Goal: Information Seeking & Learning: Learn about a topic

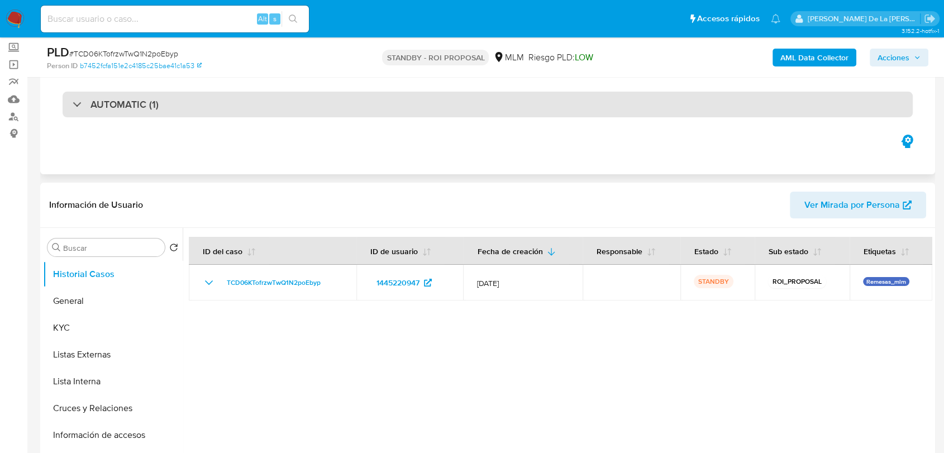
scroll to position [61, 0]
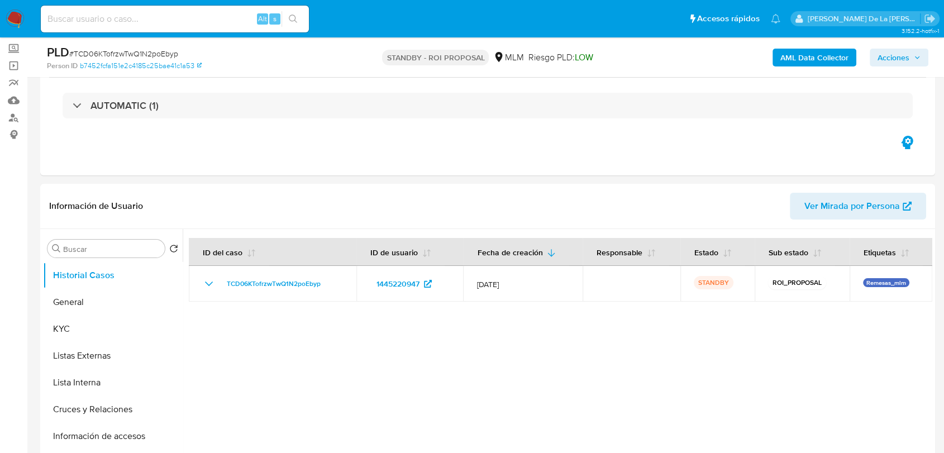
select select "10"
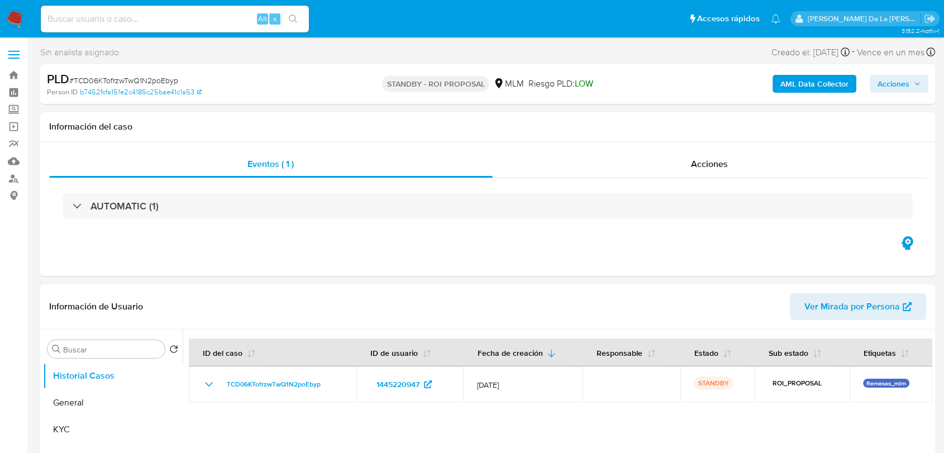
click at [13, 11] on img at bounding box center [15, 18] width 19 height 19
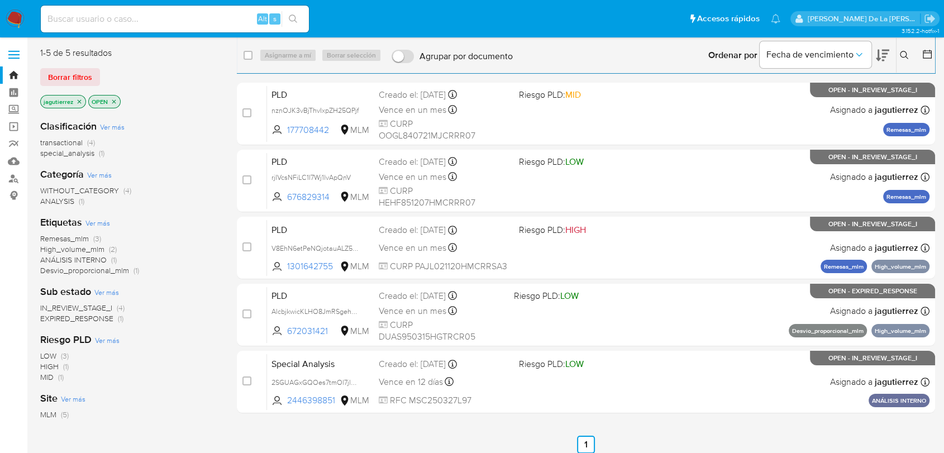
click at [63, 234] on span "Remesas_mlm" at bounding box center [64, 238] width 49 height 11
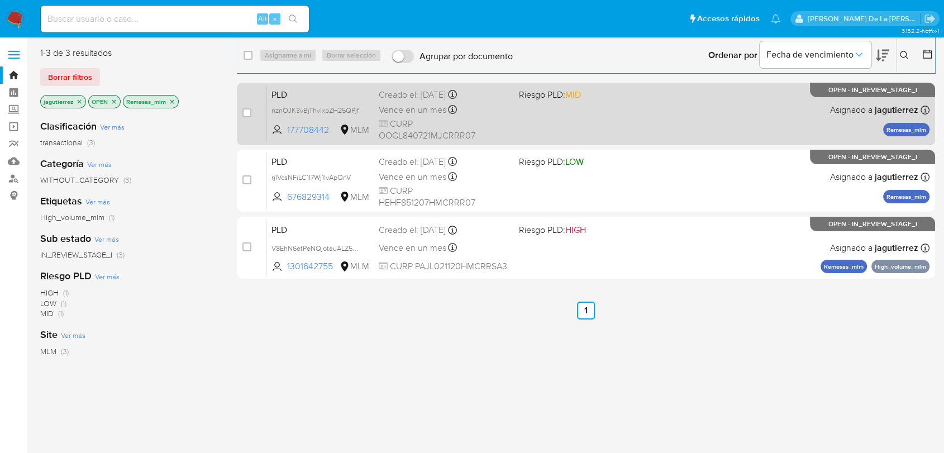
click at [606, 115] on div "PLD nznOJK3vBjThvIxpZH25QPjf 177708442 MLM Riesgo PLD: MID Creado el: 12/07/202…" at bounding box center [598, 113] width 663 height 56
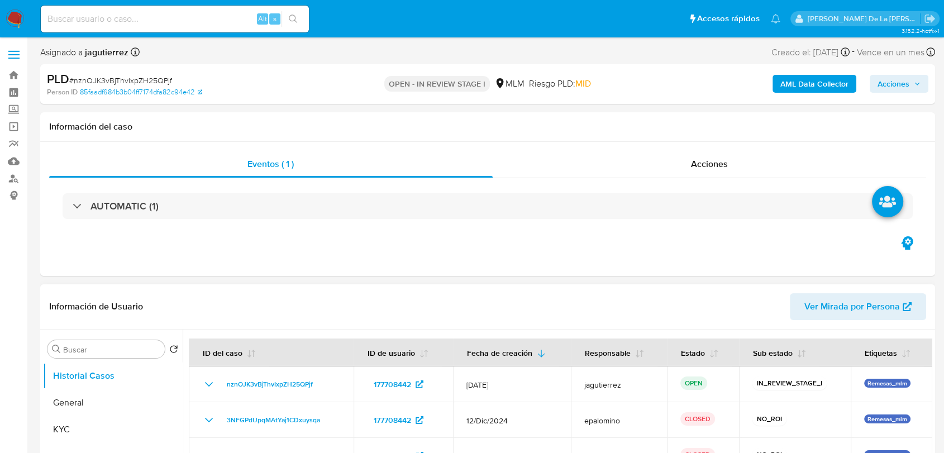
select select "10"
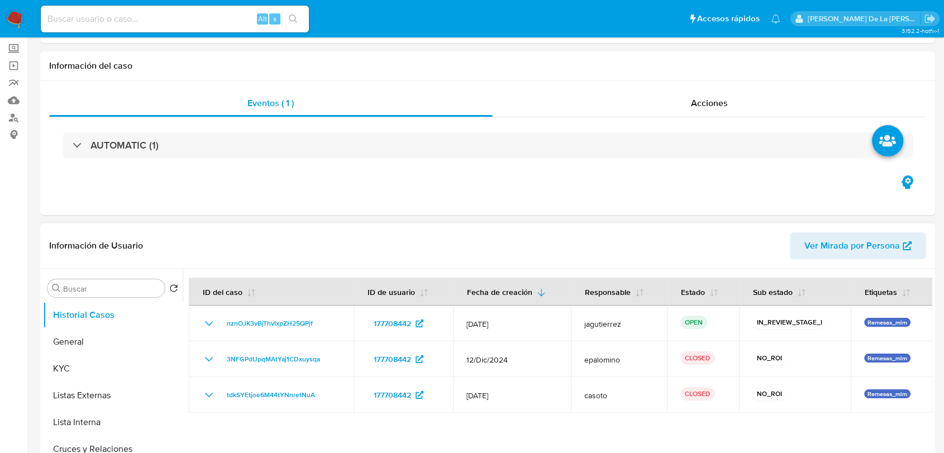
scroll to position [124, 0]
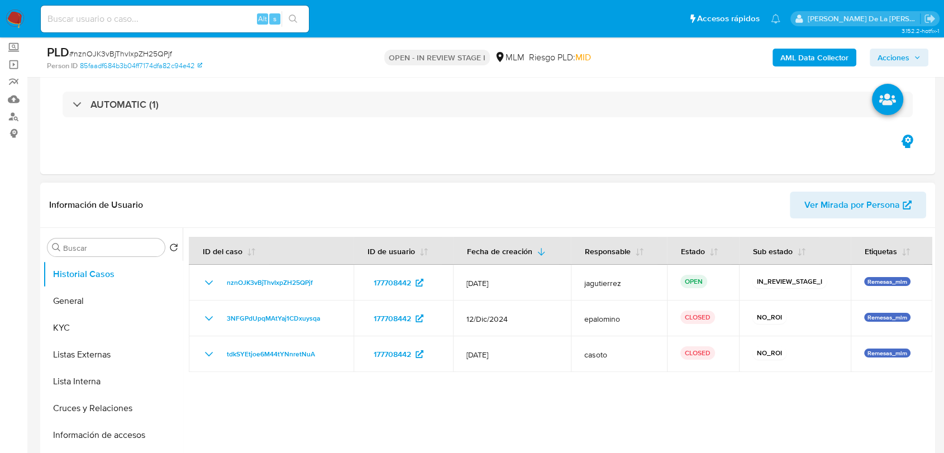
select select "10"
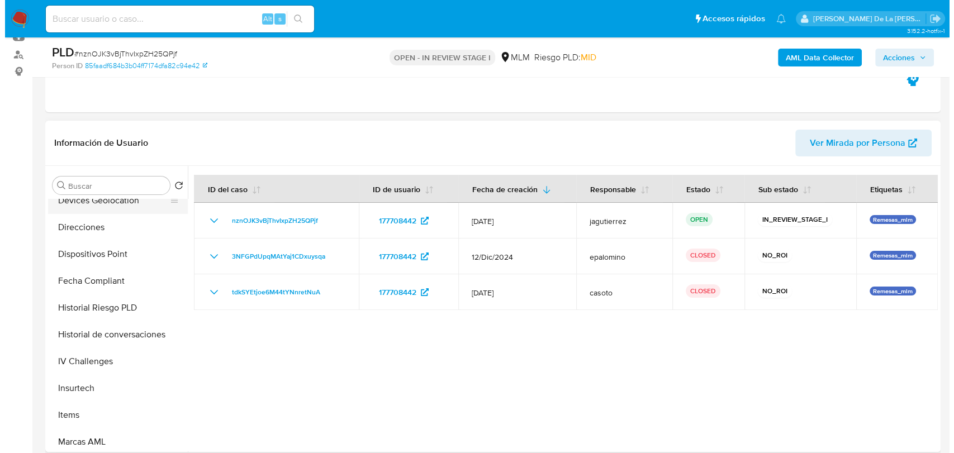
scroll to position [434, 0]
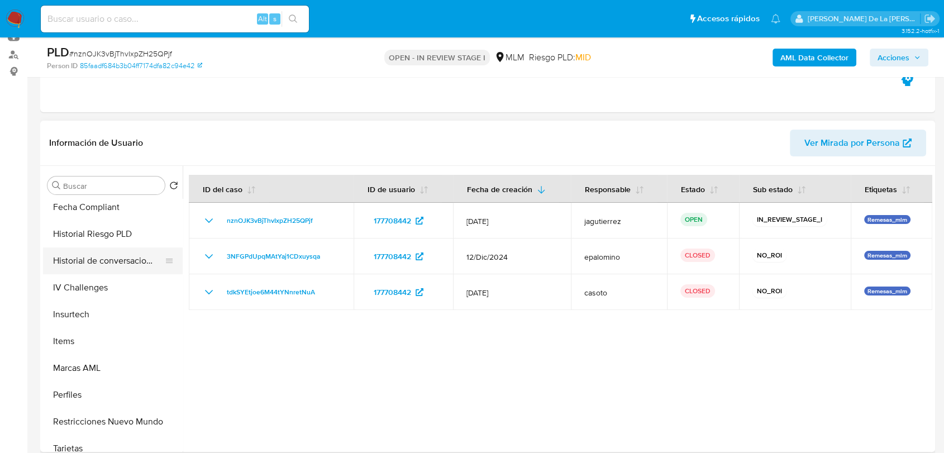
click at [118, 269] on button "Historial de conversaciones" at bounding box center [108, 261] width 131 height 27
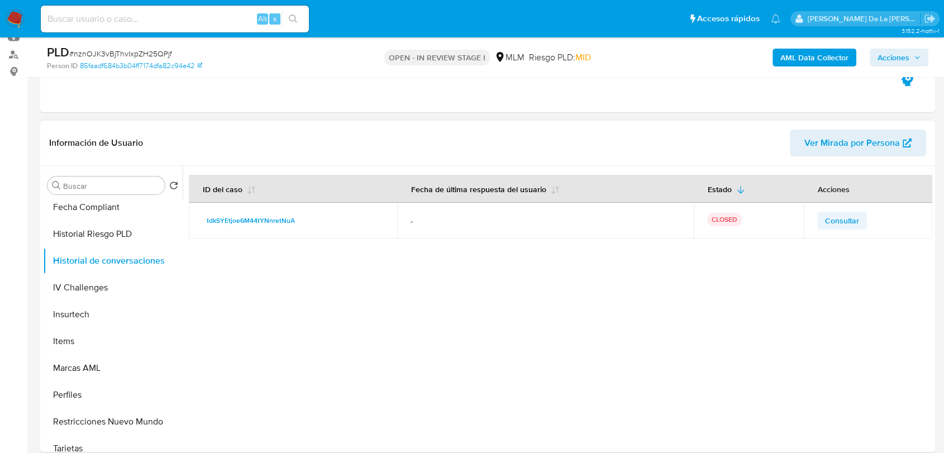
drag, startPoint x: 854, startPoint y: 211, endPoint x: 846, endPoint y: 219, distance: 11.1
click at [853, 214] on td "Consultar" at bounding box center [868, 221] width 129 height 36
click at [846, 219] on span "Consultar" at bounding box center [842, 221] width 34 height 16
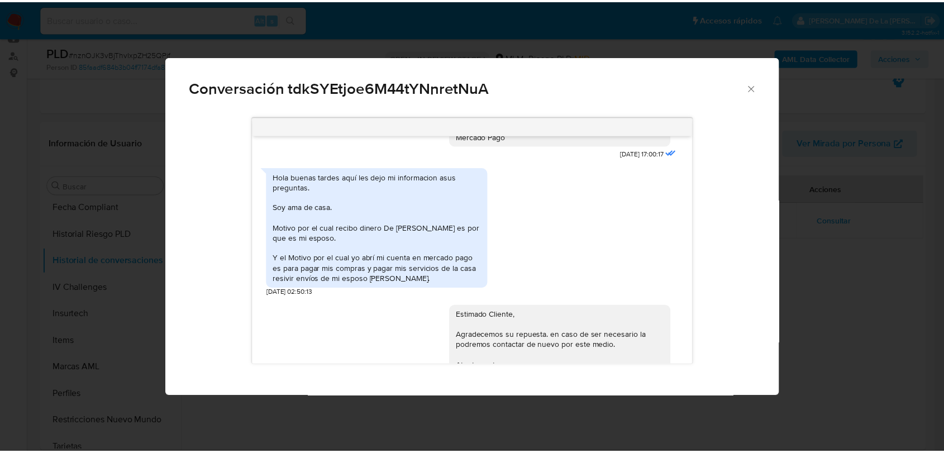
scroll to position [338, 0]
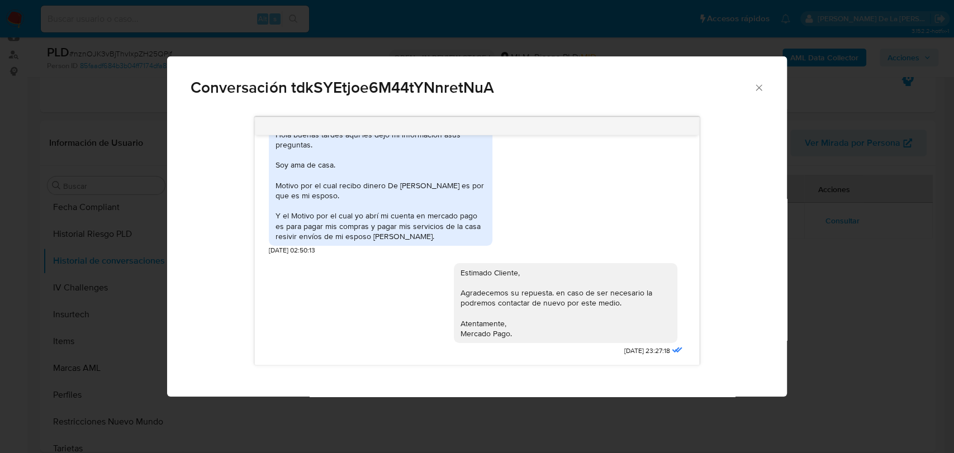
click at [912, 297] on div "Conversación tdkSYEtjoe6M44tYNnretNuA 09/12/2024 17:00:17 Hola buenas tardes aq…" at bounding box center [477, 226] width 954 height 453
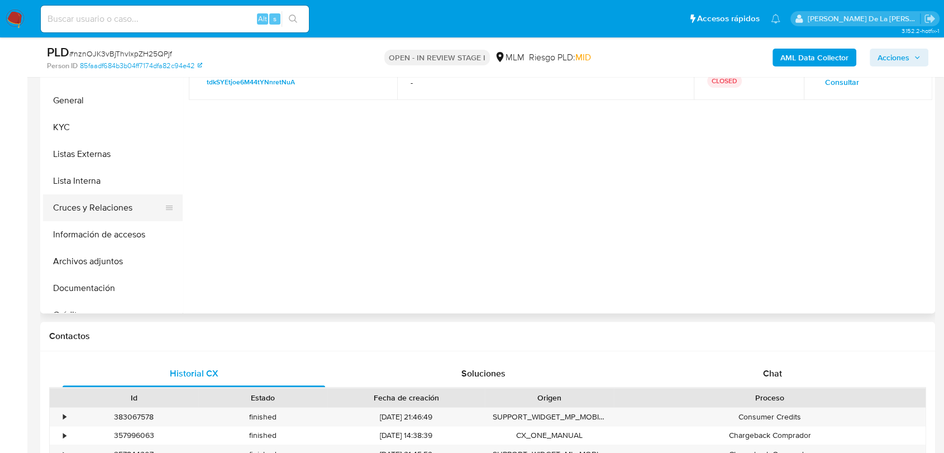
scroll to position [186, 0]
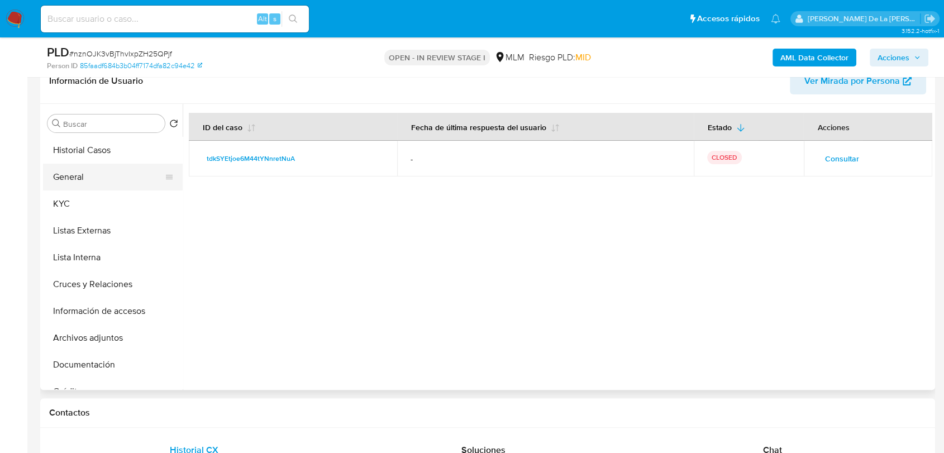
click at [92, 167] on button "General" at bounding box center [108, 177] width 131 height 27
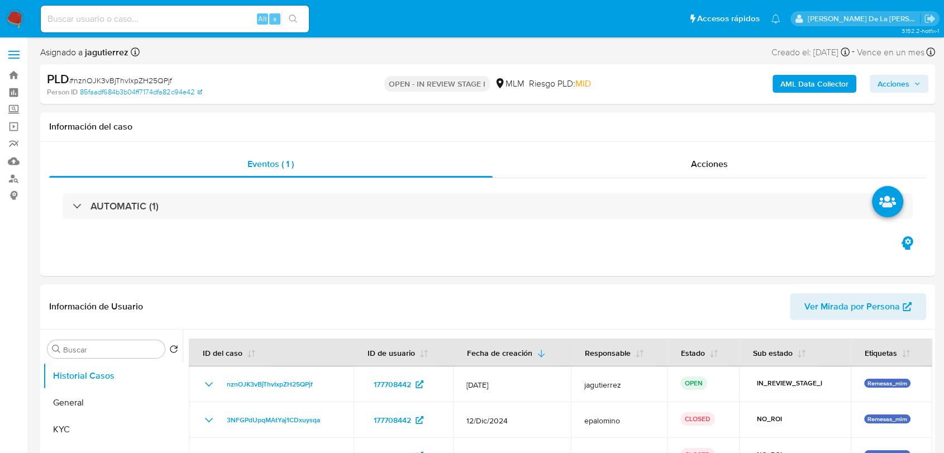
select select "10"
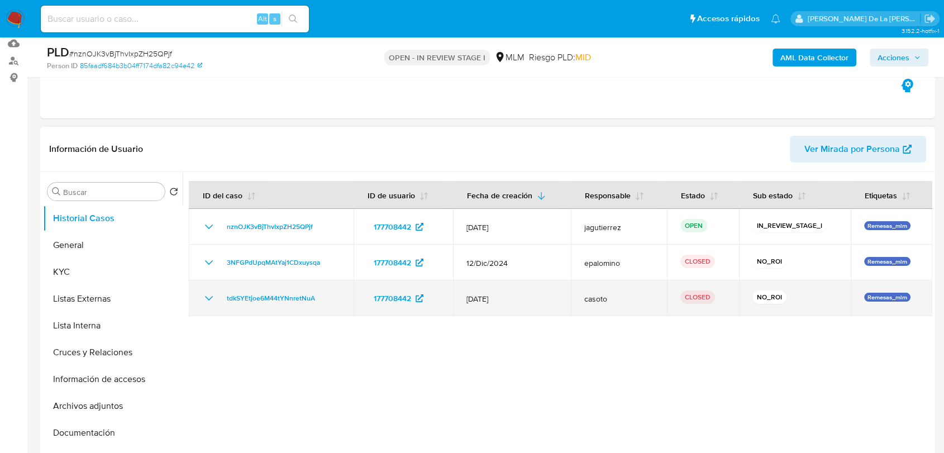
scroll to position [124, 0]
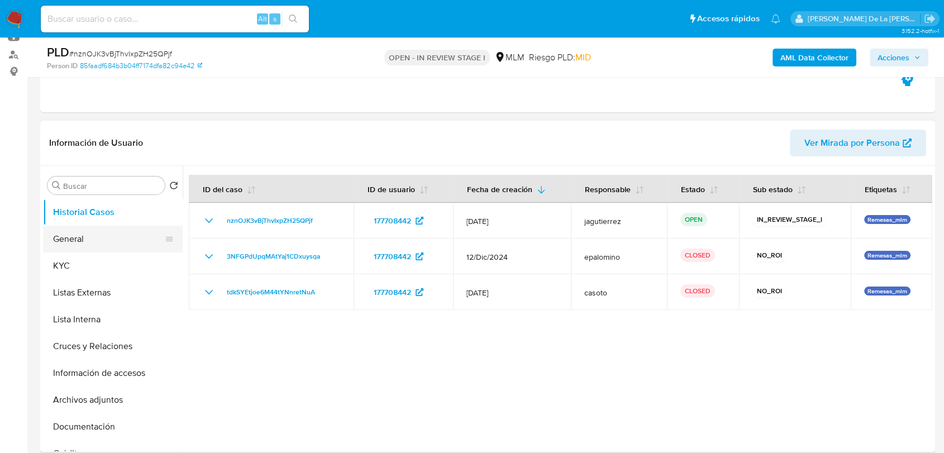
click at [87, 240] on button "General" at bounding box center [108, 239] width 131 height 27
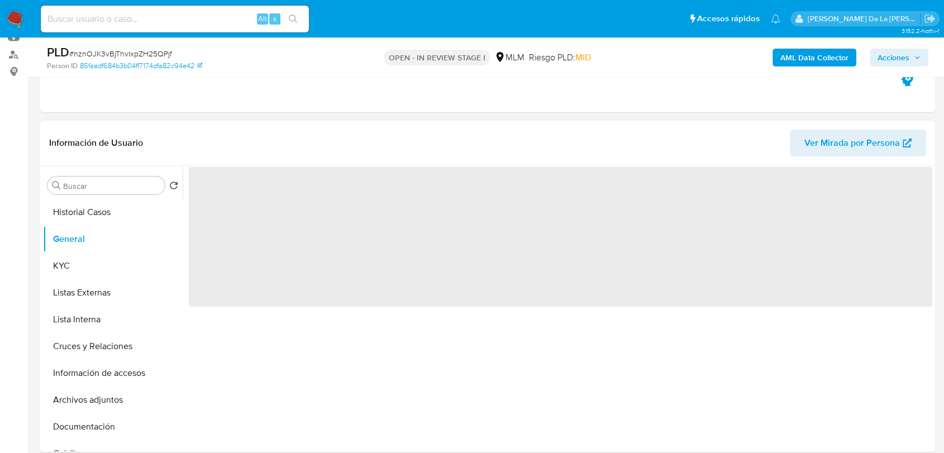
scroll to position [186, 0]
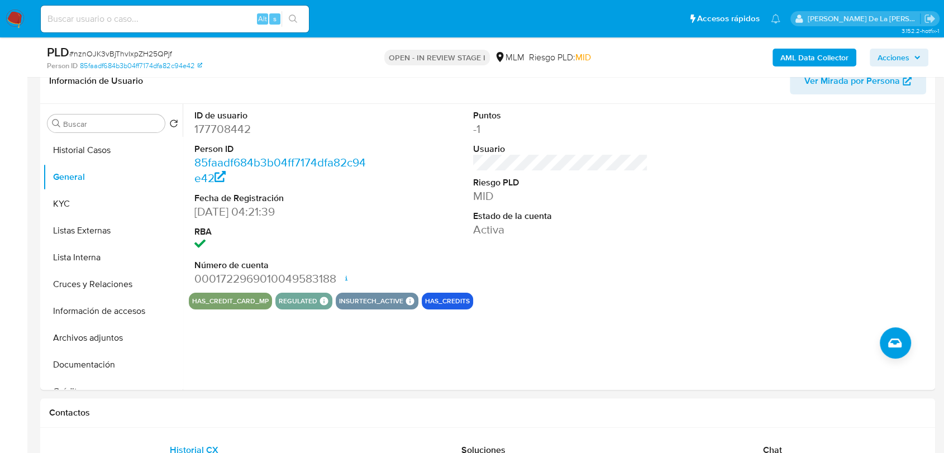
drag, startPoint x: 22, startPoint y: 186, endPoint x: 72, endPoint y: 196, distance: 50.6
click at [72, 196] on button "KYC" at bounding box center [108, 204] width 131 height 27
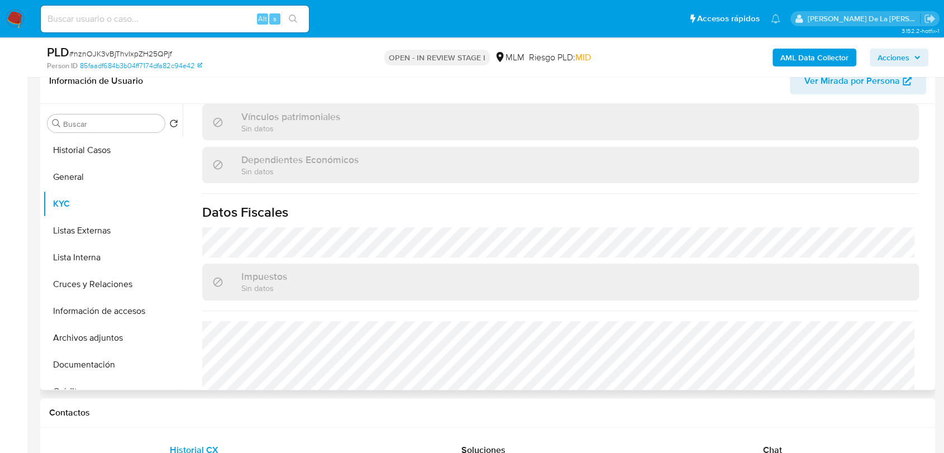
scroll to position [691, 0]
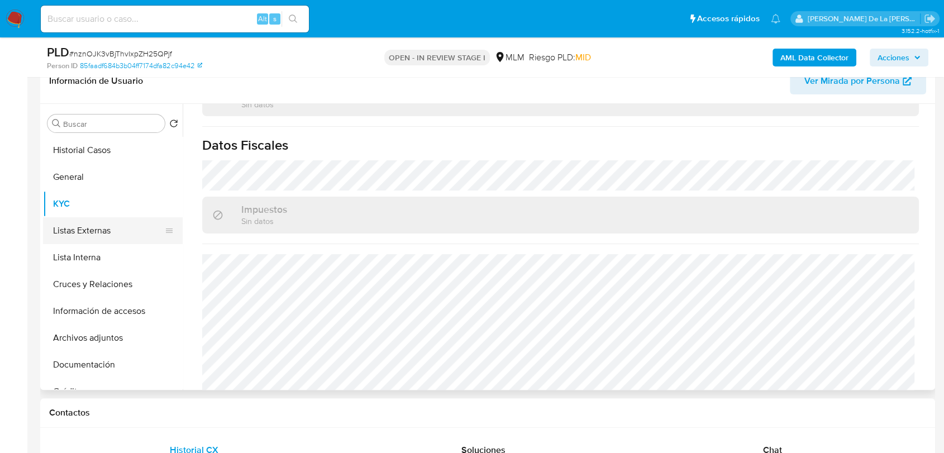
click at [102, 229] on button "Listas Externas" at bounding box center [108, 230] width 131 height 27
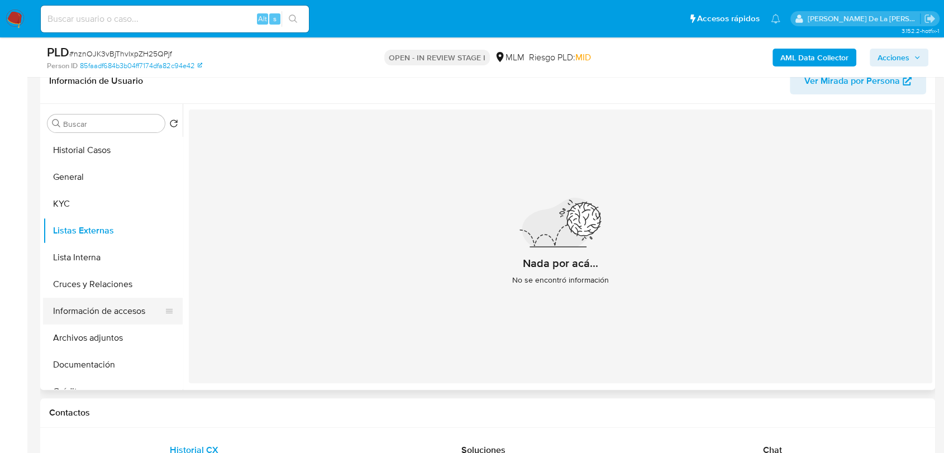
click at [120, 298] on button "Información de accesos" at bounding box center [108, 311] width 131 height 27
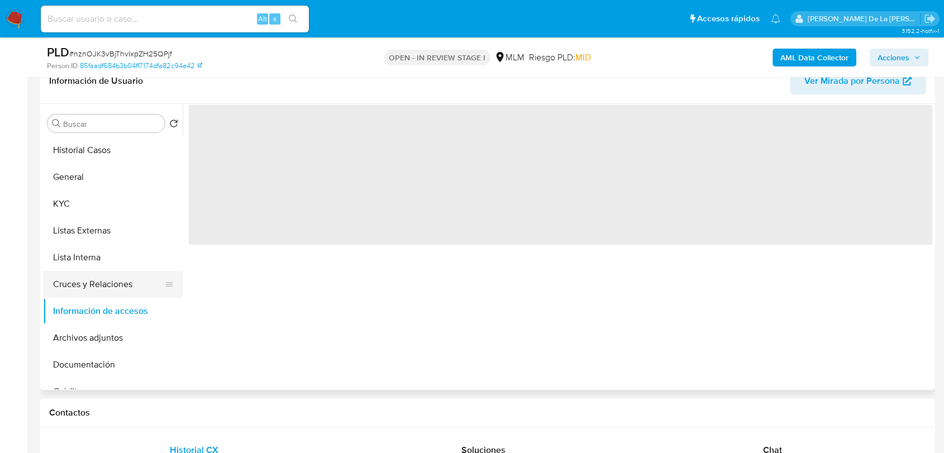
click at [115, 282] on button "Cruces y Relaciones" at bounding box center [108, 284] width 131 height 27
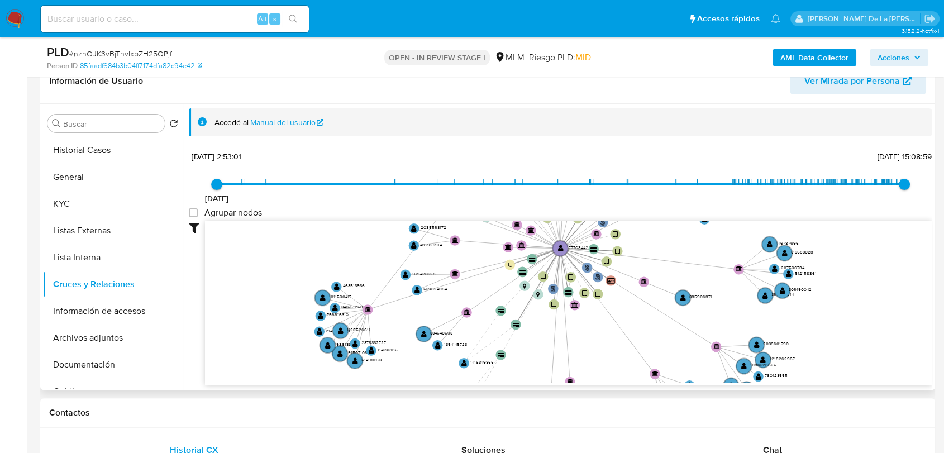
drag, startPoint x: 593, startPoint y: 311, endPoint x: 572, endPoint y: 342, distance: 37.4
click at [572, 343] on icon "phone-9d1b178ef60fe982d885d2b2176c4c34  phone-7e099dcb80013539a6a050a66772d437…" at bounding box center [568, 302] width 727 height 162
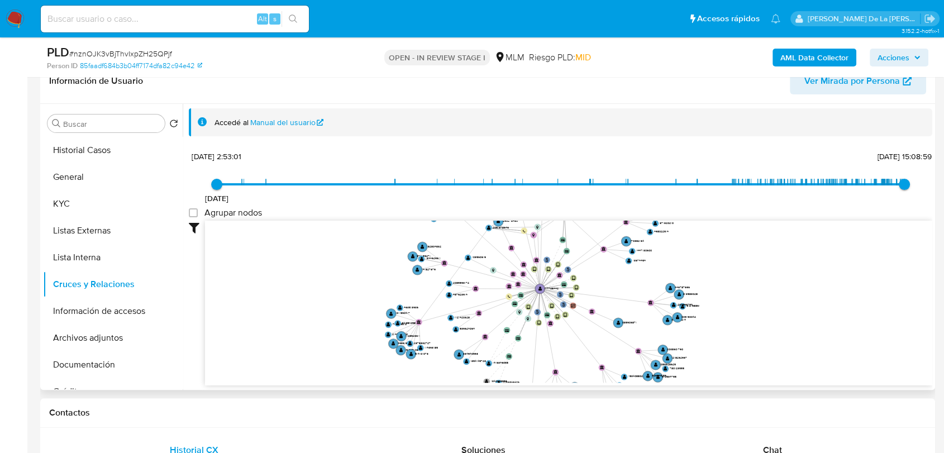
drag, startPoint x: 568, startPoint y: 339, endPoint x: 559, endPoint y: 326, distance: 15.7
click at [559, 326] on icon "phone-9d1b178ef60fe982d885d2b2176c4c34  phone-7e099dcb80013539a6a050a66772d437…" at bounding box center [568, 302] width 727 height 162
click at [148, 311] on button "Información de accesos" at bounding box center [108, 311] width 131 height 27
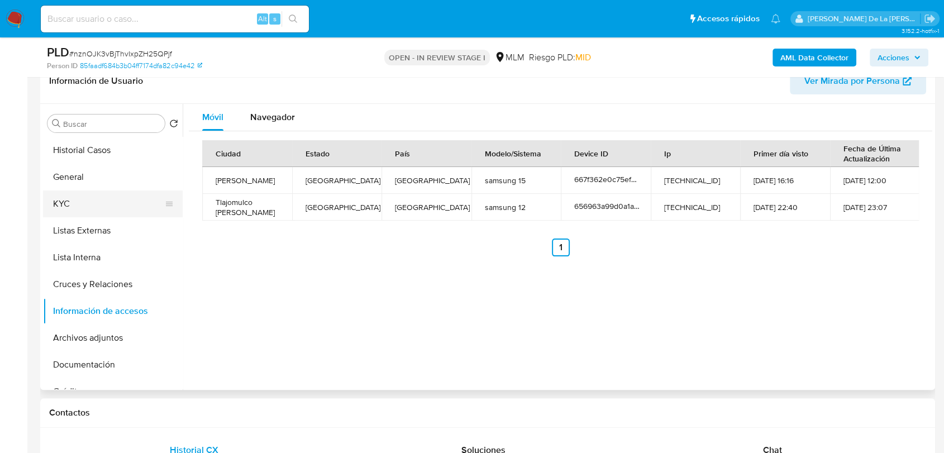
click at [99, 202] on button "KYC" at bounding box center [108, 204] width 131 height 27
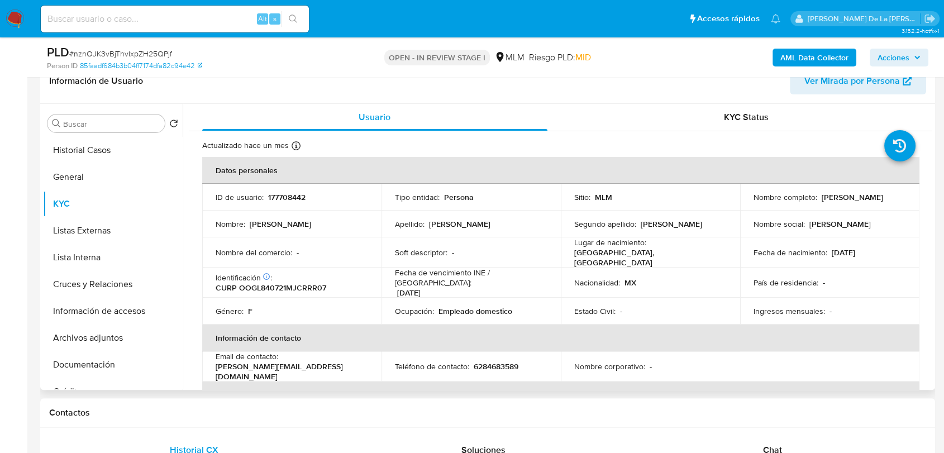
drag, startPoint x: 745, startPoint y: 203, endPoint x: 859, endPoint y: 202, distance: 114.0
click at [859, 202] on td "Nombre completo : Lourdes Adriana Orozco Garcia" at bounding box center [829, 197] width 179 height 27
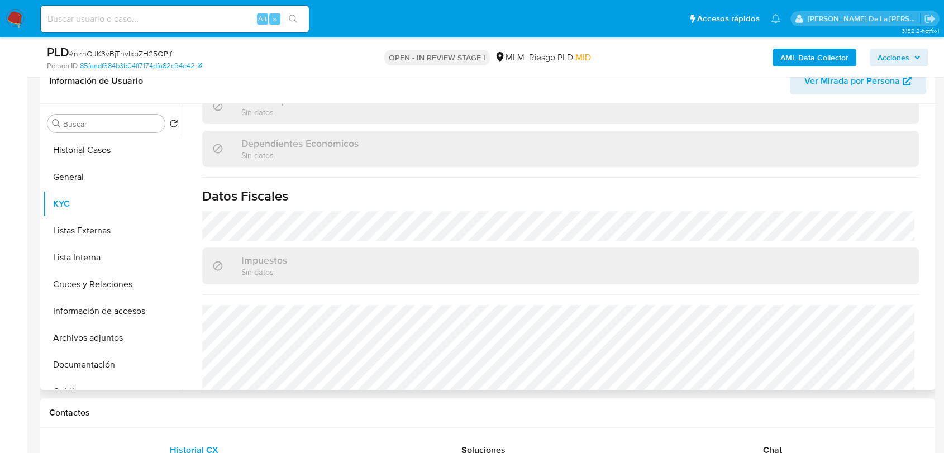
scroll to position [691, 0]
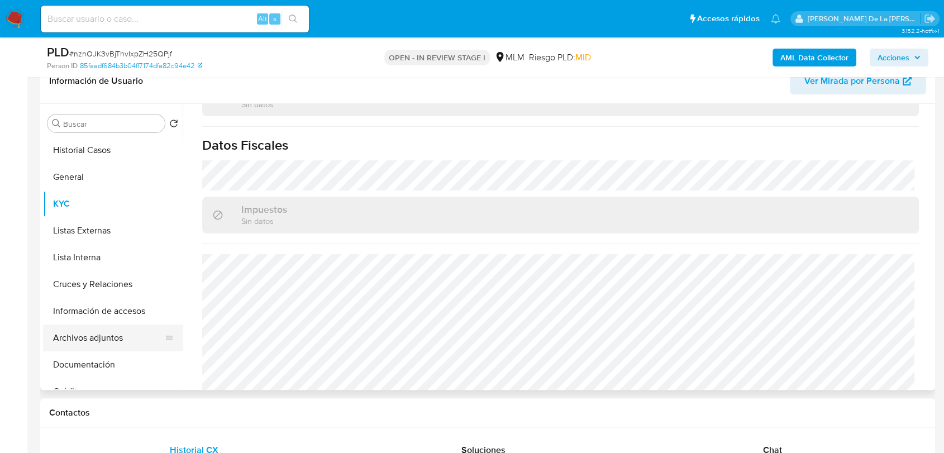
click at [99, 339] on button "Archivos adjuntos" at bounding box center [108, 338] width 131 height 27
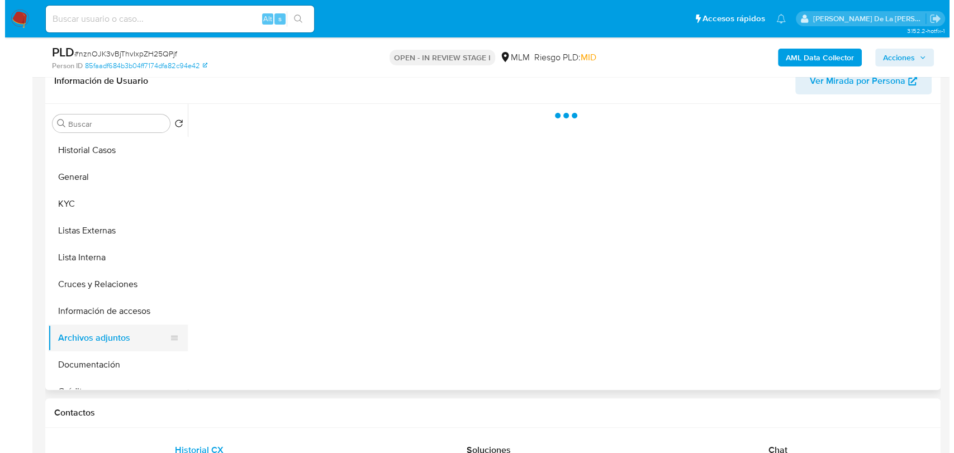
scroll to position [0, 0]
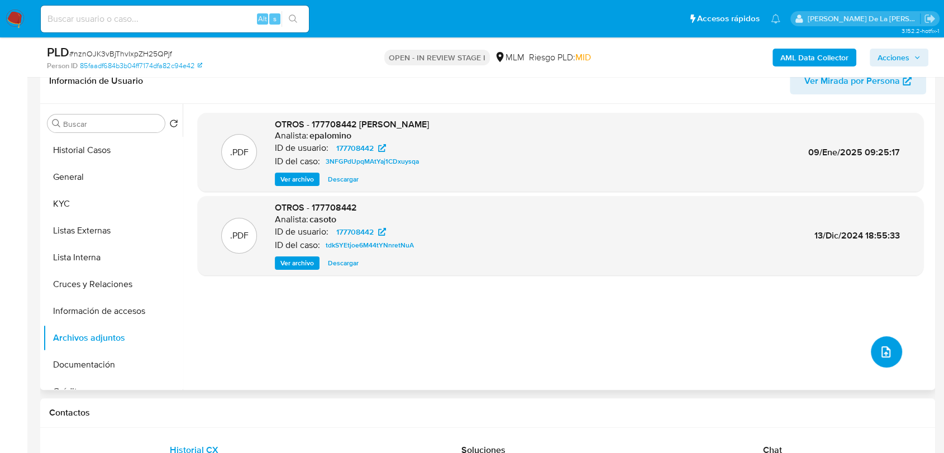
click at [884, 360] on button "upload-file" at bounding box center [886, 351] width 31 height 31
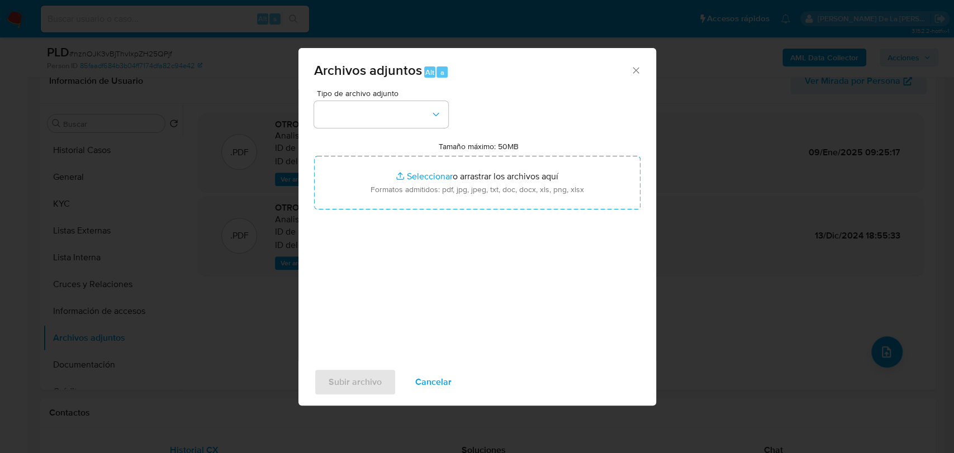
click at [408, 129] on div "Tipo de archivo adjunto Tamaño máximo: 50MB Seleccionar archivos Seleccionar o …" at bounding box center [477, 221] width 326 height 264
click at [402, 115] on button "button" at bounding box center [381, 114] width 134 height 27
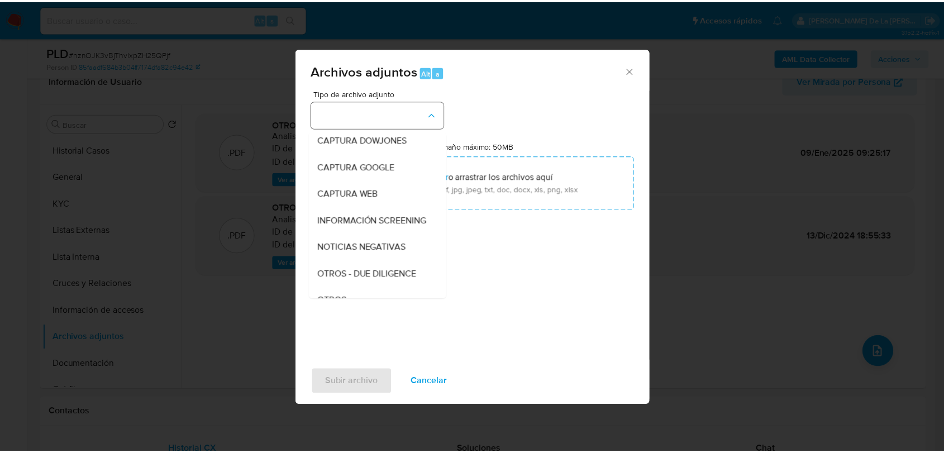
scroll to position [58, 0]
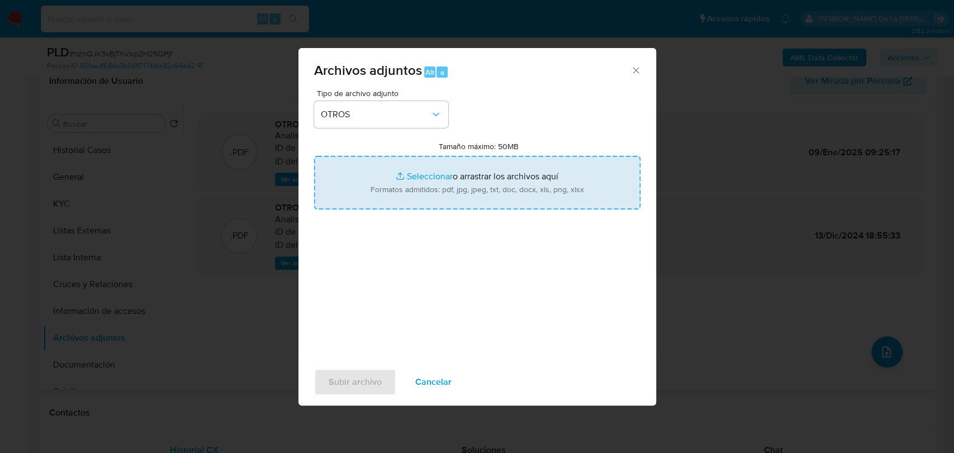
type input "C:\fakepath\177708442_LOURDES ADRIANA OROZCO GARCIA_JUL2025.pdf"
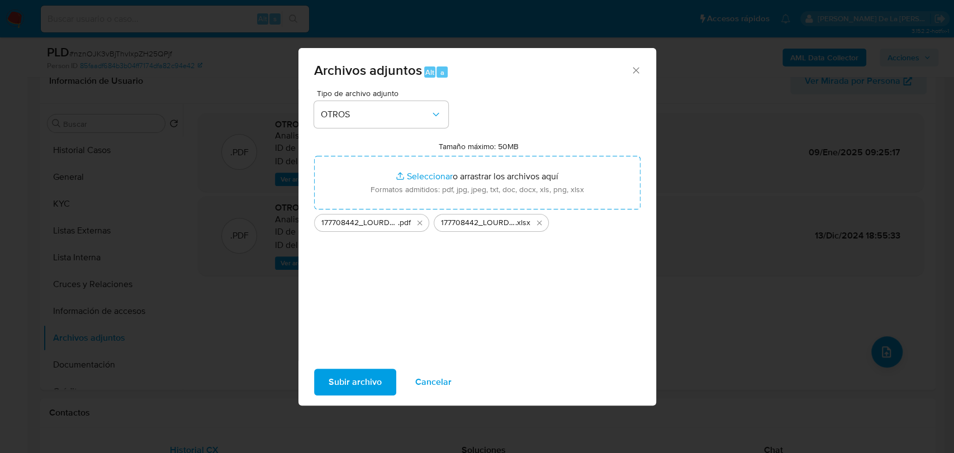
click at [366, 273] on div "Tipo de archivo adjunto OTROS Tamaño máximo: 50MB Seleccionar archivos Seleccio…" at bounding box center [477, 221] width 326 height 264
click at [367, 394] on span "Subir archivo" at bounding box center [355, 382] width 53 height 25
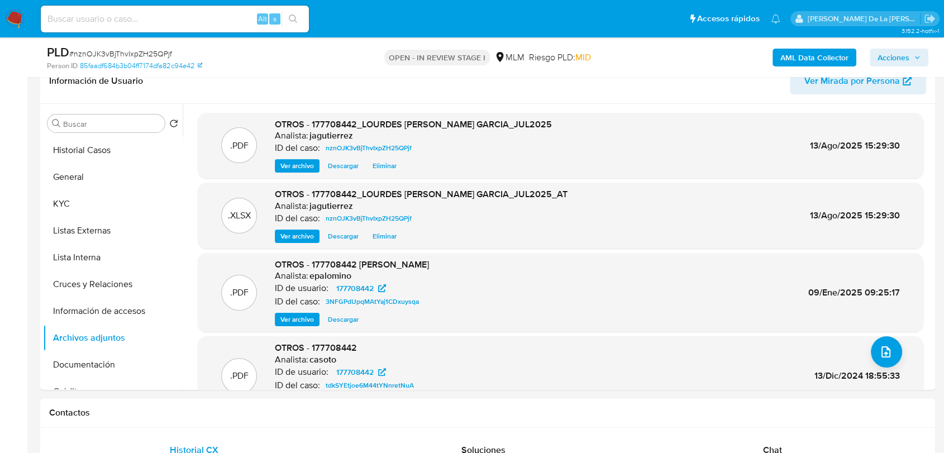
click at [898, 56] on span "Acciones" at bounding box center [894, 58] width 32 height 18
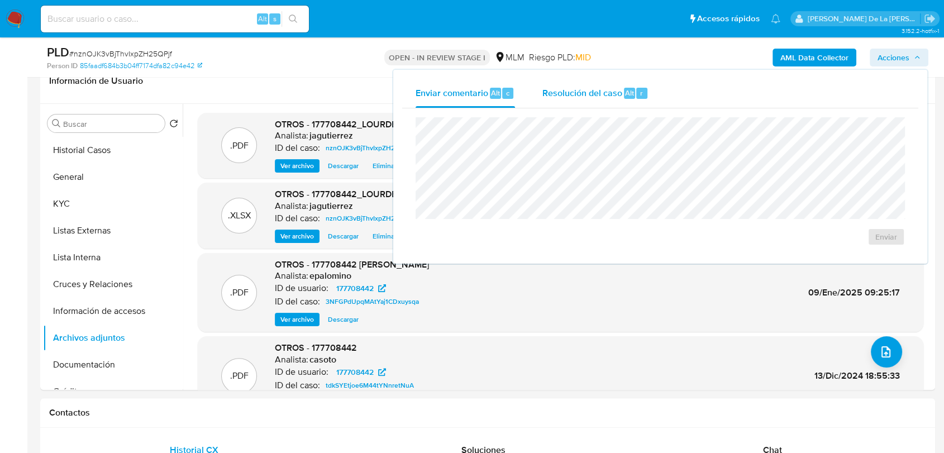
click at [628, 93] on span "Alt" at bounding box center [629, 93] width 9 height 11
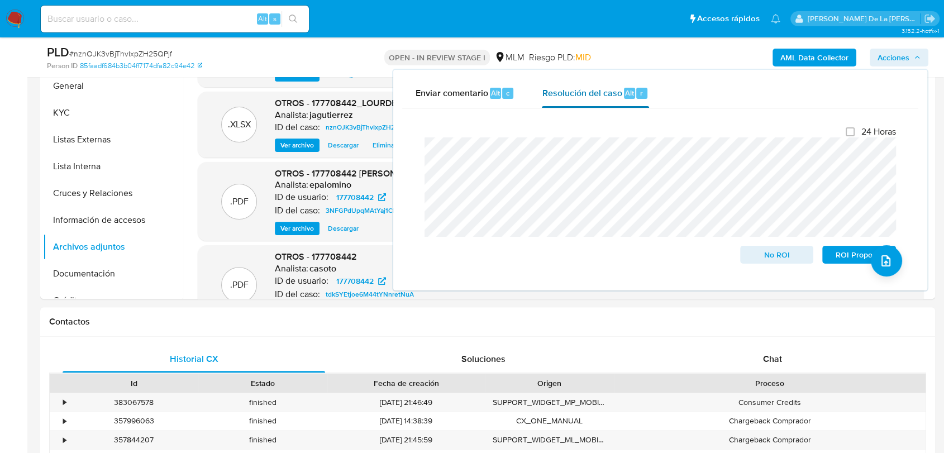
scroll to position [372, 0]
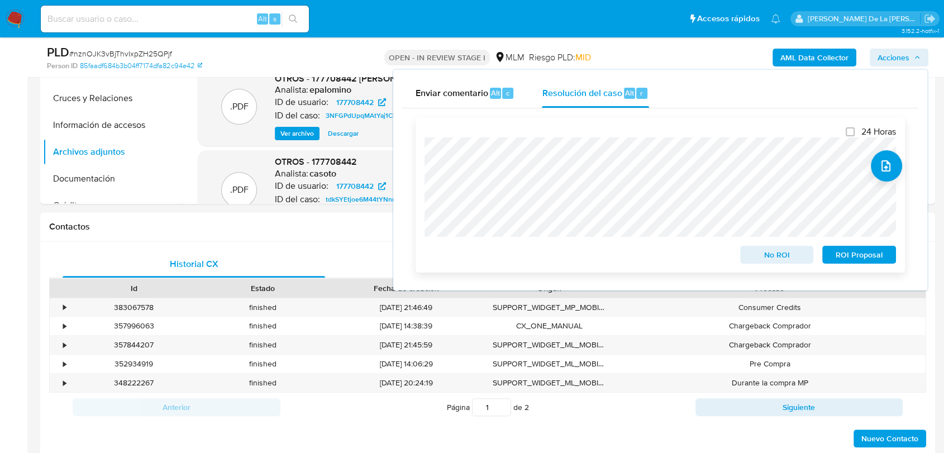
click at [780, 251] on span "No ROI" at bounding box center [777, 255] width 58 height 16
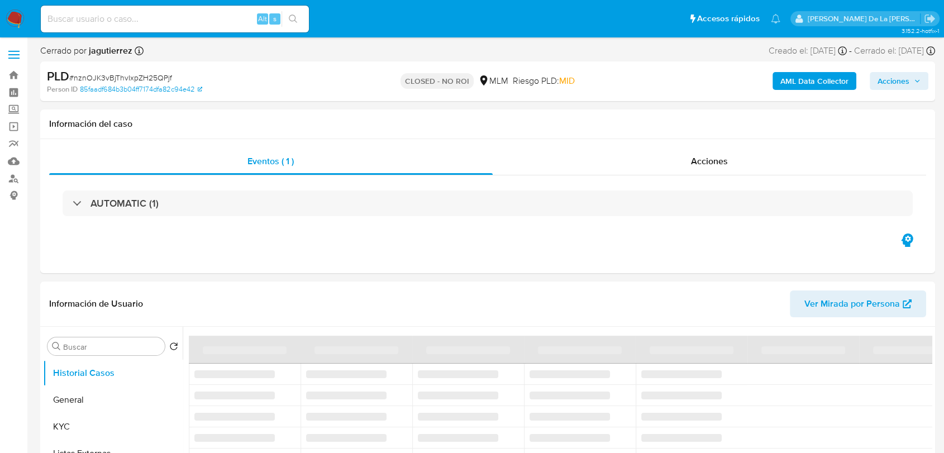
click at [13, 17] on img at bounding box center [15, 18] width 19 height 19
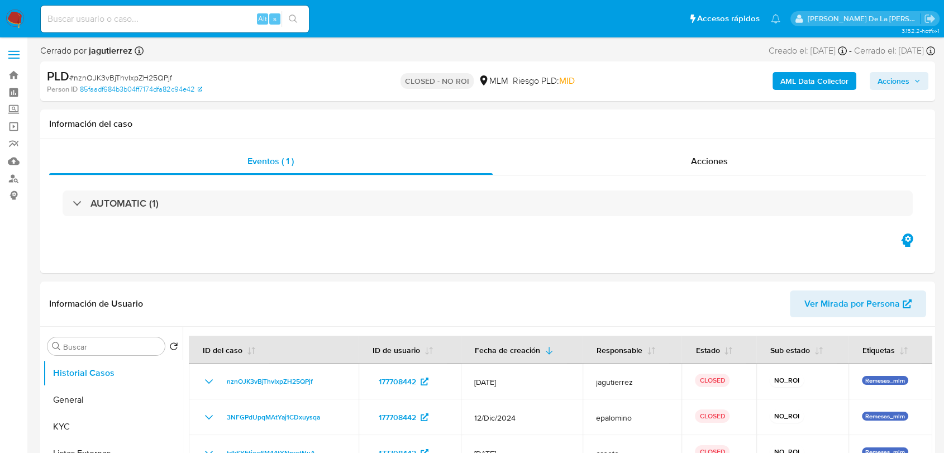
select select "10"
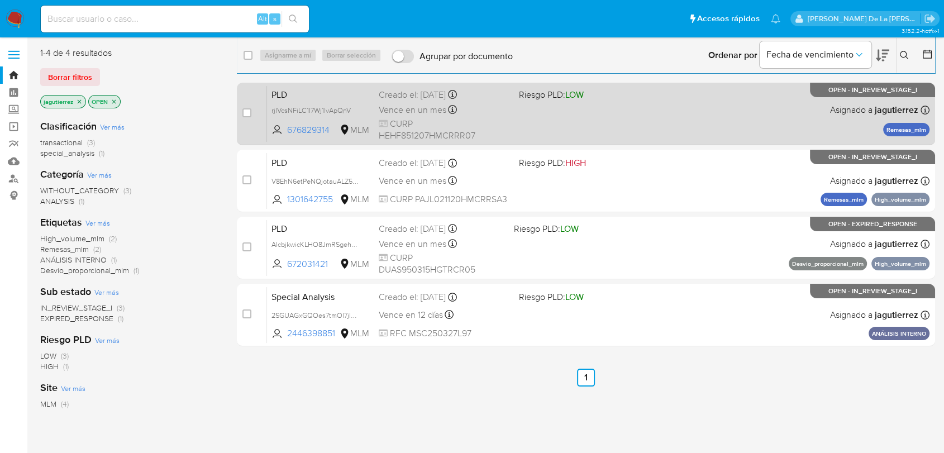
click at [557, 117] on div "PLD rjIVcsNFiLC1I7Wj1lvApQnV 676829314 MLM Riesgo PLD: LOW Creado el: 12/07/202…" at bounding box center [598, 113] width 663 height 56
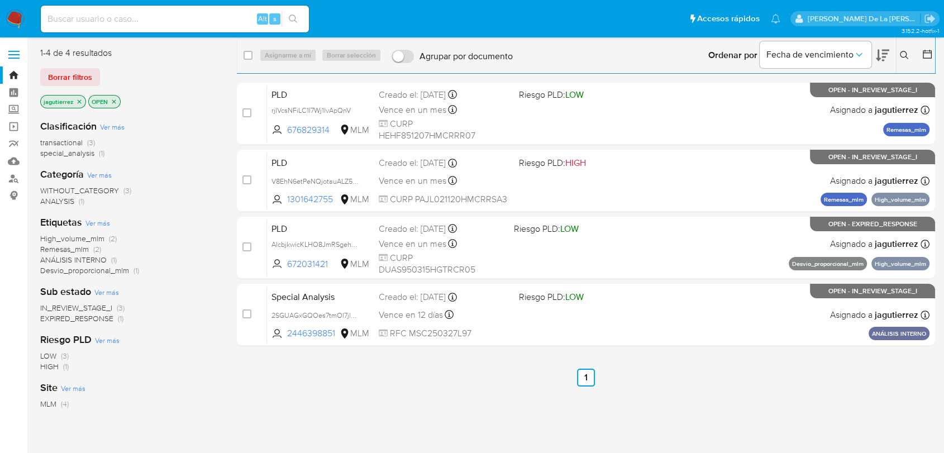
click at [77, 102] on icon "close-filter" at bounding box center [79, 101] width 7 height 7
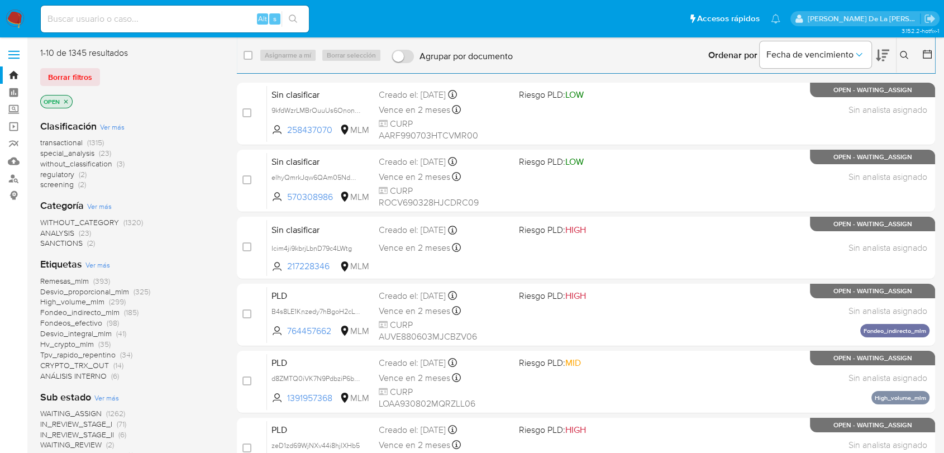
click at [57, 184] on span "screening" at bounding box center [57, 184] width 34 height 11
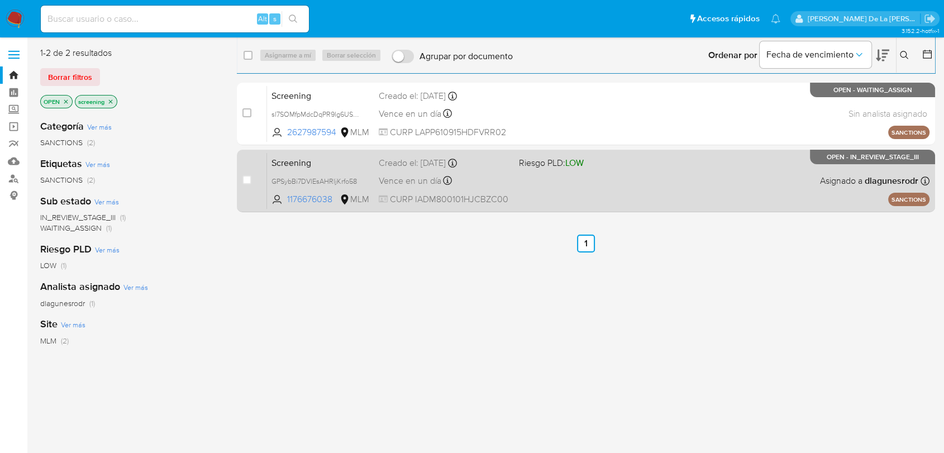
click at [563, 187] on div "Screening GPSybBi7DVlEsAHRljKrfo58 1176676038 MLM Riesgo PLD: LOW Creado el: 13…" at bounding box center [598, 181] width 663 height 56
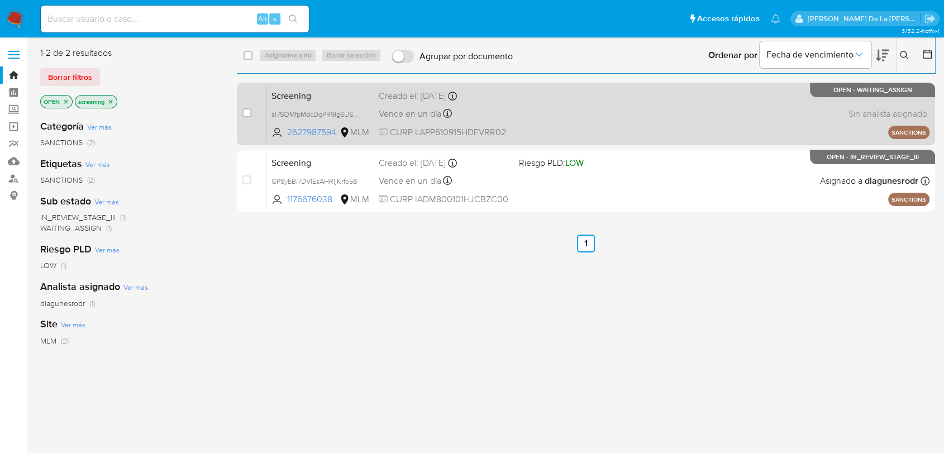
click at [586, 103] on div "Screening sl7SOMfpMdcDqPR9lg6US07Y 2627987594 MLM Creado el: 13/08/2025 Creado …" at bounding box center [598, 113] width 663 height 56
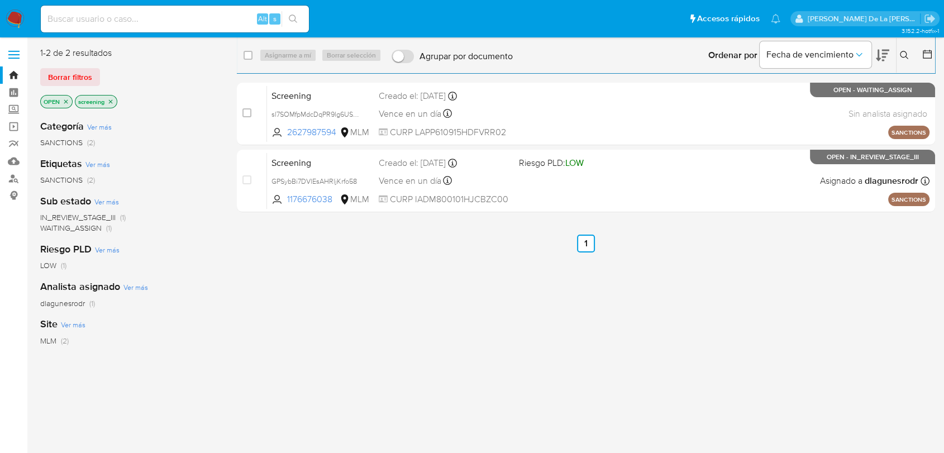
drag, startPoint x: 10, startPoint y: 13, endPoint x: 21, endPoint y: 5, distance: 13.5
click at [11, 13] on img at bounding box center [15, 18] width 19 height 19
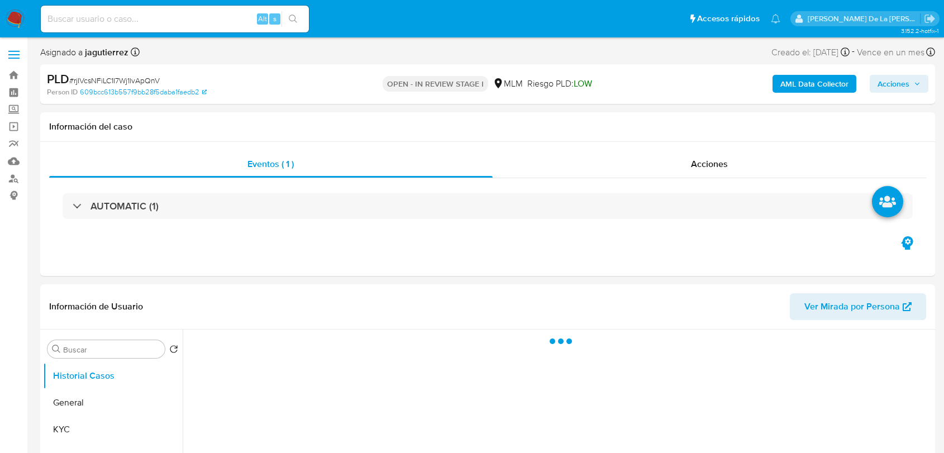
select select "10"
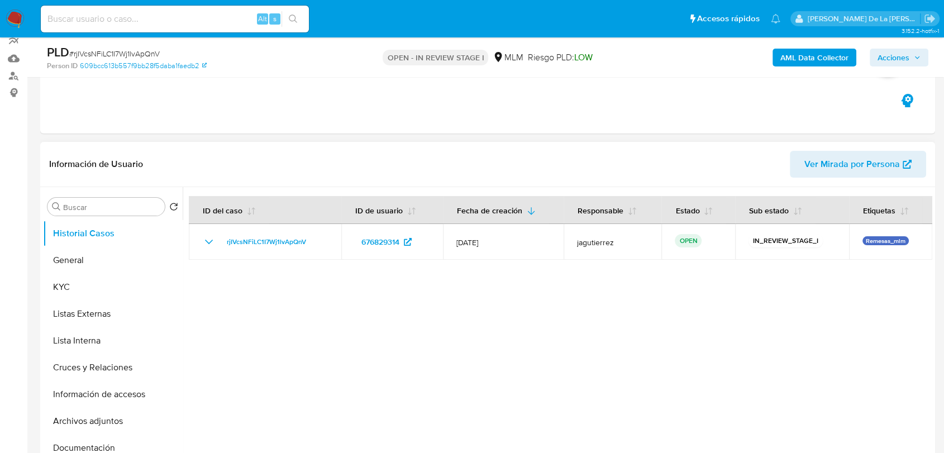
scroll to position [124, 0]
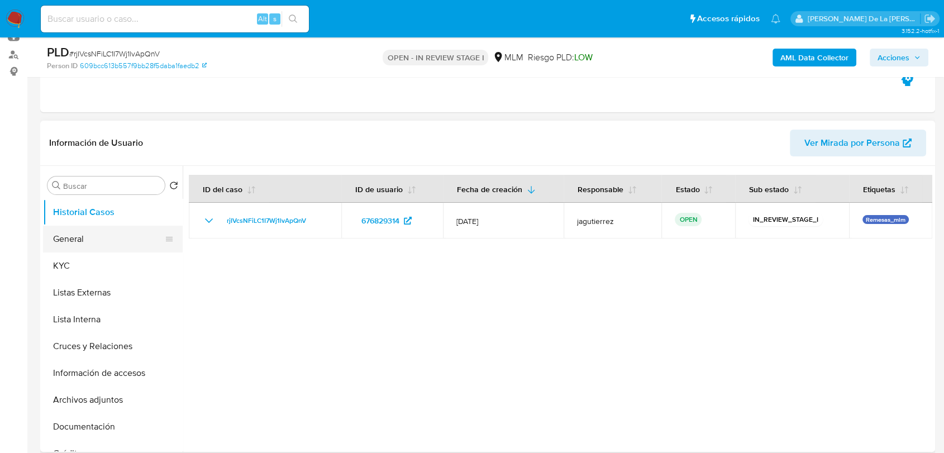
click at [64, 226] on button "General" at bounding box center [108, 239] width 131 height 27
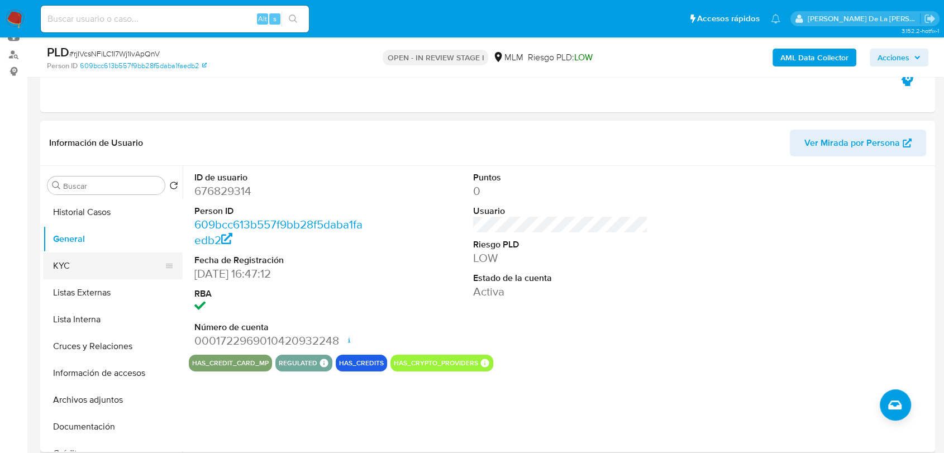
click at [106, 256] on button "KYC" at bounding box center [108, 266] width 131 height 27
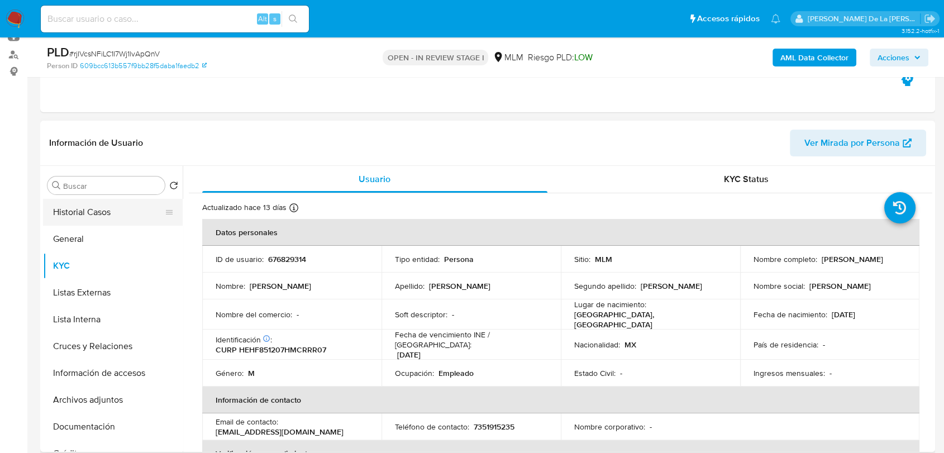
click at [113, 203] on button "Historial Casos" at bounding box center [108, 212] width 131 height 27
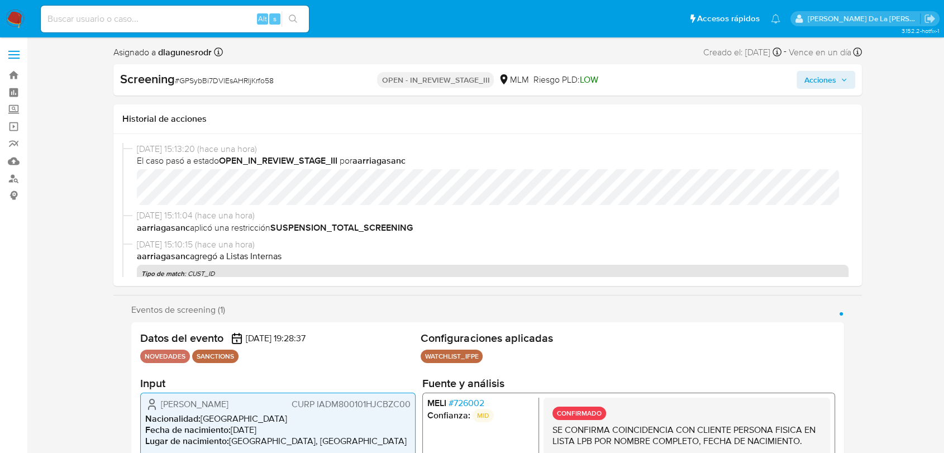
select select "10"
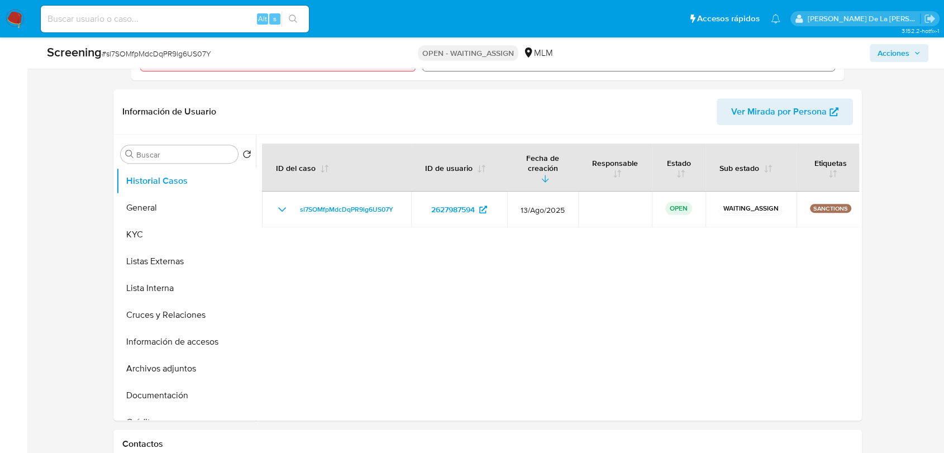
scroll to position [186, 0]
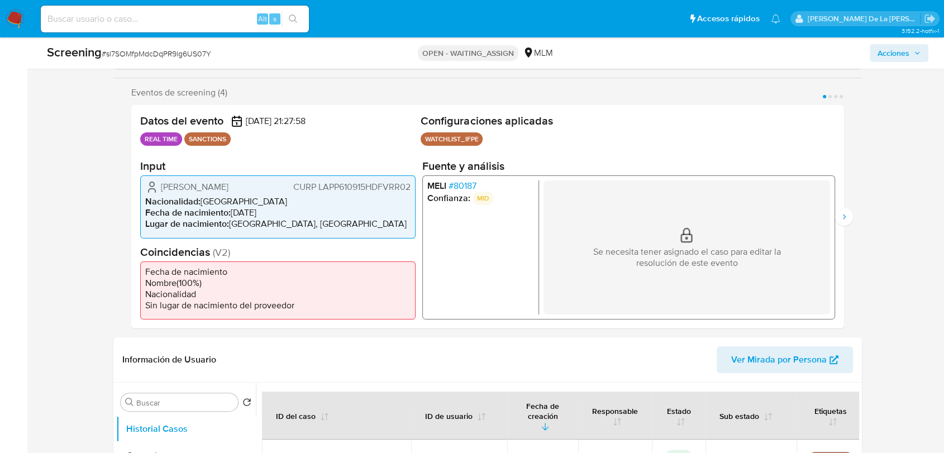
click at [456, 195] on li "Confianza: MID" at bounding box center [480, 198] width 107 height 13
click at [460, 187] on span "# 80187" at bounding box center [463, 185] width 28 height 11
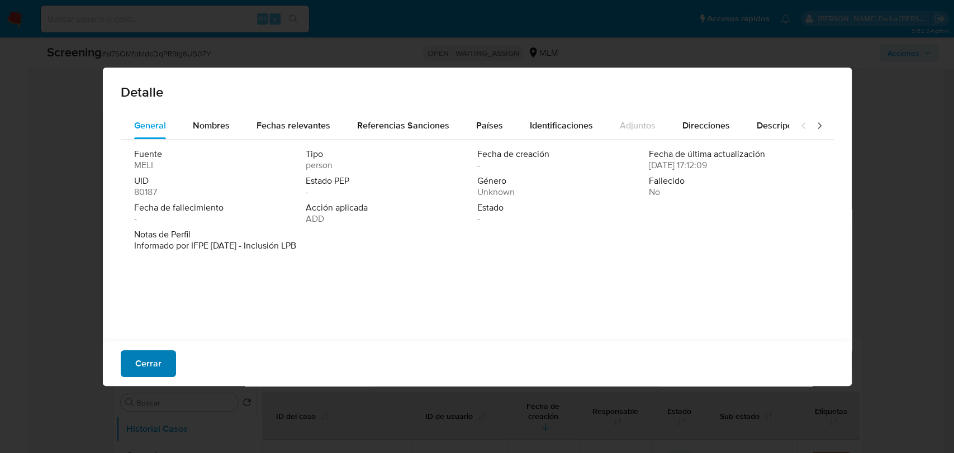
click at [153, 364] on span "Cerrar" at bounding box center [148, 363] width 26 height 25
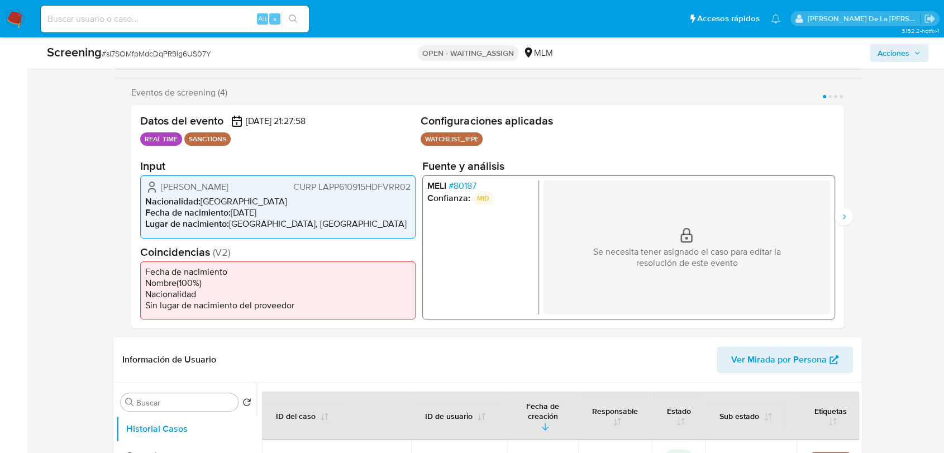
select select "10"
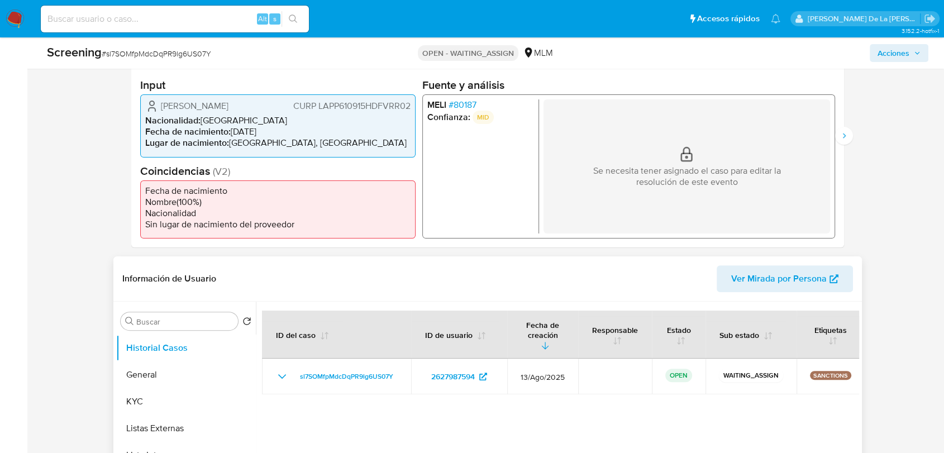
scroll to position [310, 0]
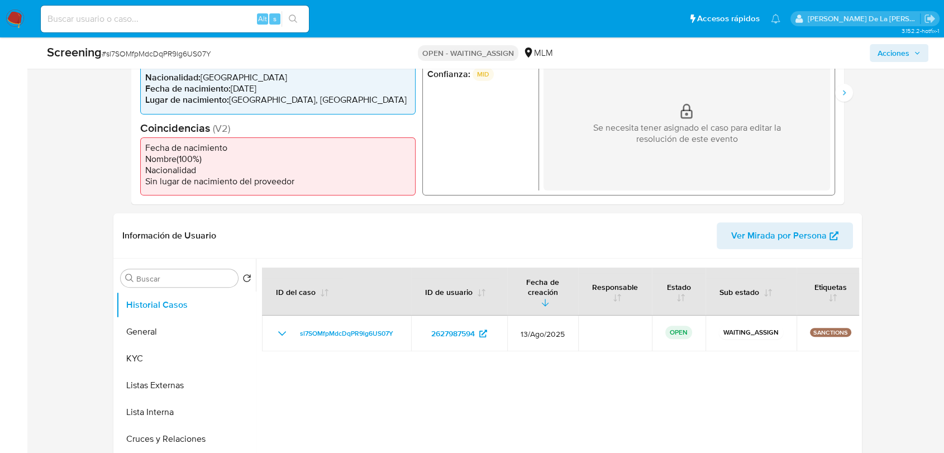
click at [152, 55] on span "# sl7SOMfpMdcDqPR9lg6US07Y" at bounding box center [157, 53] width 110 height 11
copy span "sl7SOMfpMdcDqPR9lg6US07Y"
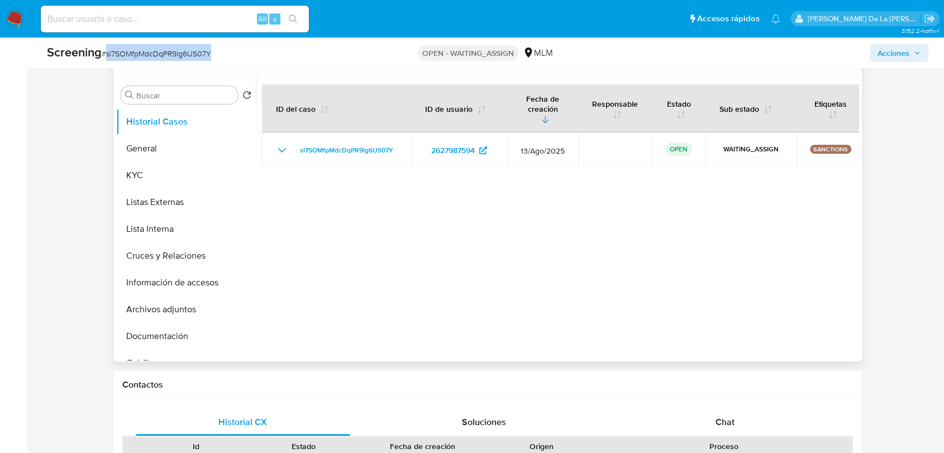
scroll to position [434, 0]
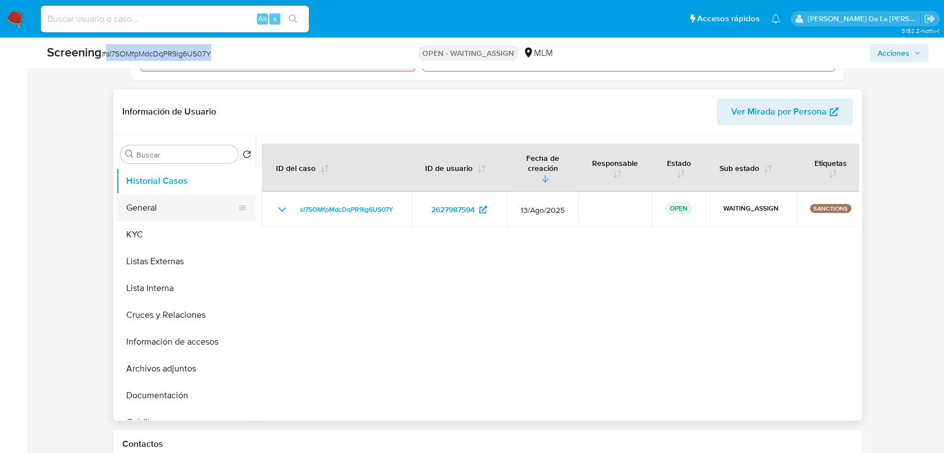
click at [147, 210] on button "General" at bounding box center [181, 207] width 131 height 27
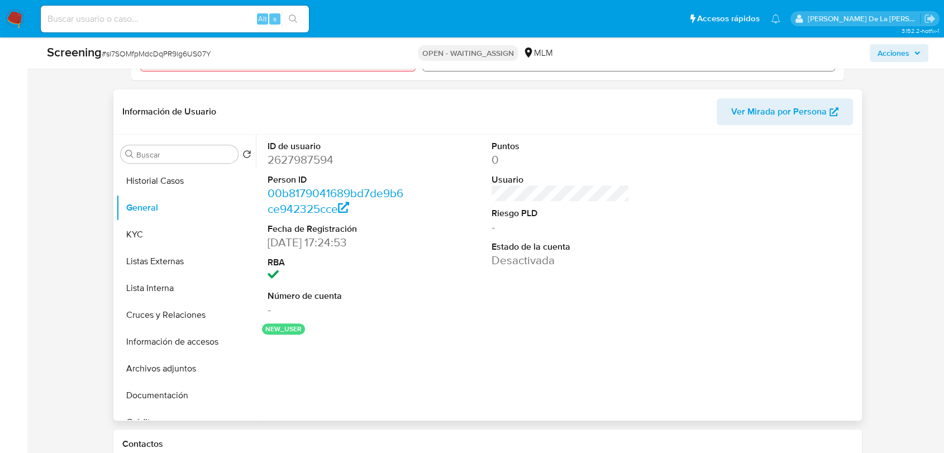
click at [297, 161] on dd "2627987594" at bounding box center [337, 160] width 138 height 16
copy dd "2627987594"
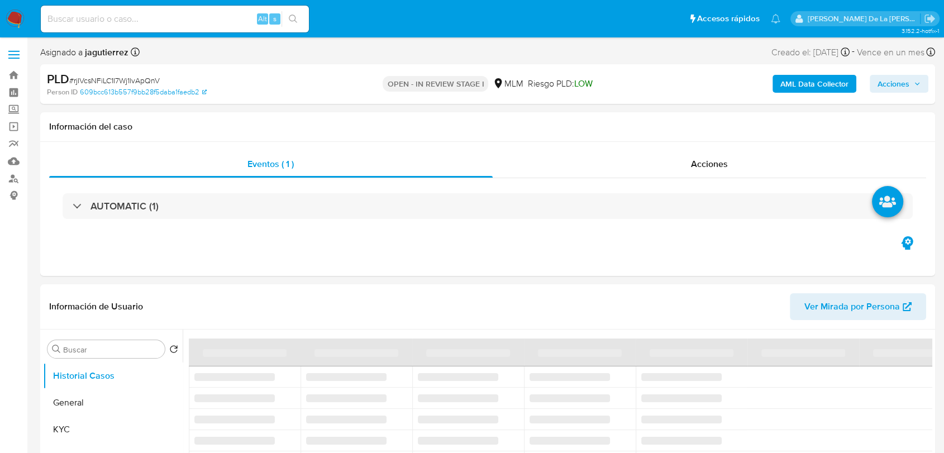
select select "10"
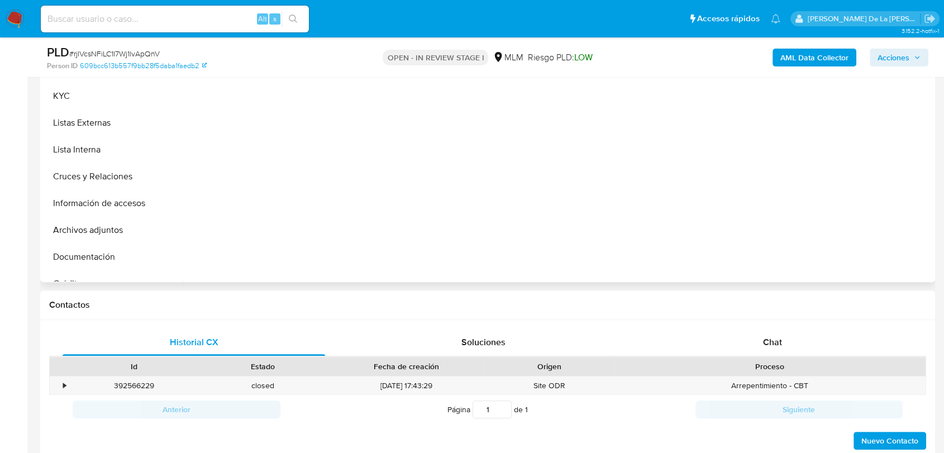
scroll to position [372, 0]
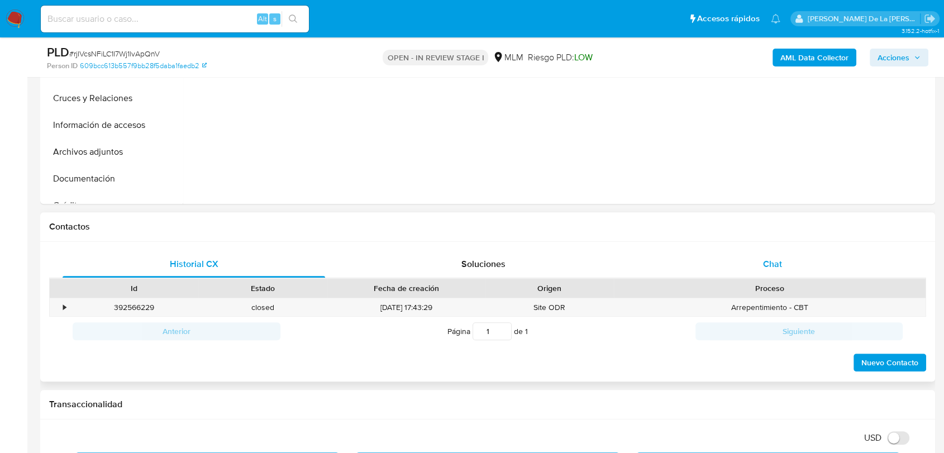
click at [773, 265] on span "Chat" at bounding box center [772, 264] width 19 height 13
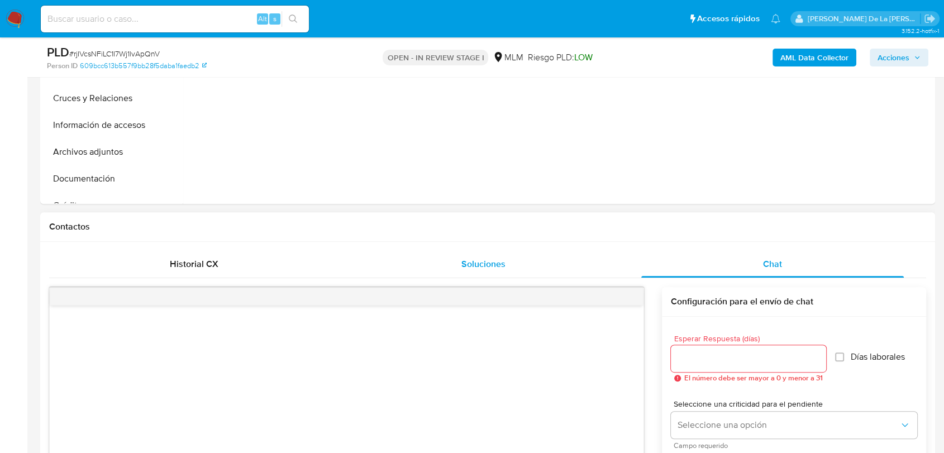
click at [493, 265] on span "Soluciones" at bounding box center [484, 264] width 44 height 13
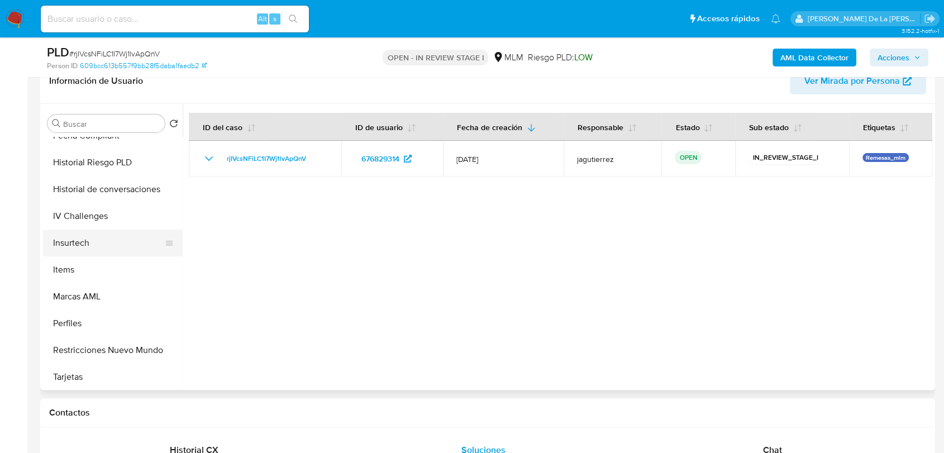
scroll to position [445, 0]
click at [113, 189] on button "Historial de conversaciones" at bounding box center [108, 187] width 131 height 27
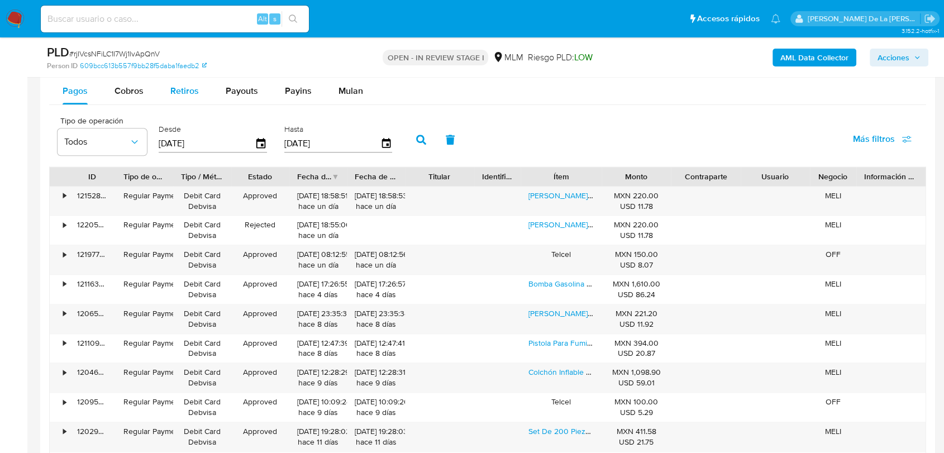
scroll to position [1180, 0]
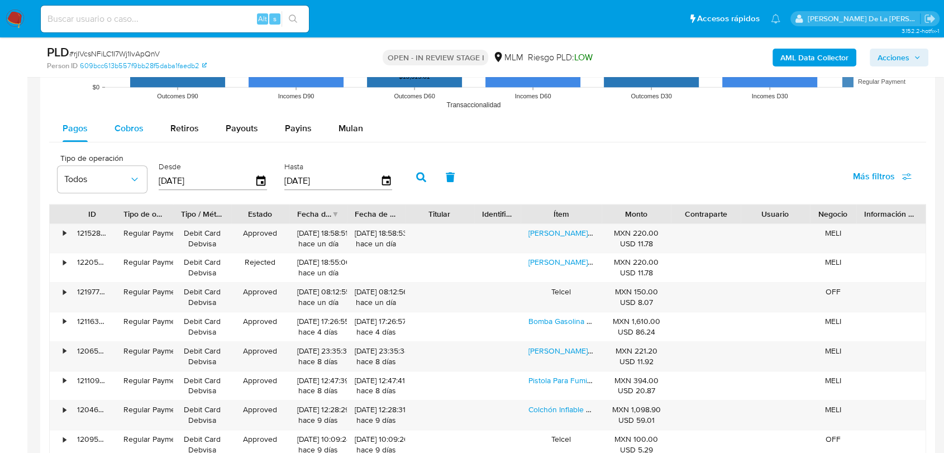
click at [144, 127] on button "Cobros" at bounding box center [129, 128] width 56 height 27
select select "10"
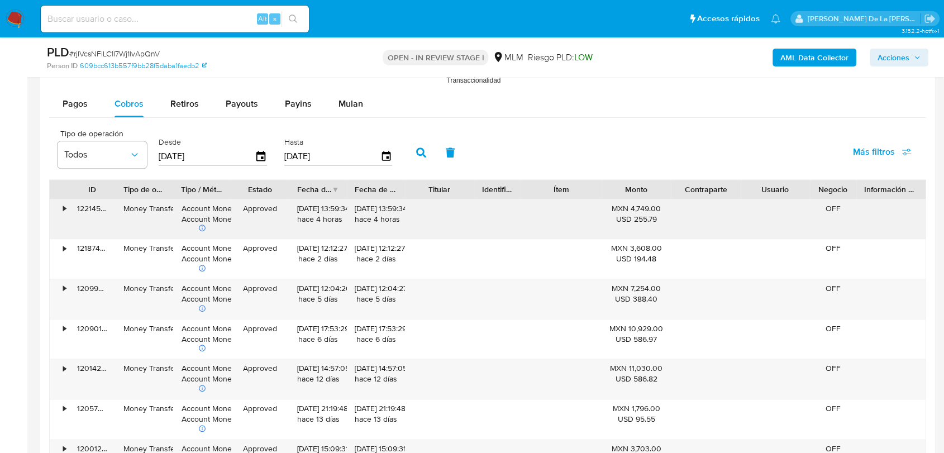
scroll to position [1242, 0]
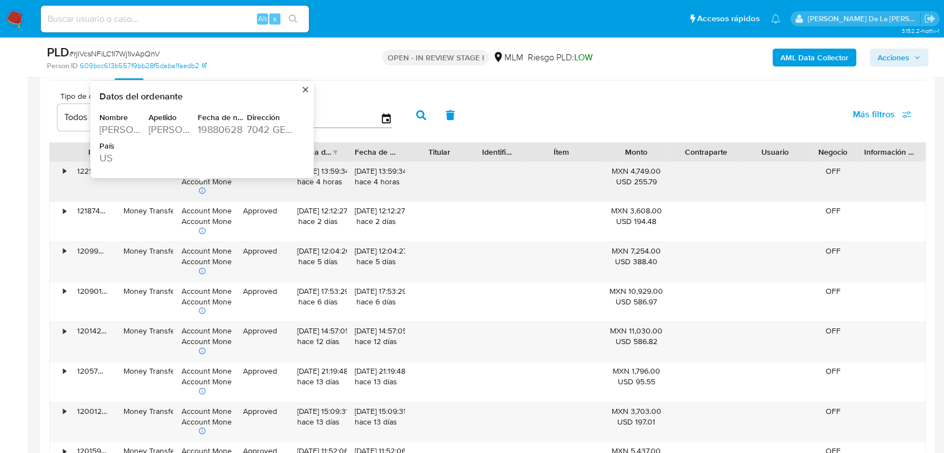
click at [220, 134] on div "19880628" at bounding box center [221, 129] width 47 height 13
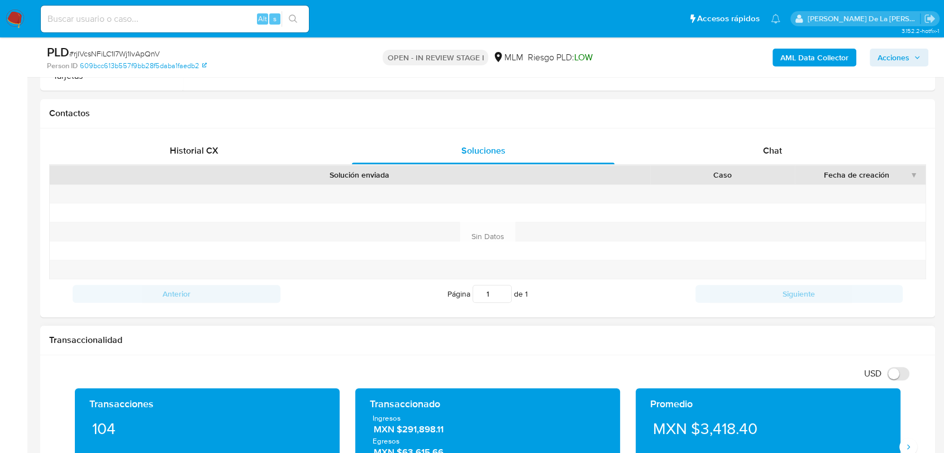
scroll to position [559, 0]
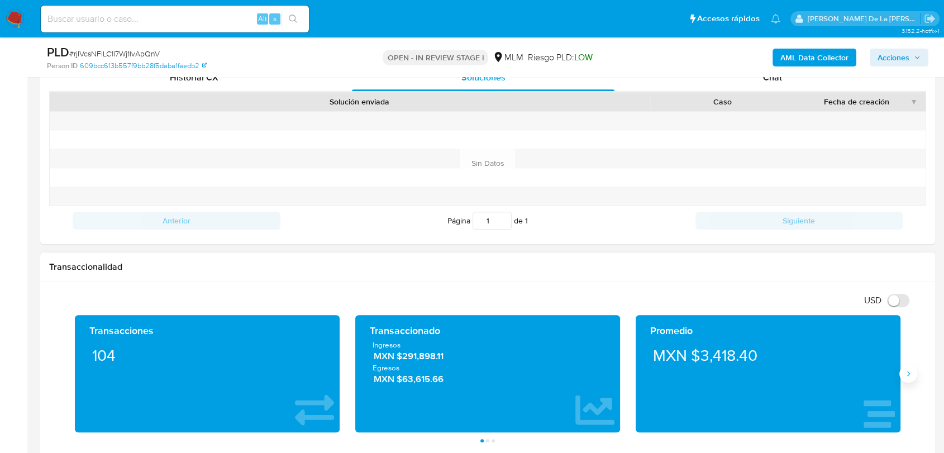
click at [911, 374] on icon "Siguiente" at bounding box center [908, 373] width 9 height 9
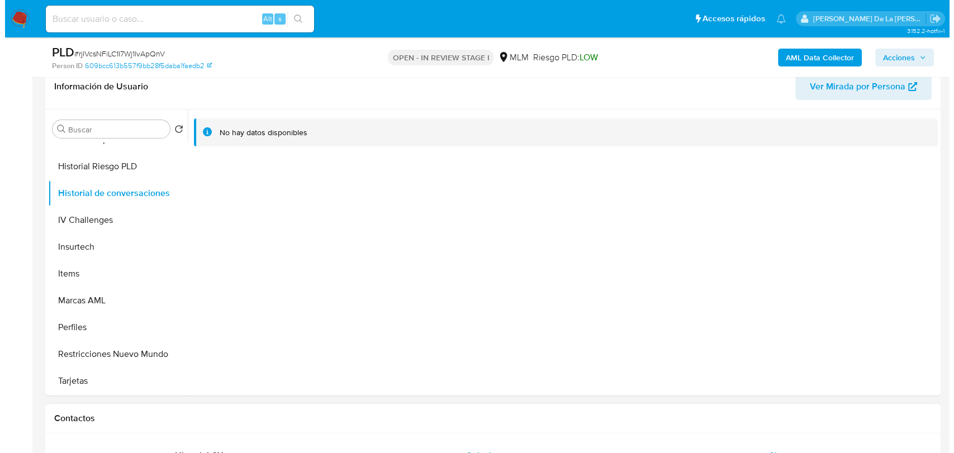
scroll to position [186, 0]
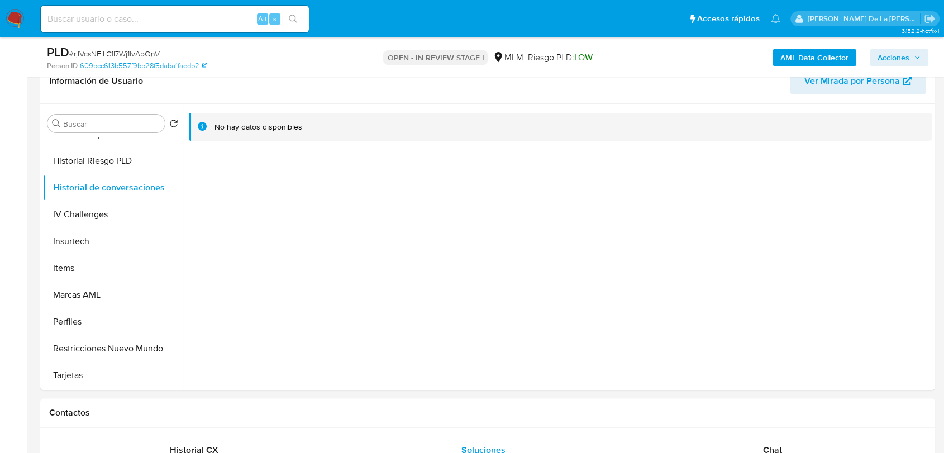
click at [804, 54] on b "AML Data Collector" at bounding box center [815, 58] width 68 height 18
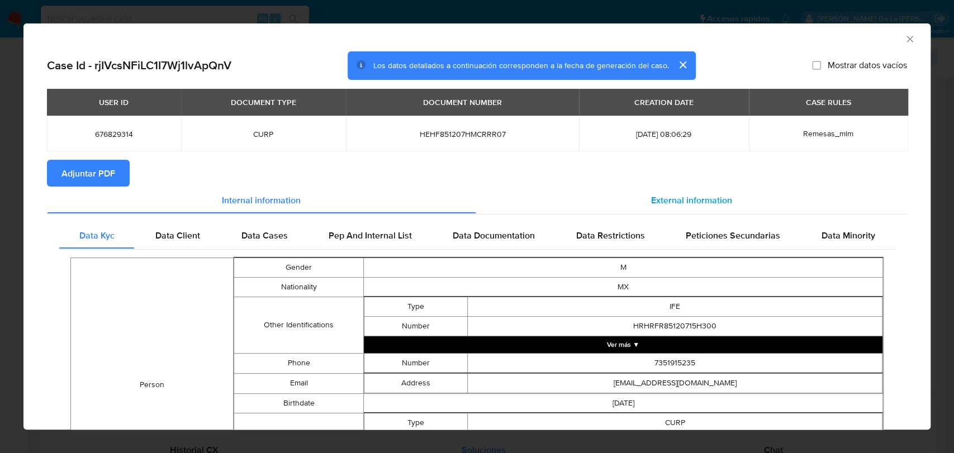
click at [657, 191] on div "External information" at bounding box center [691, 200] width 431 height 27
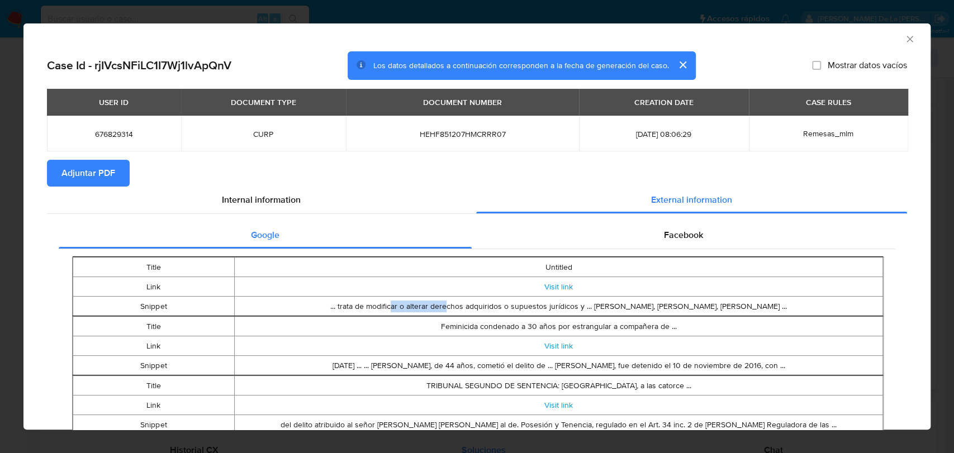
drag, startPoint x: 351, startPoint y: 312, endPoint x: 384, endPoint y: 311, distance: 32.4
click at [384, 311] on td "... trata de modificar o alterar derechos adquiridos o supuestos jurídicos y ..…" at bounding box center [559, 307] width 648 height 20
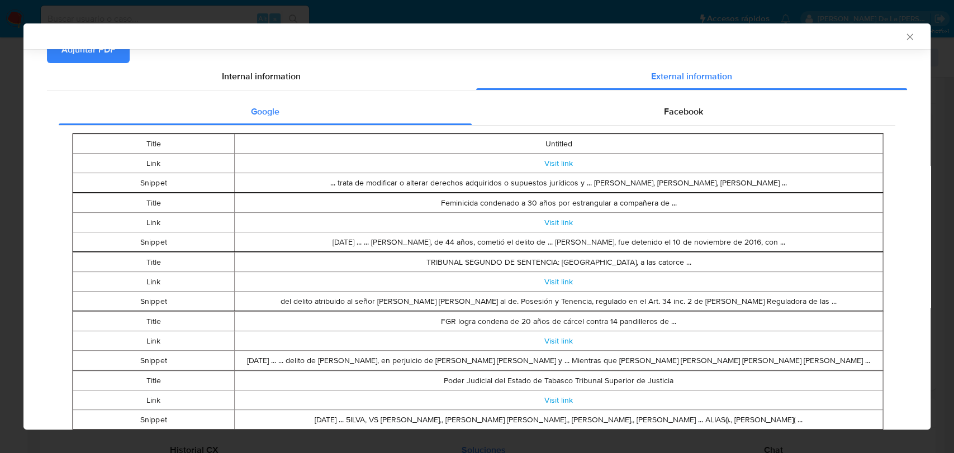
scroll to position [183, 0]
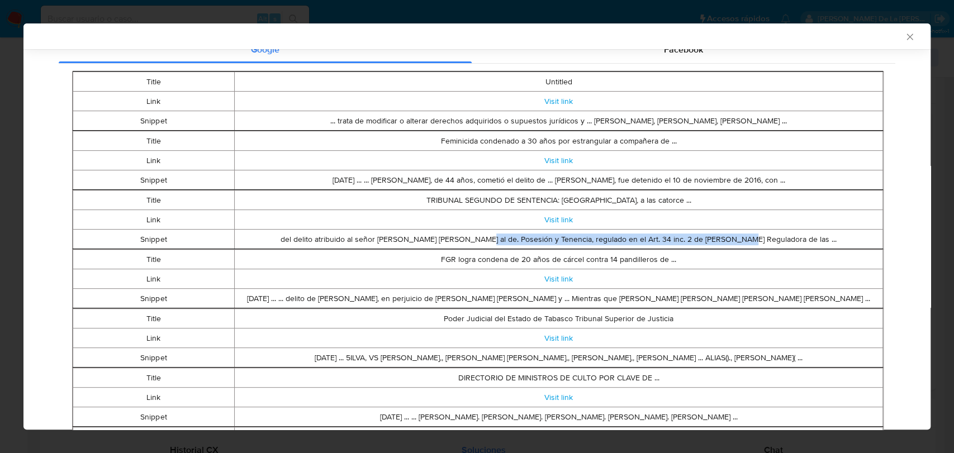
drag, startPoint x: 489, startPoint y: 232, endPoint x: 746, endPoint y: 232, distance: 257.0
click at [746, 232] on td "del delito atribuido al señor JOSÉ FRANCISCO HERNÁNDEZ HERNÁNDEZ al de. Posesió…" at bounding box center [559, 240] width 648 height 20
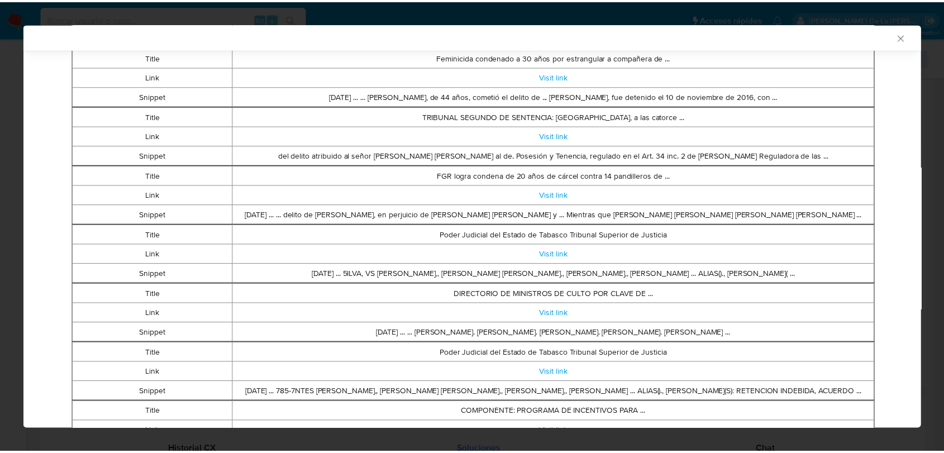
scroll to position [370, 0]
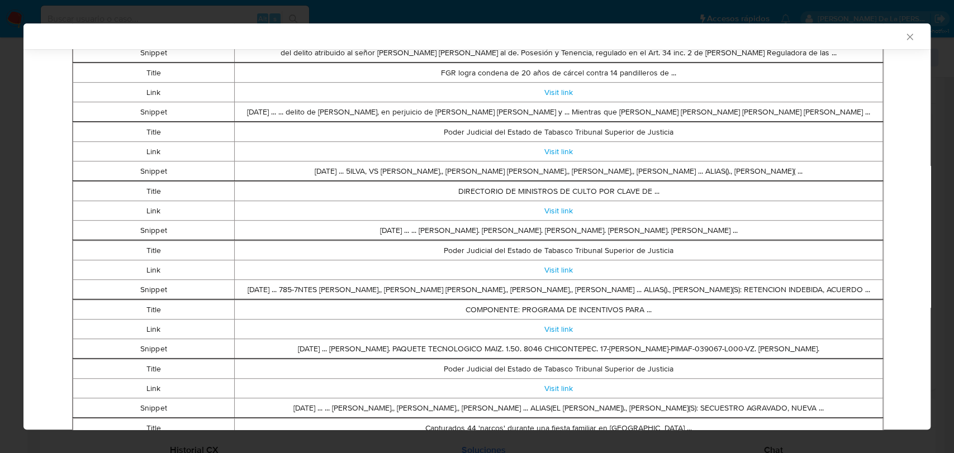
click at [904, 35] on icon "Cerrar ventana" at bounding box center [909, 36] width 11 height 11
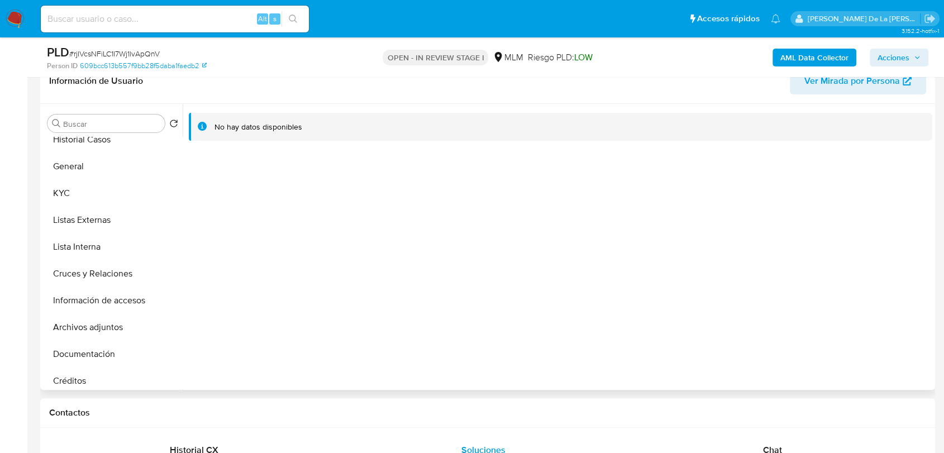
scroll to position [0, 0]
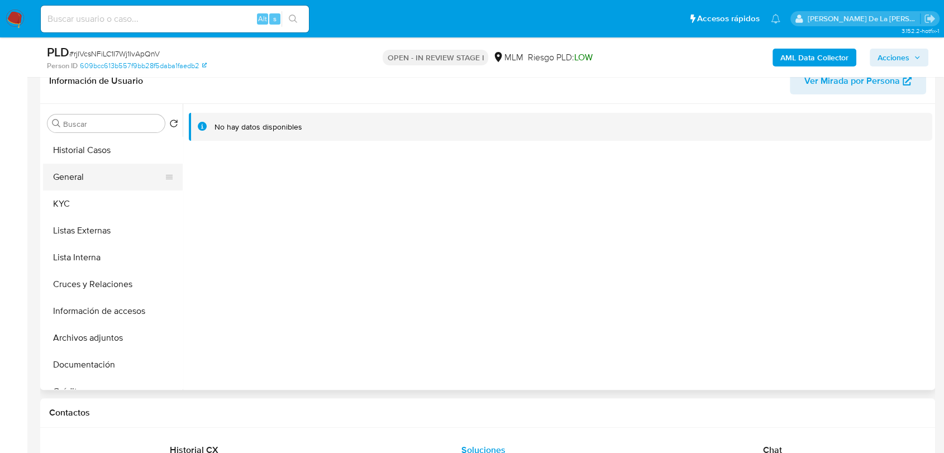
click at [106, 178] on button "General" at bounding box center [108, 177] width 131 height 27
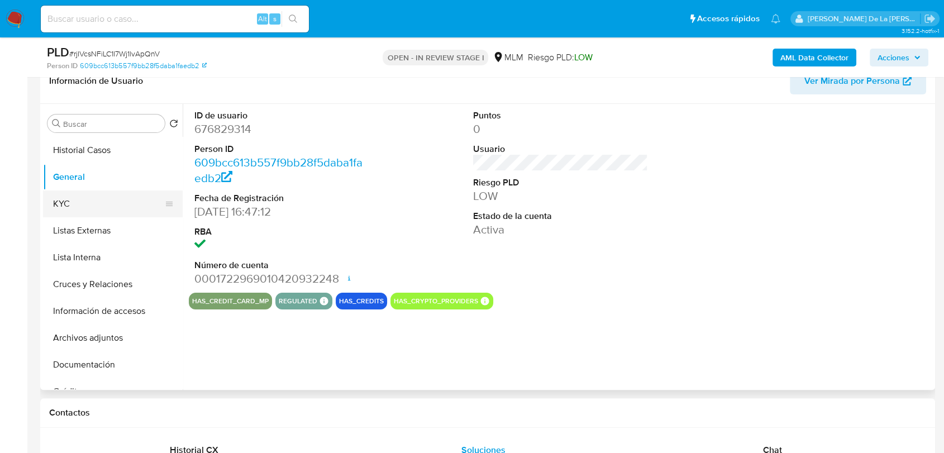
click at [107, 199] on button "KYC" at bounding box center [108, 204] width 131 height 27
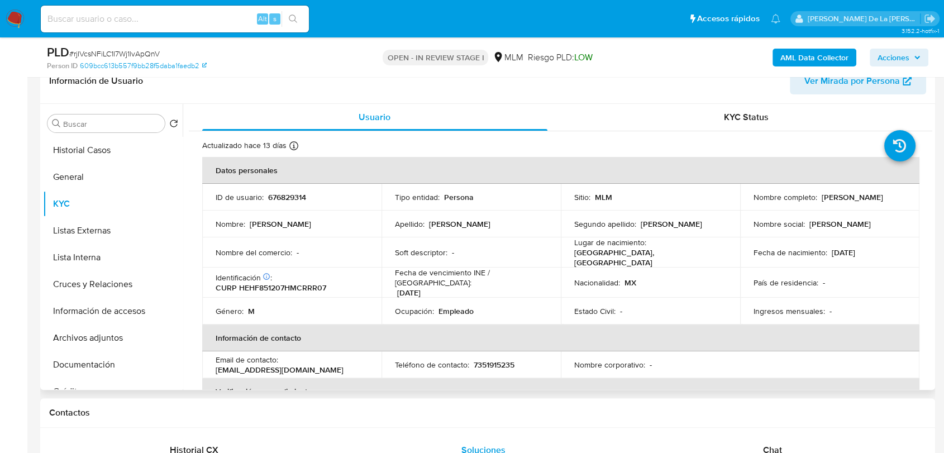
drag, startPoint x: 747, startPoint y: 203, endPoint x: 876, endPoint y: 201, distance: 129.1
click at [876, 201] on td "Nombre completo : Francisco Hernandez Hernandez" at bounding box center [829, 197] width 179 height 27
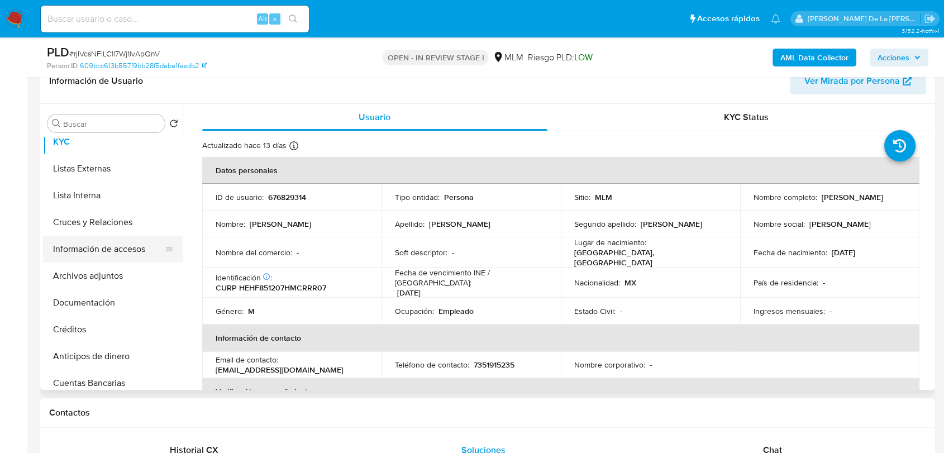
click at [121, 246] on button "Información de accesos" at bounding box center [108, 249] width 131 height 27
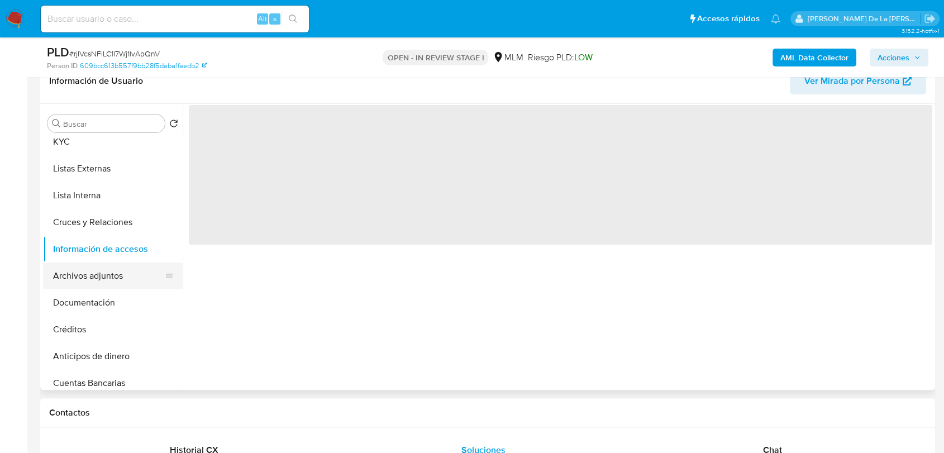
click at [106, 269] on button "Archivos adjuntos" at bounding box center [108, 276] width 131 height 27
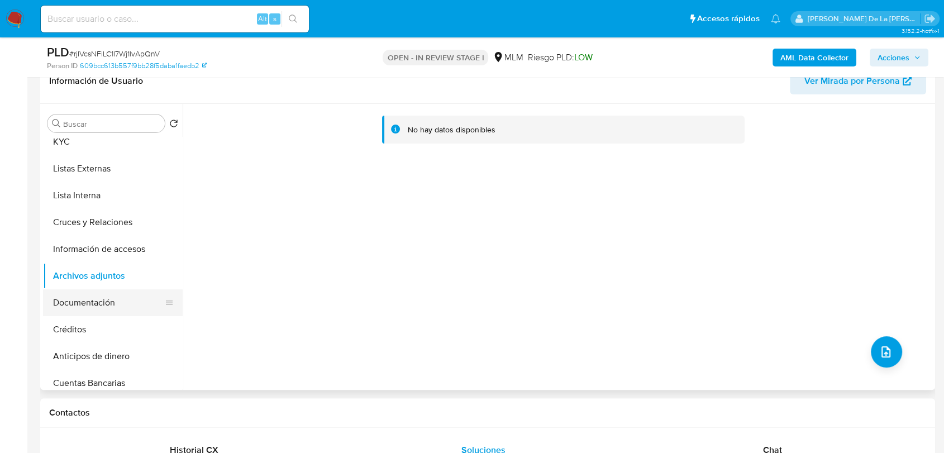
click at [78, 308] on button "Documentación" at bounding box center [108, 302] width 131 height 27
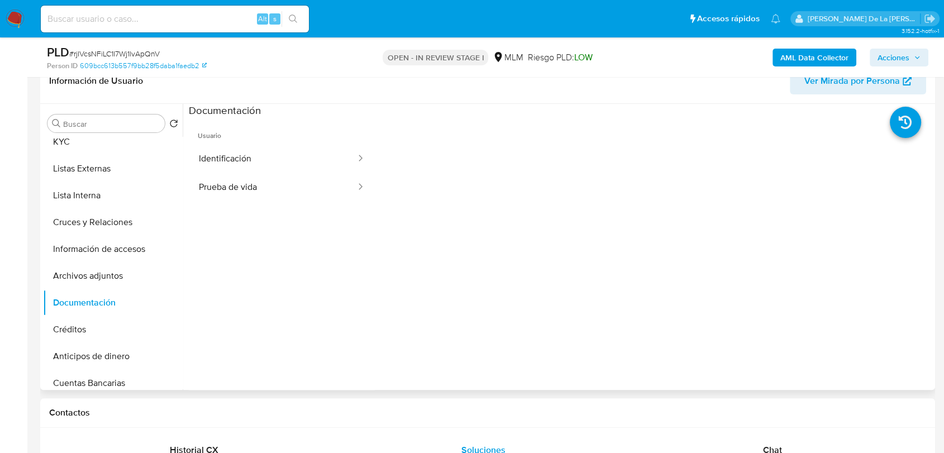
click at [279, 126] on span "Usuario" at bounding box center [282, 131] width 186 height 27
click at [263, 167] on button "Identificación" at bounding box center [273, 159] width 168 height 28
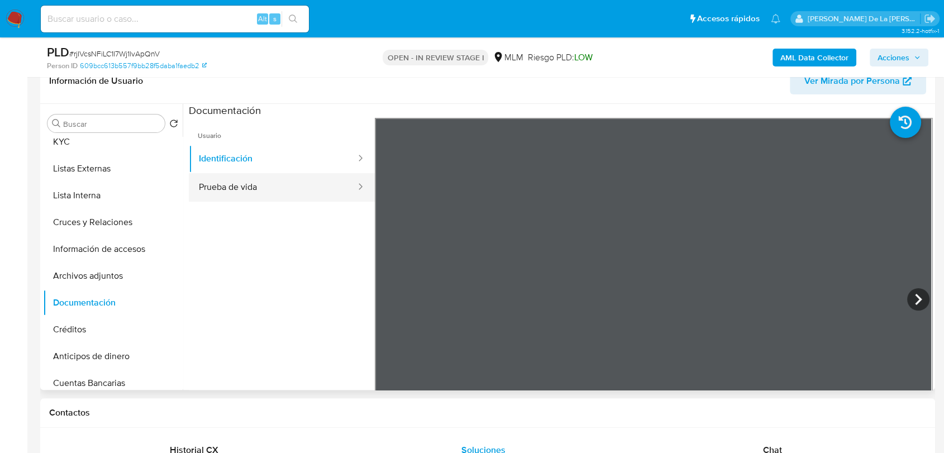
click at [267, 198] on button "Prueba de vida" at bounding box center [273, 187] width 168 height 28
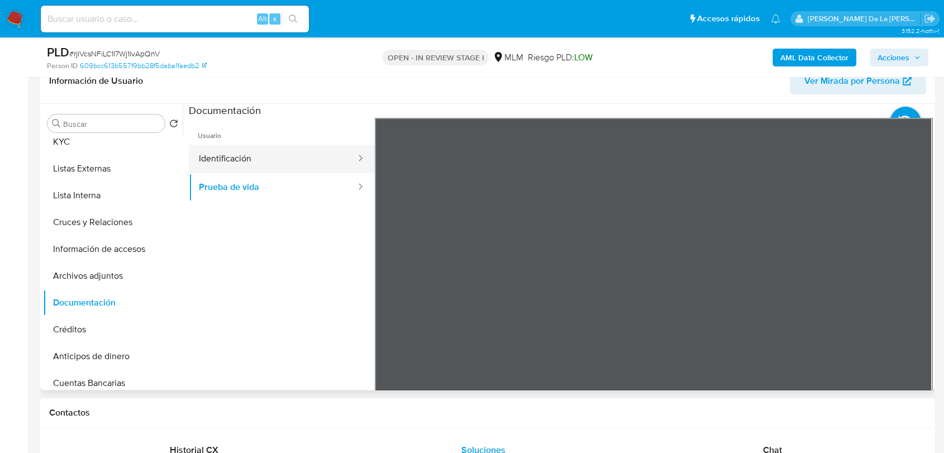
click at [228, 161] on button "Identificación" at bounding box center [273, 159] width 168 height 28
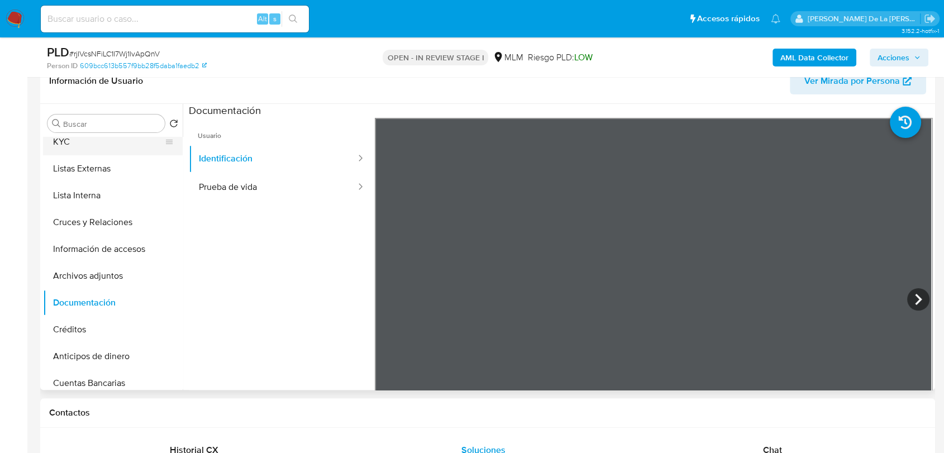
click at [103, 149] on button "KYC" at bounding box center [108, 142] width 131 height 27
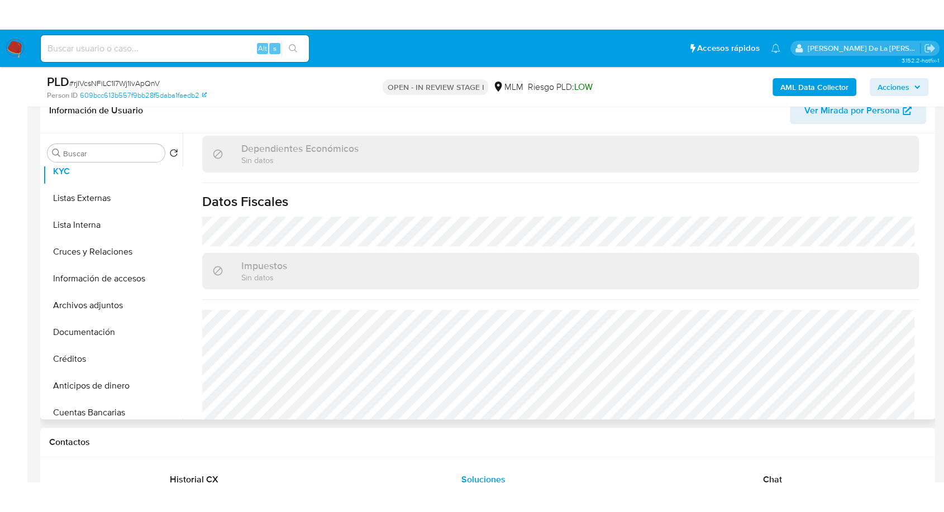
scroll to position [683, 0]
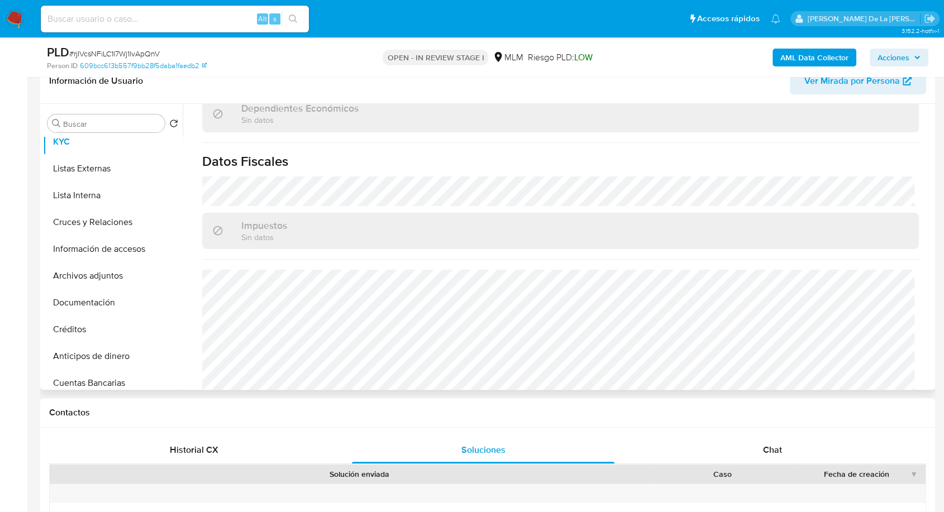
click at [136, 21] on input at bounding box center [175, 19] width 268 height 15
paste input "1257438552"
type input "1257438552"
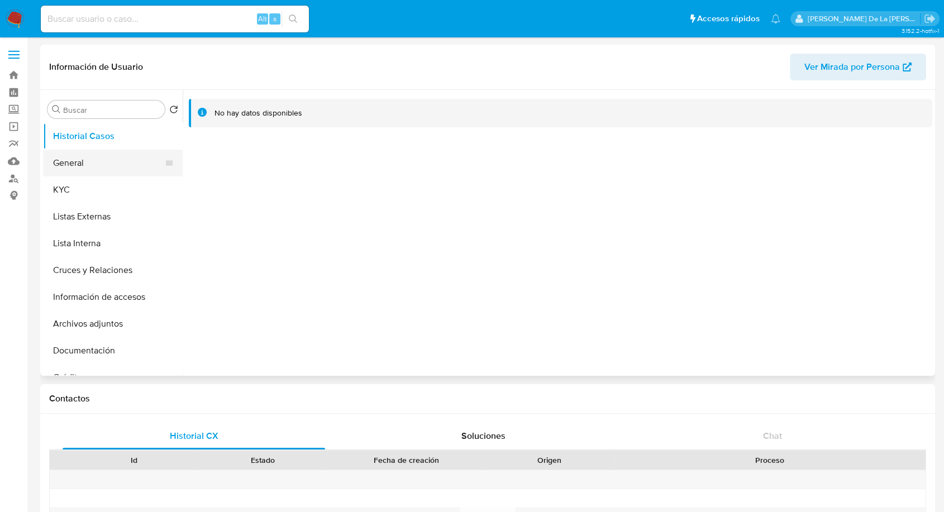
select select "10"
click at [100, 171] on button "General" at bounding box center [108, 163] width 131 height 27
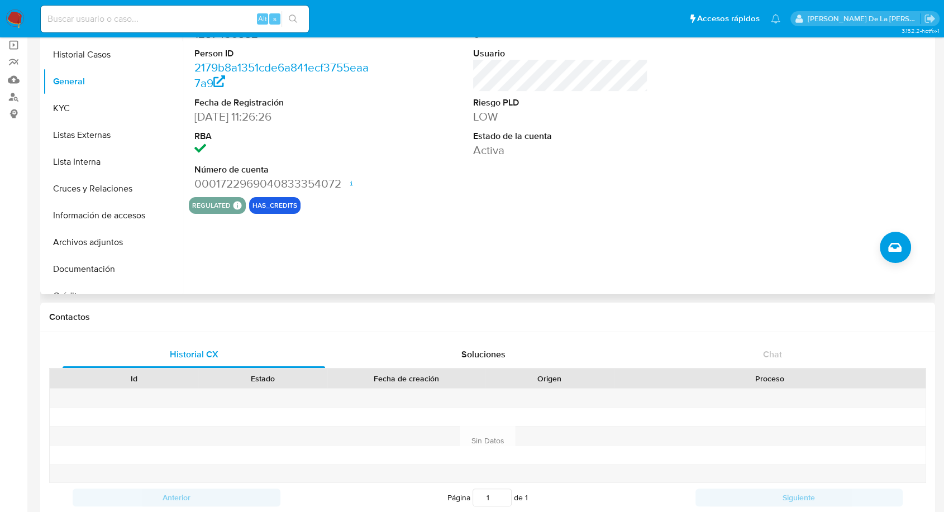
scroll to position [77, 0]
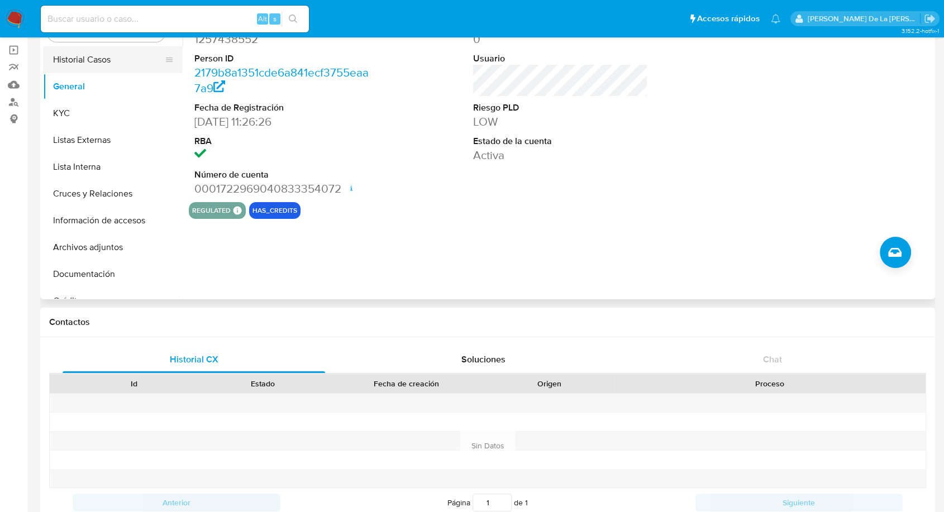
click at [86, 66] on button "Historial Casos" at bounding box center [108, 59] width 131 height 27
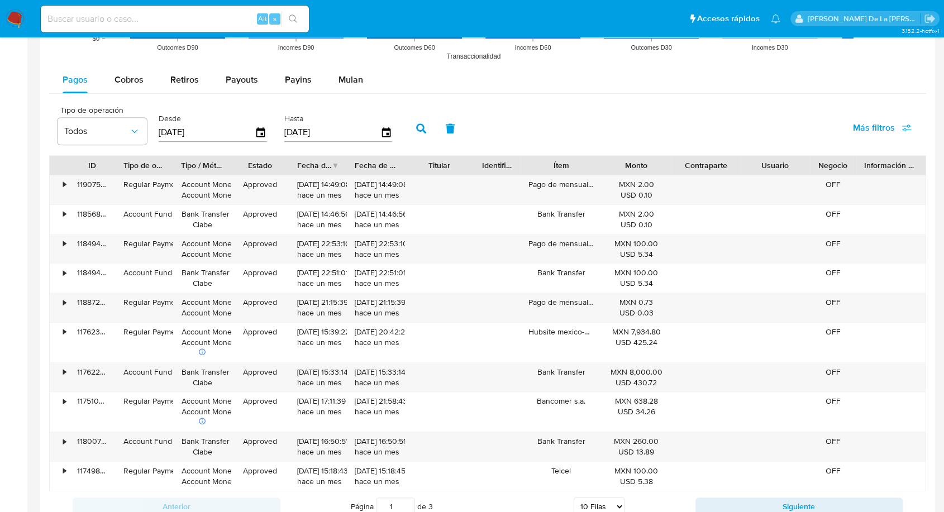
scroll to position [1027, 0]
click at [139, 81] on span "Cobros" at bounding box center [129, 80] width 29 height 13
select select "10"
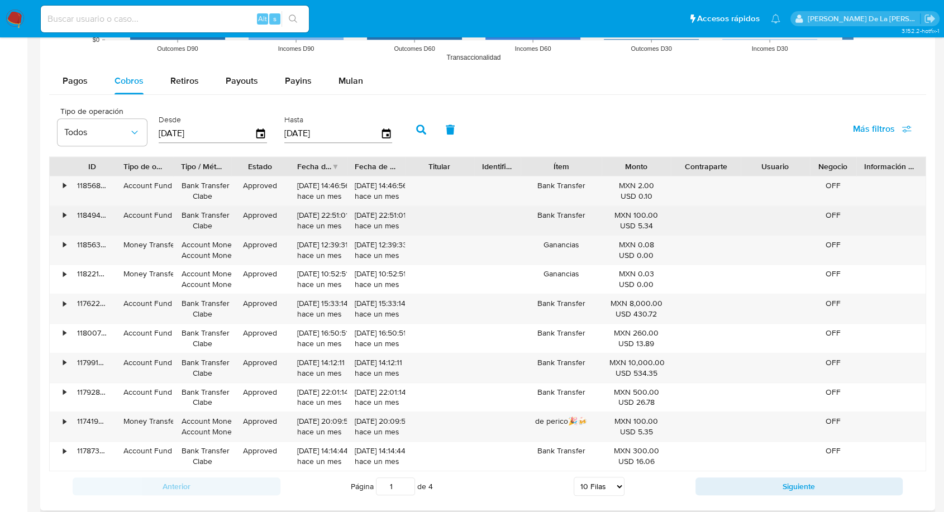
scroll to position [1153, 0]
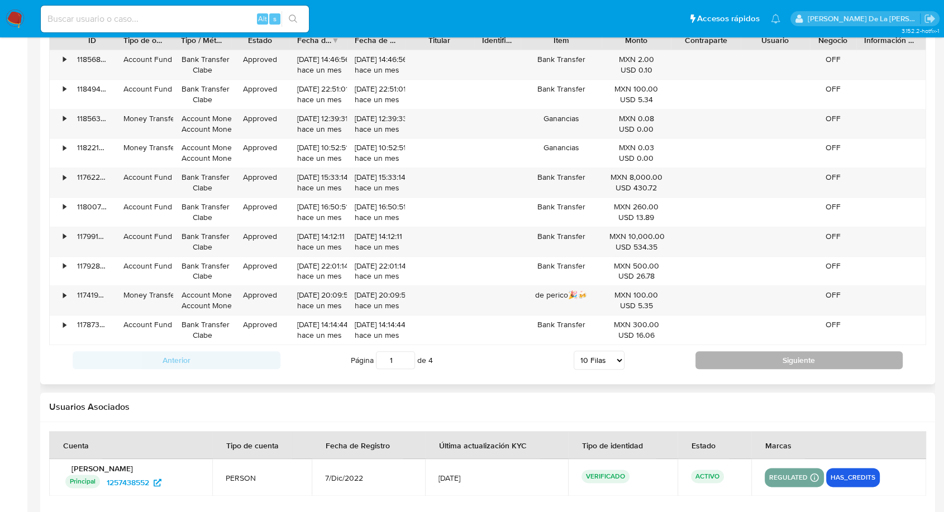
click at [763, 353] on button "Siguiente" at bounding box center [800, 360] width 208 height 18
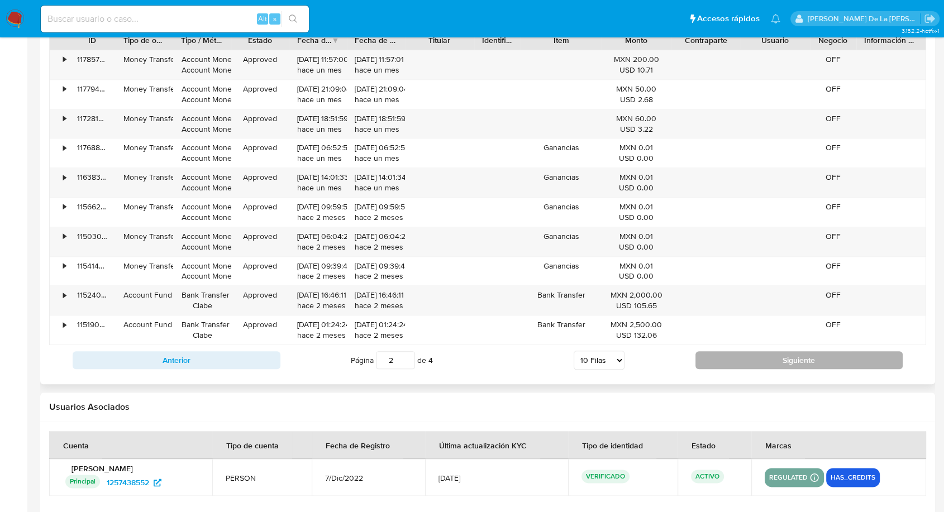
click at [746, 355] on button "Siguiente" at bounding box center [800, 360] width 208 height 18
type input "4"
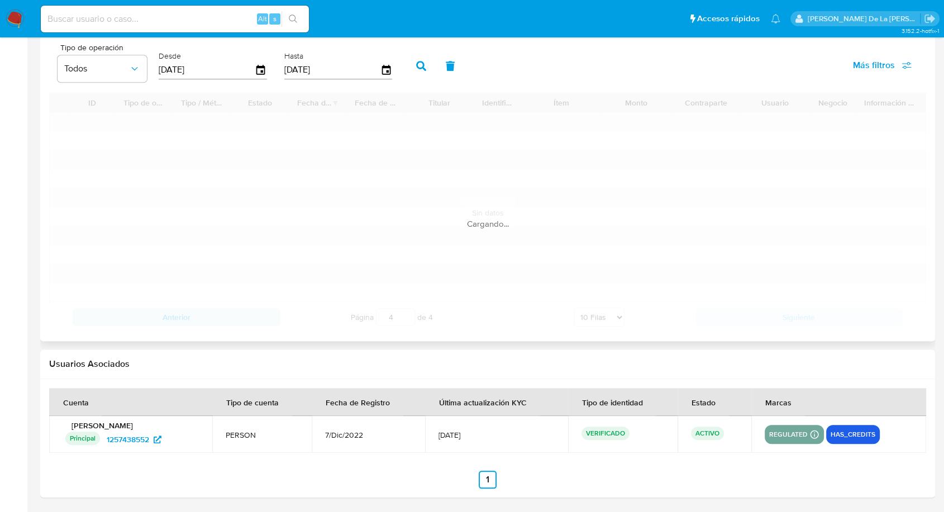
scroll to position [1078, 0]
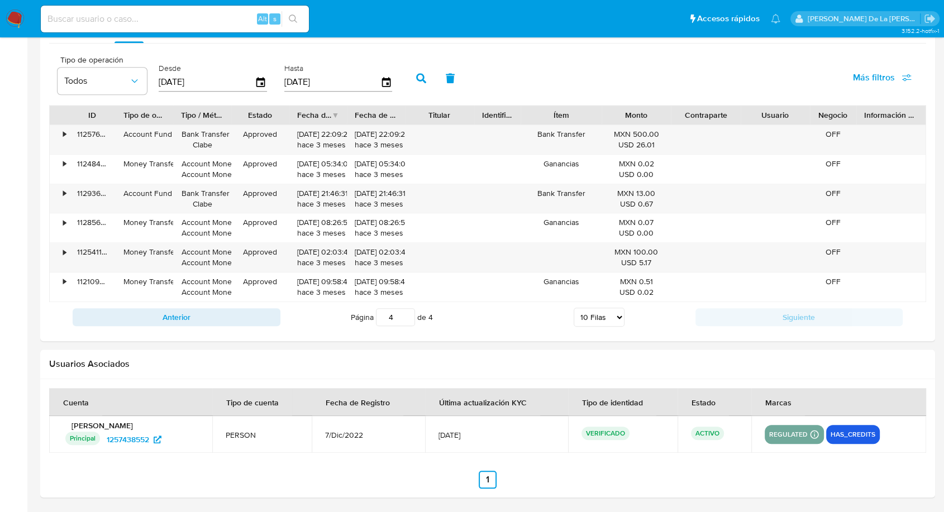
click at [72, 15] on input at bounding box center [175, 19] width 268 height 15
paste input "1874157322"
type input "1874157322"
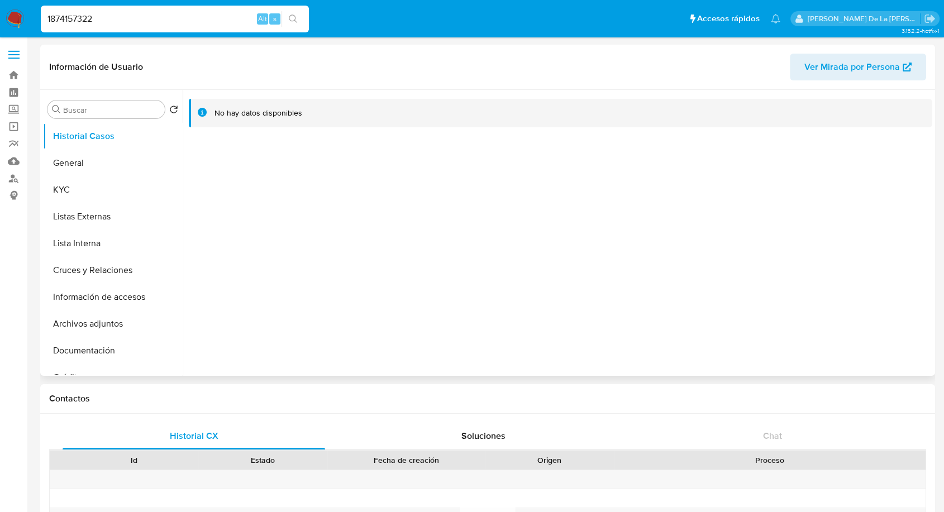
select select "10"
click at [134, 182] on button "KYC" at bounding box center [108, 190] width 131 height 27
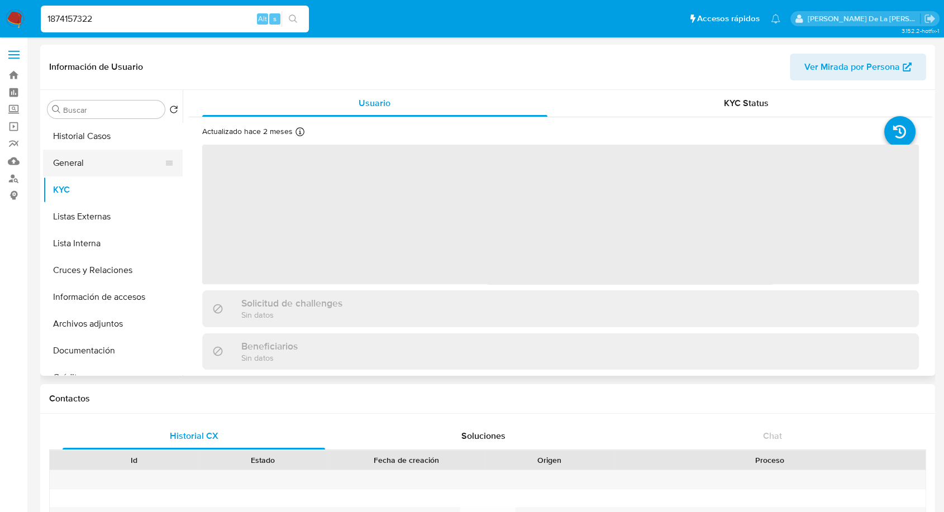
click at [106, 165] on button "General" at bounding box center [108, 163] width 131 height 27
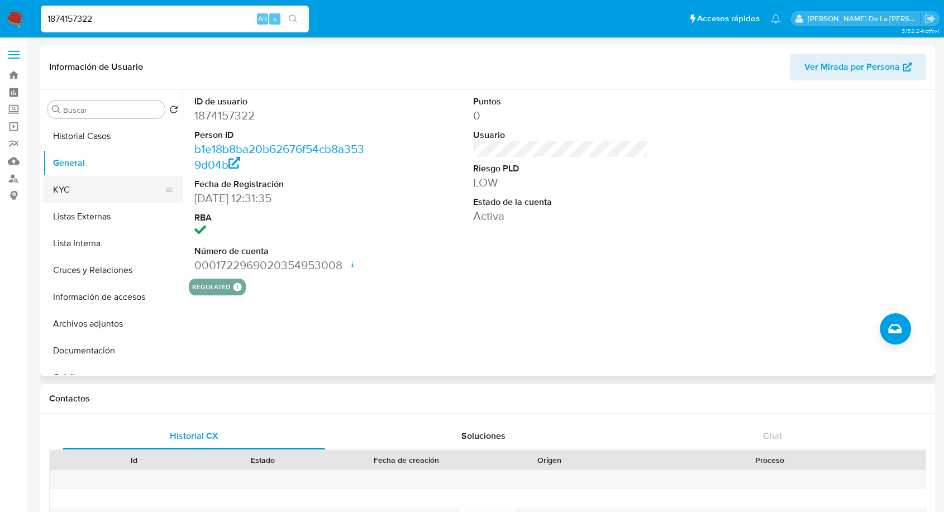
click at [75, 196] on button "KYC" at bounding box center [108, 190] width 131 height 27
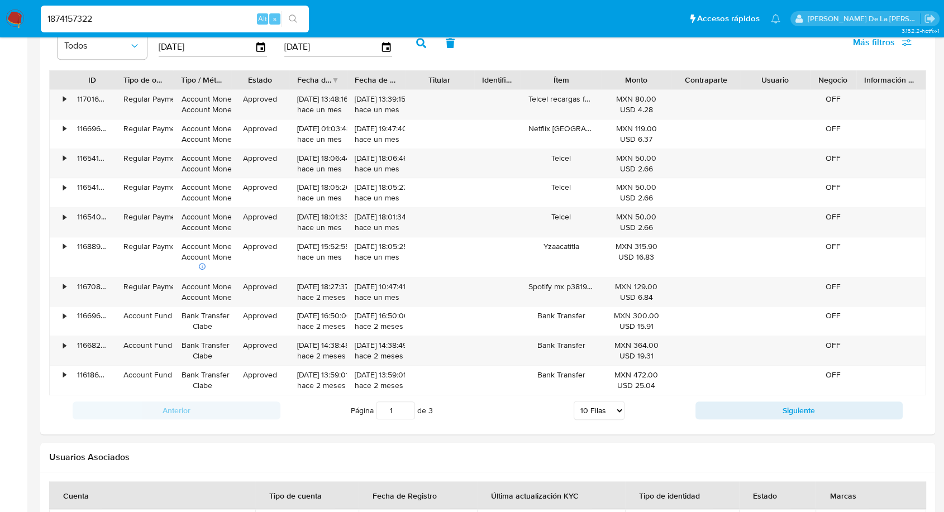
scroll to position [998, 0]
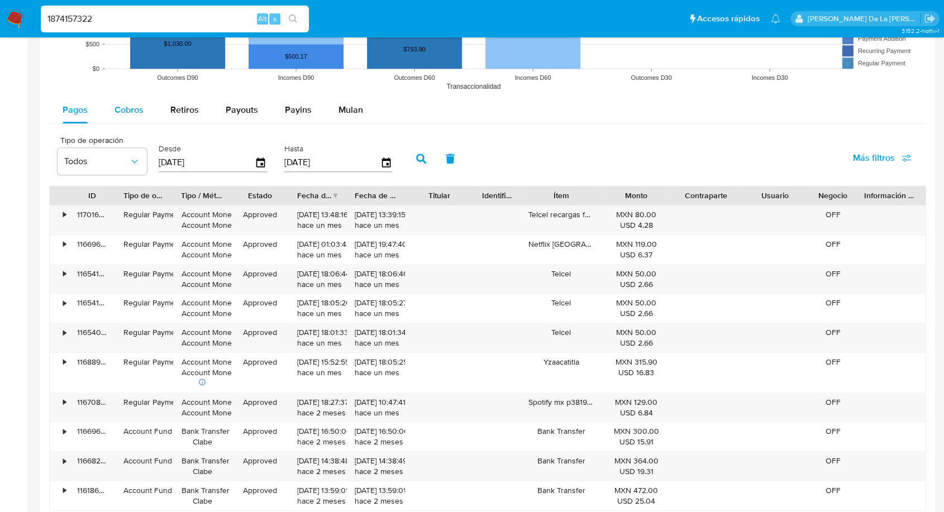
click at [130, 119] on div "Cobros" at bounding box center [129, 110] width 29 height 27
select select "10"
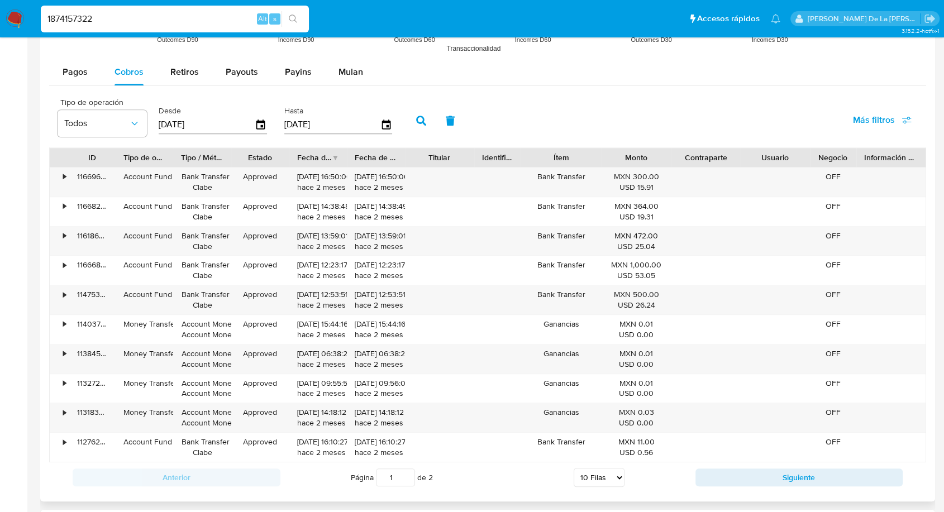
scroll to position [1037, 0]
click at [744, 453] on button "Siguiente" at bounding box center [800, 477] width 208 height 18
type input "2"
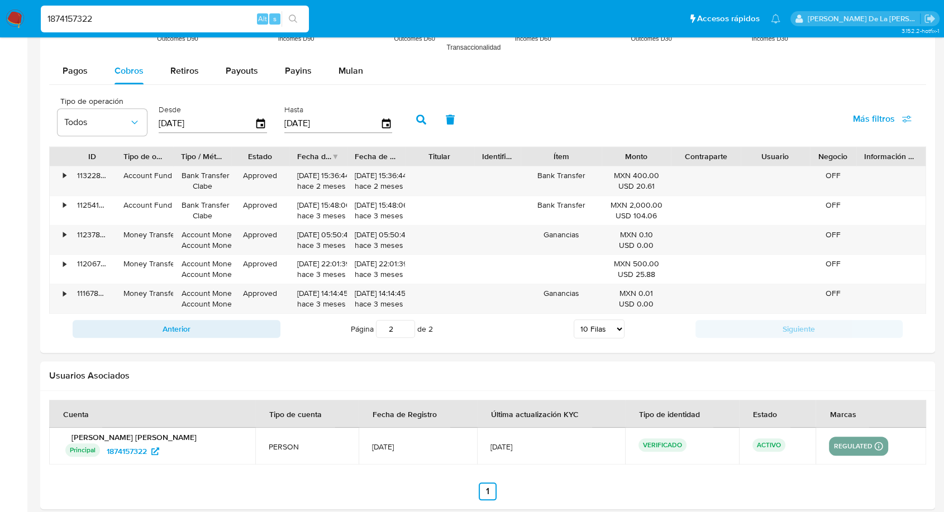
click at [93, 17] on input "1874157322" at bounding box center [175, 19] width 268 height 15
paste input "1257438552"
type input "1257438552"
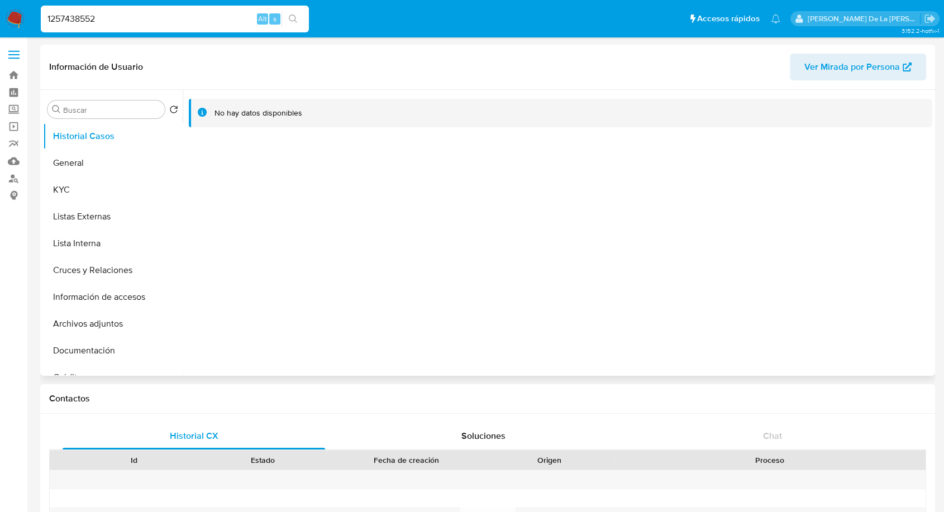
select select "10"
click at [110, 169] on button "General" at bounding box center [108, 163] width 131 height 27
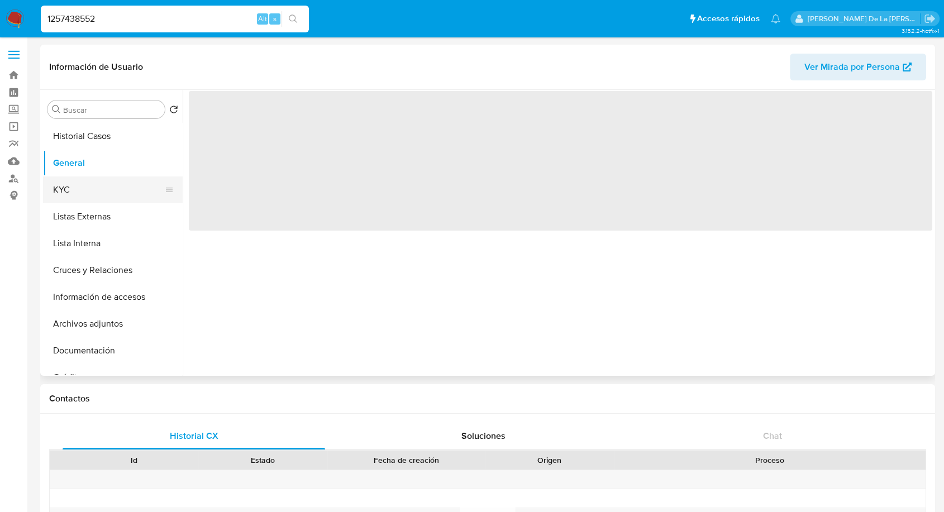
click at [96, 178] on button "KYC" at bounding box center [108, 190] width 131 height 27
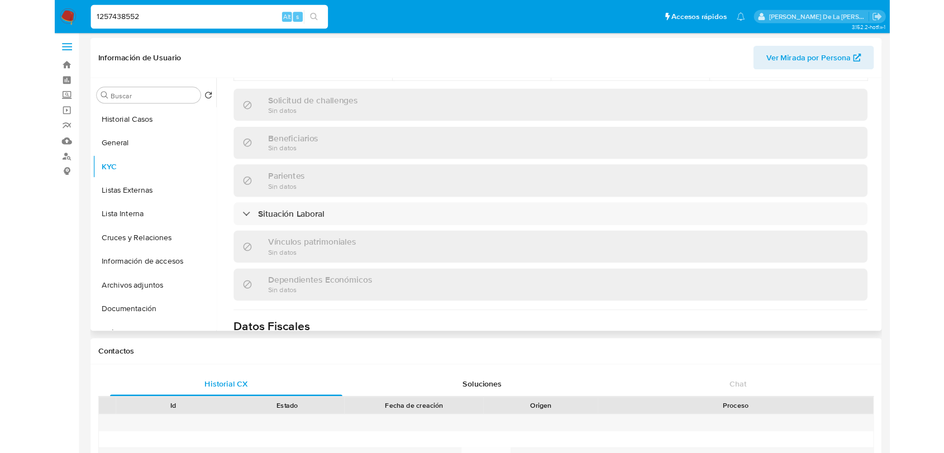
scroll to position [702, 0]
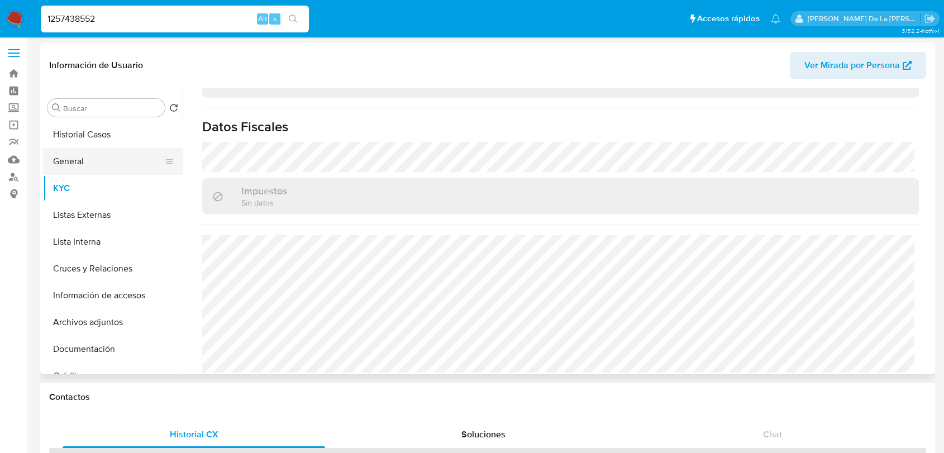
click at [91, 156] on button "General" at bounding box center [108, 161] width 131 height 27
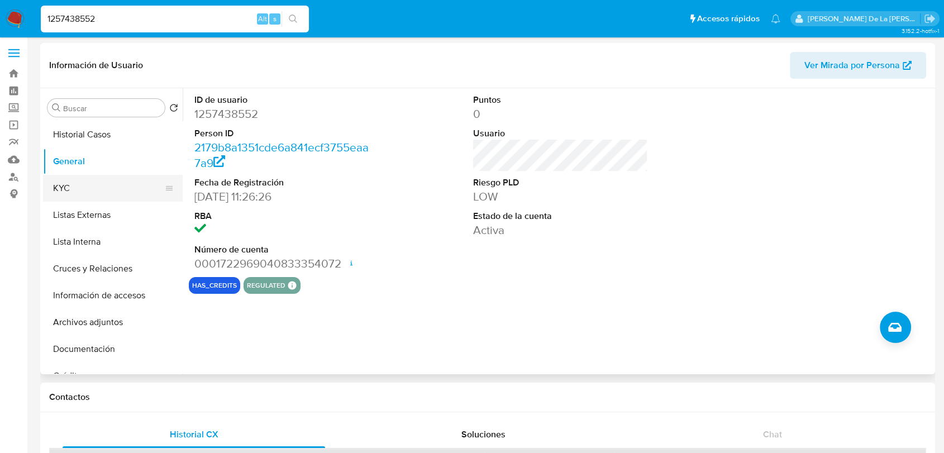
click at [65, 180] on button "KYC" at bounding box center [108, 188] width 131 height 27
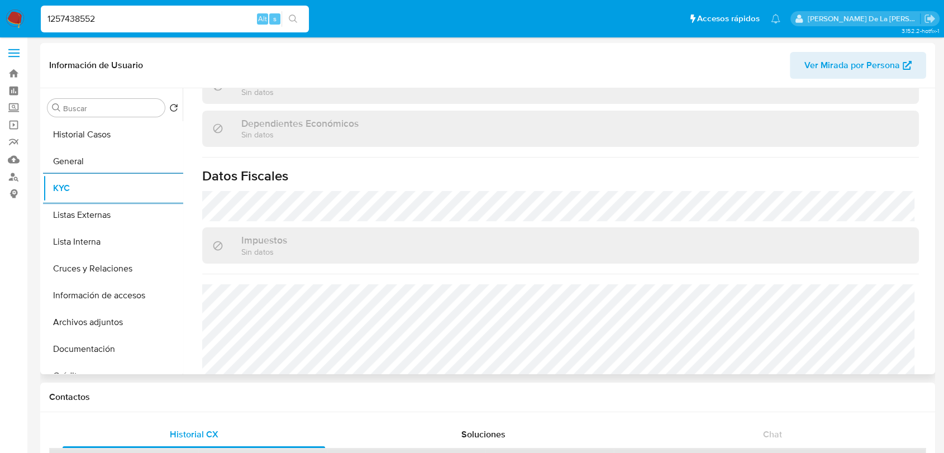
scroll to position [702, 0]
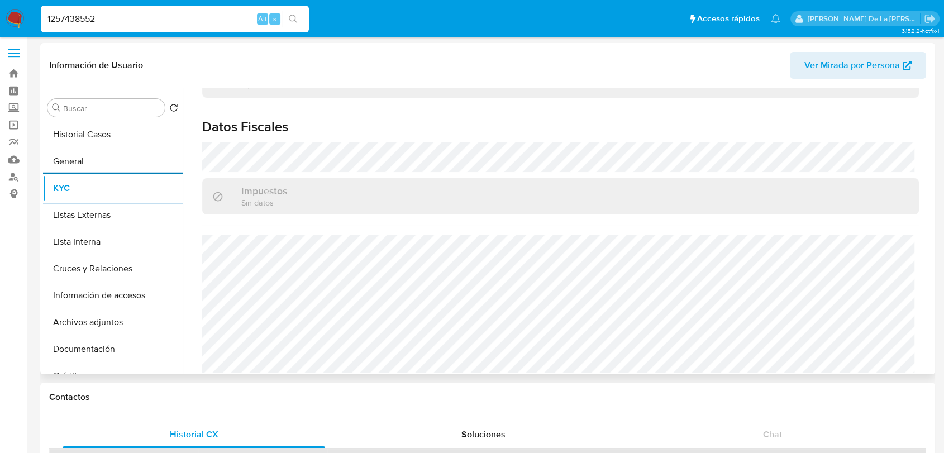
click at [43, 175] on button "KYC" at bounding box center [113, 188] width 140 height 27
click at [115, 238] on button "Lista Interna" at bounding box center [108, 242] width 131 height 27
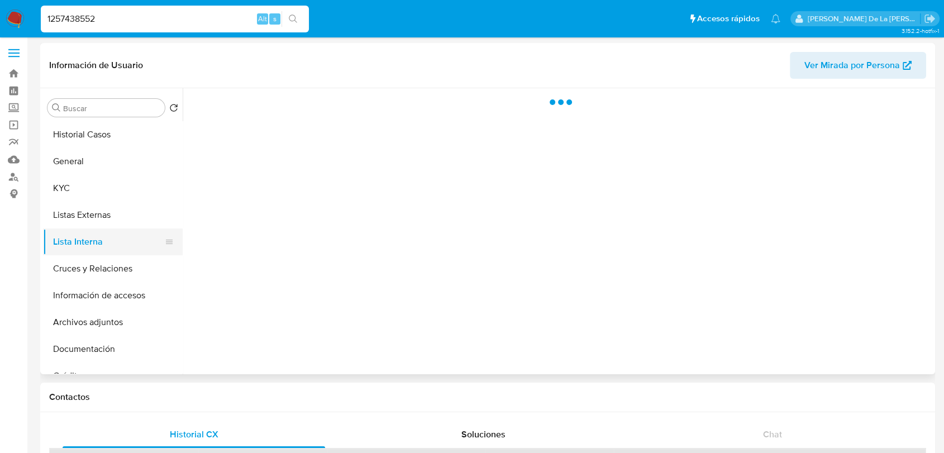
scroll to position [0, 0]
click at [90, 210] on button "Listas Externas" at bounding box center [108, 215] width 131 height 27
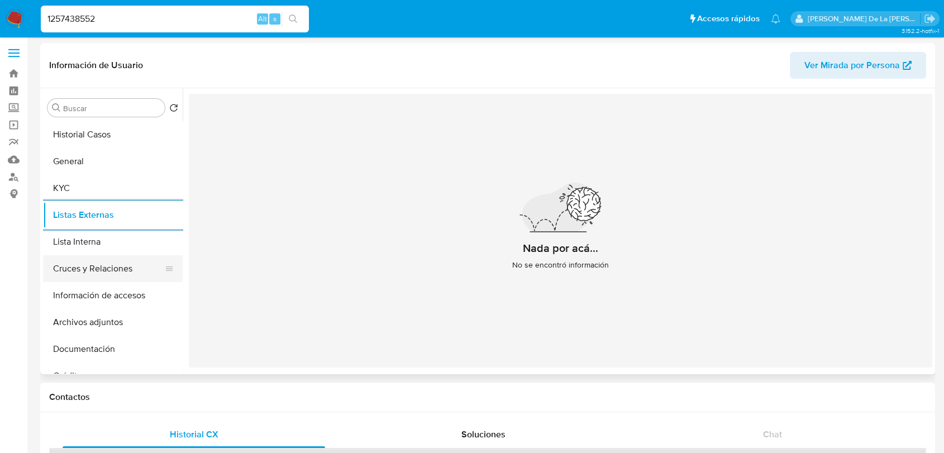
click at [115, 271] on button "Cruces y Relaciones" at bounding box center [108, 268] width 131 height 27
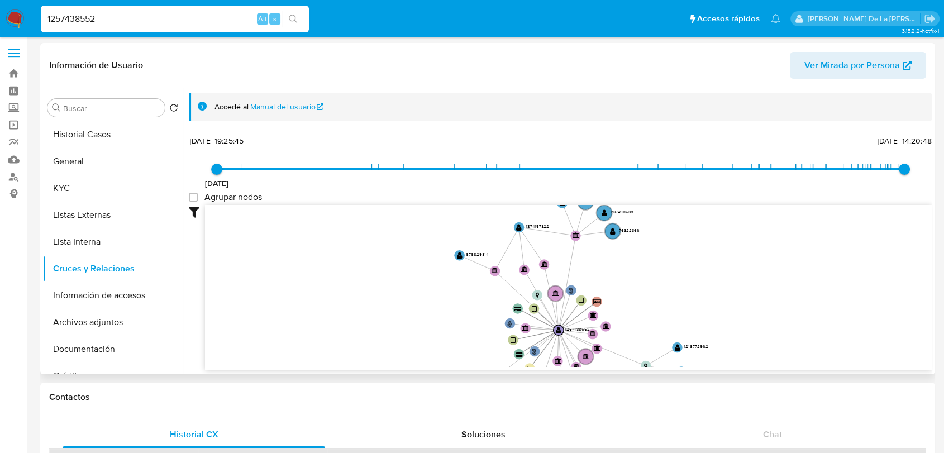
drag, startPoint x: 733, startPoint y: 265, endPoint x: 627, endPoint y: 320, distance: 119.7
click at [625, 327] on icon "phone-68a6ef6e98f17c75250a85231cff91d3  user-1257438552  1257438552 person-21…" at bounding box center [568, 286] width 727 height 162
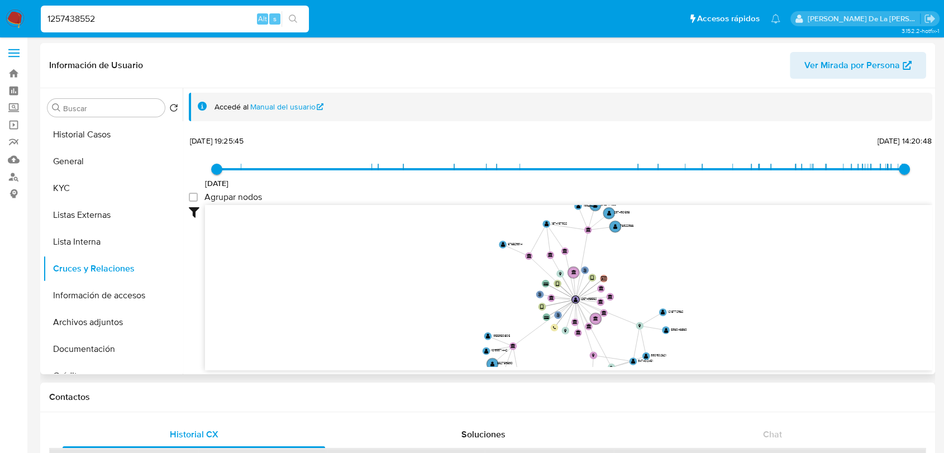
drag, startPoint x: 631, startPoint y: 309, endPoint x: 628, endPoint y: 288, distance: 20.9
click at [628, 288] on icon "phone-68a6ef6e98f17c75250a85231cff91d3  user-1257438552  1257438552 person-21…" at bounding box center [568, 286] width 727 height 162
click at [102, 301] on button "Información de accesos" at bounding box center [108, 295] width 131 height 27
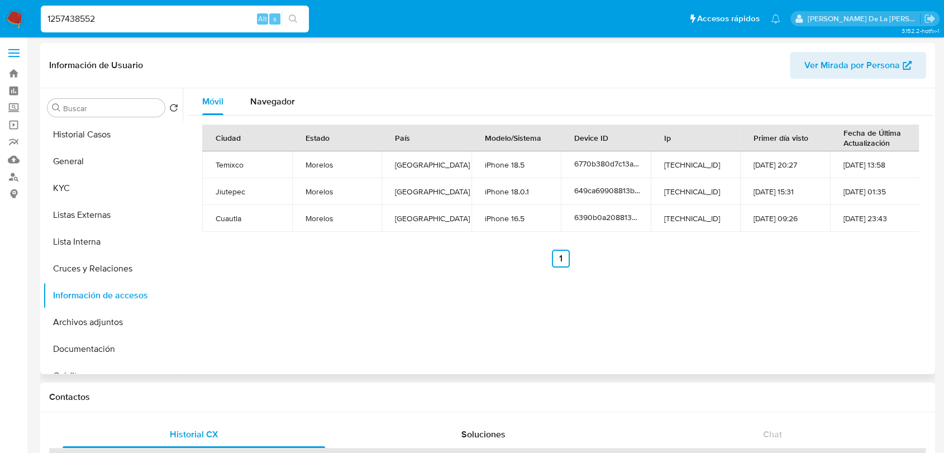
drag, startPoint x: 406, startPoint y: 269, endPoint x: 278, endPoint y: 231, distance: 132.9
click at [279, 318] on div "Móvil Navegador Ciudad Estado País Modelo/Sistema Device ID Ip Primer día visto…" at bounding box center [558, 231] width 750 height 286
drag, startPoint x: 96, startPoint y: 317, endPoint x: 311, endPoint y: 324, distance: 215.8
click at [96, 317] on button "Archivos adjuntos" at bounding box center [113, 322] width 140 height 27
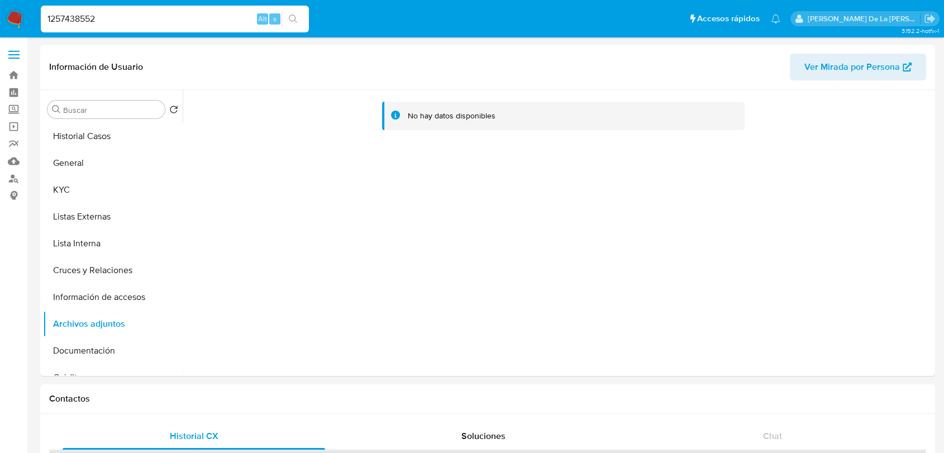
click at [14, 19] on img at bounding box center [15, 18] width 19 height 19
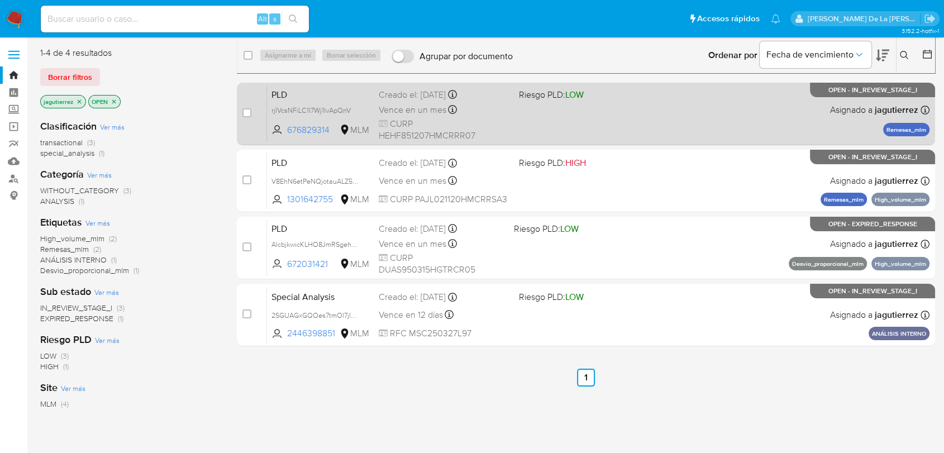
click at [727, 112] on div "PLD rjIVcsNFiLC1I7Wj1lvApQnV 676829314 MLM Riesgo PLD: LOW Creado el: [DATE] Cr…" at bounding box center [598, 113] width 663 height 56
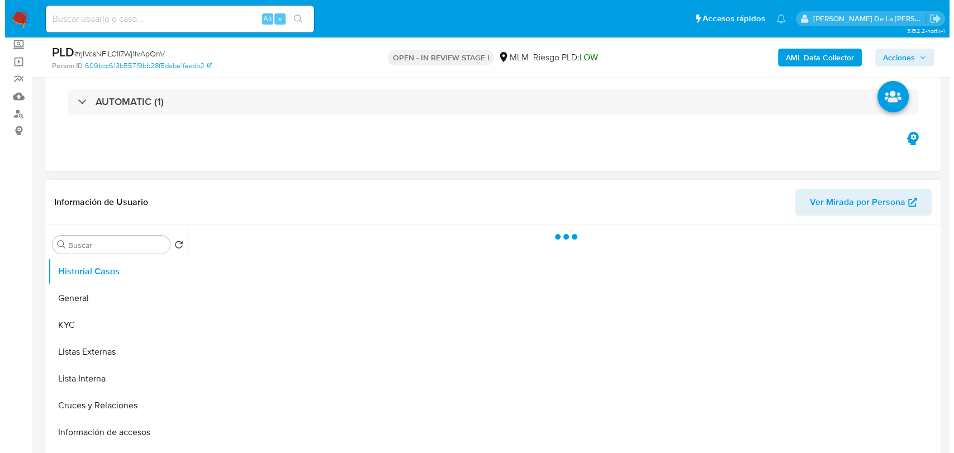
scroll to position [186, 0]
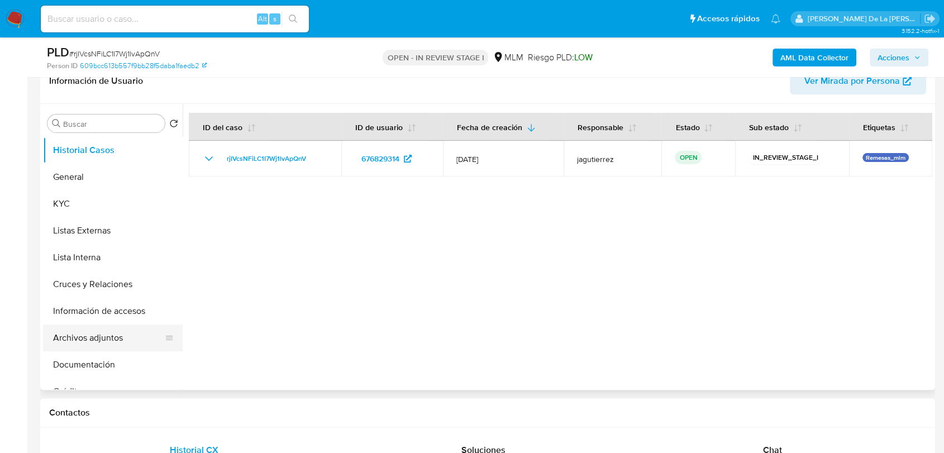
select select "10"
click at [105, 339] on button "Archivos adjuntos" at bounding box center [108, 338] width 131 height 27
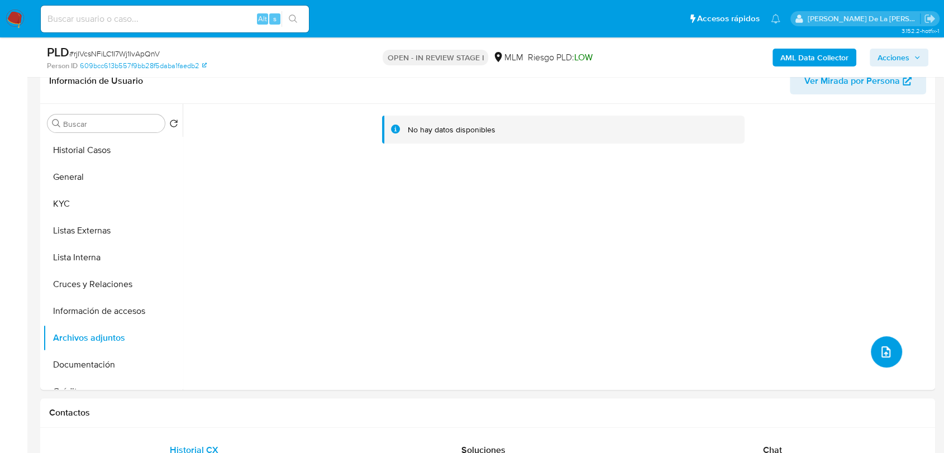
click at [879, 350] on icon "upload-file" at bounding box center [885, 351] width 13 height 13
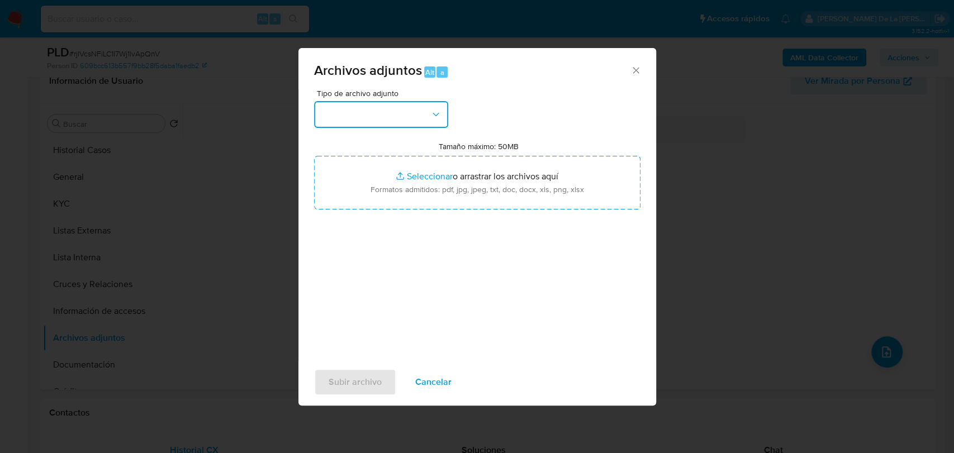
click at [390, 120] on button "button" at bounding box center [381, 114] width 134 height 27
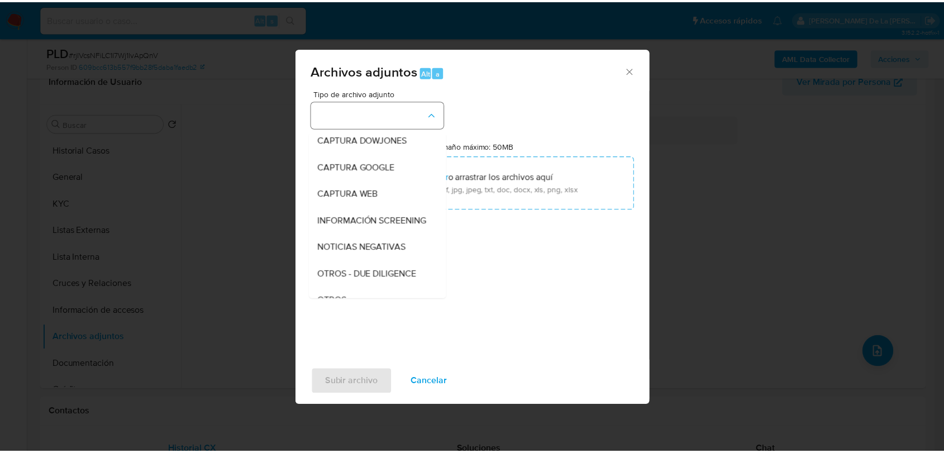
scroll to position [58, 0]
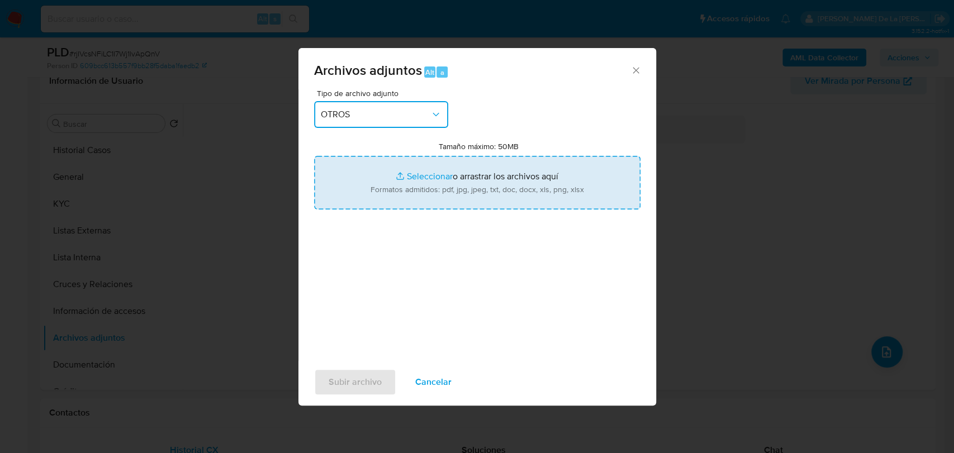
type input "C:\fakepath\676829314_FRANCISCO HERNANDEZ HERNANDEZ_JUL2025.pdf"
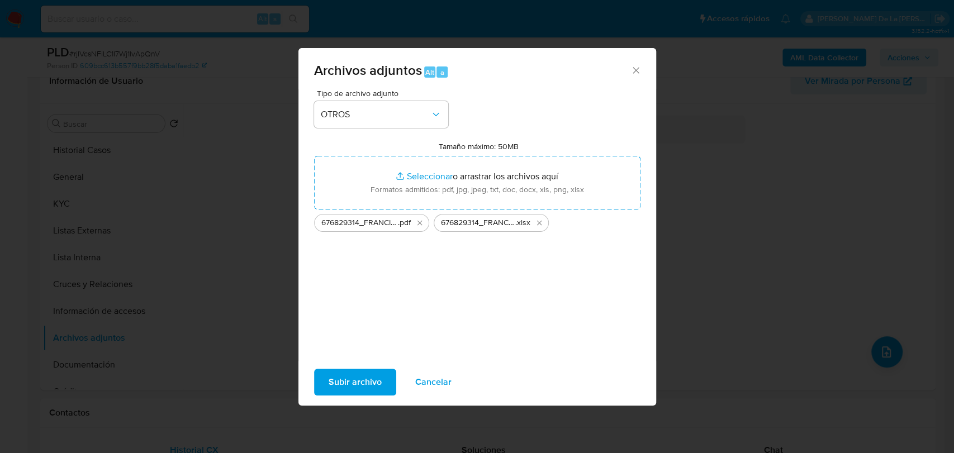
click at [370, 264] on div "Tipo de archivo adjunto OTROS Tamaño máximo: 50MB Seleccionar archivos Seleccio…" at bounding box center [477, 221] width 326 height 264
click at [362, 366] on div "Subir archivo Cancelar" at bounding box center [477, 382] width 358 height 42
click at [361, 382] on span "Subir archivo" at bounding box center [355, 382] width 53 height 25
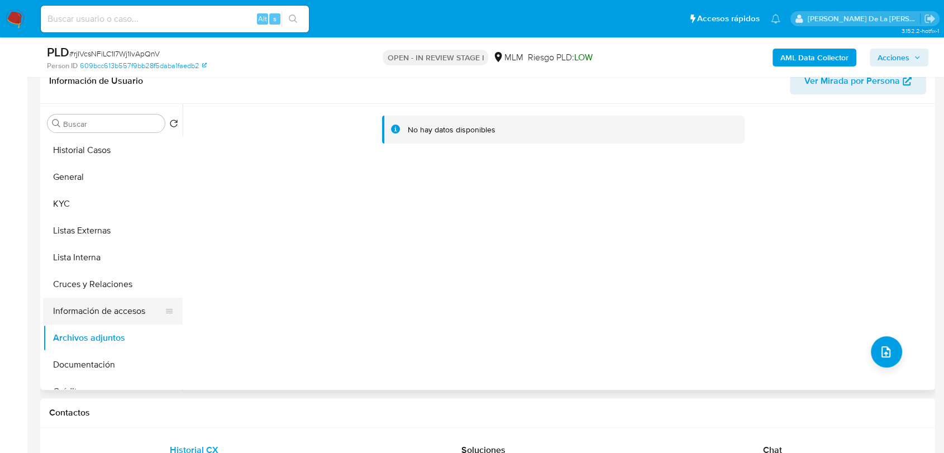
click at [120, 305] on button "Información de accesos" at bounding box center [108, 311] width 131 height 27
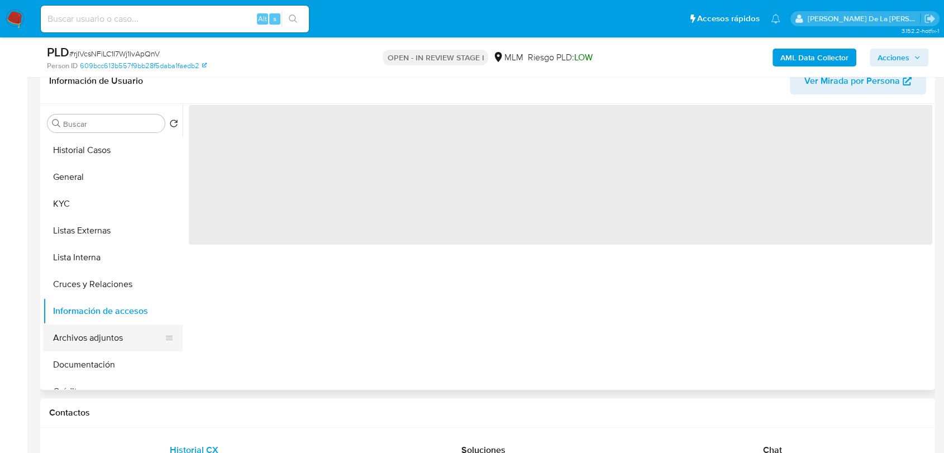
click at [104, 336] on button "Archivos adjuntos" at bounding box center [108, 338] width 131 height 27
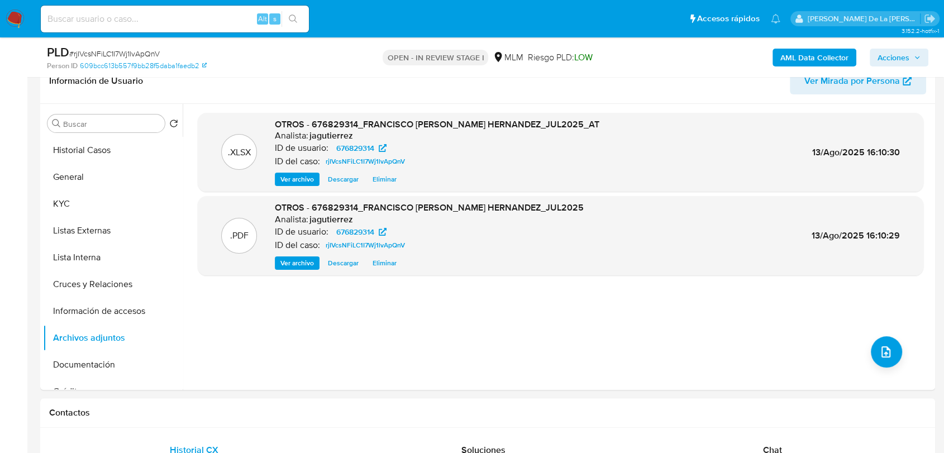
click at [886, 52] on span "Acciones" at bounding box center [894, 58] width 32 height 18
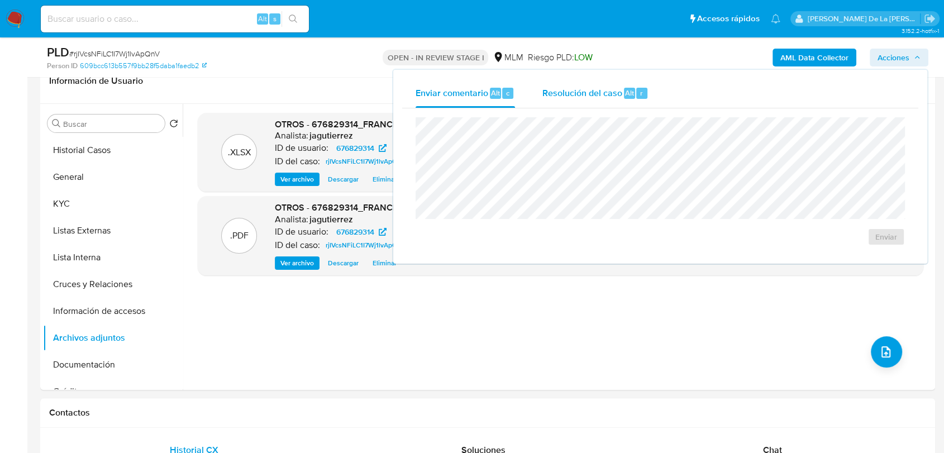
click at [588, 95] on span "Resolución del caso" at bounding box center [582, 92] width 80 height 13
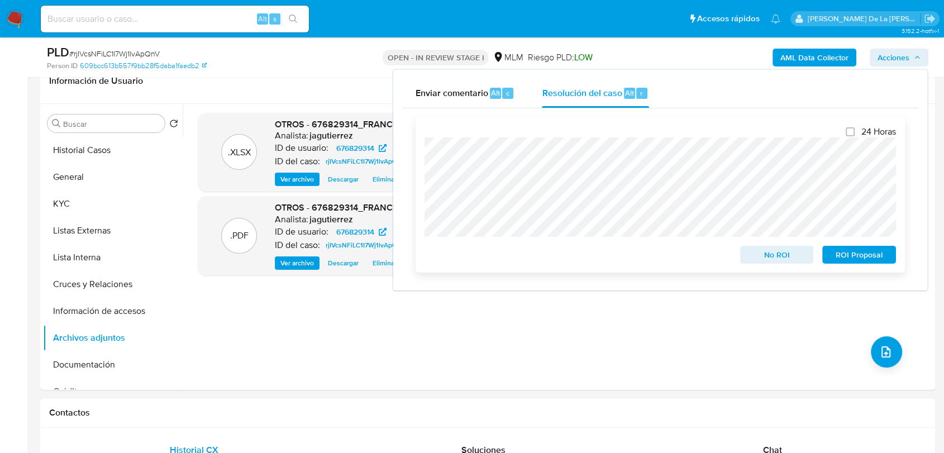
click at [784, 257] on span "No ROI" at bounding box center [777, 255] width 58 height 16
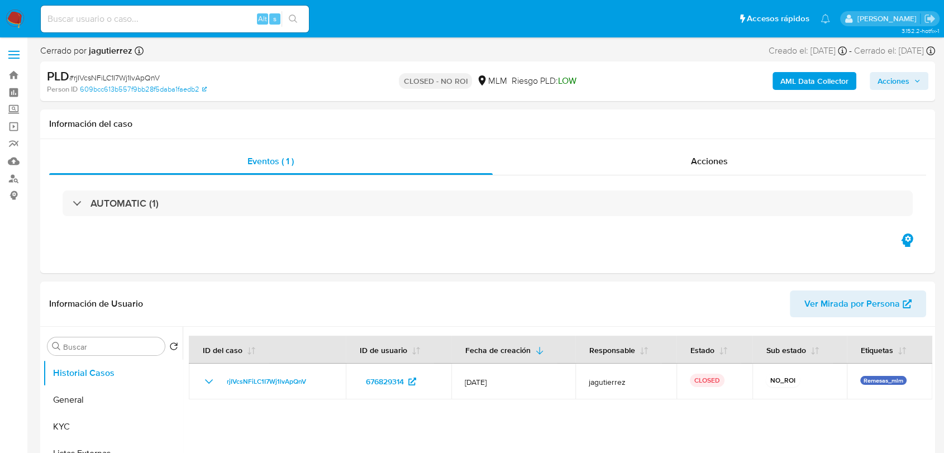
select select "10"
click at [7, 20] on img at bounding box center [15, 18] width 19 height 19
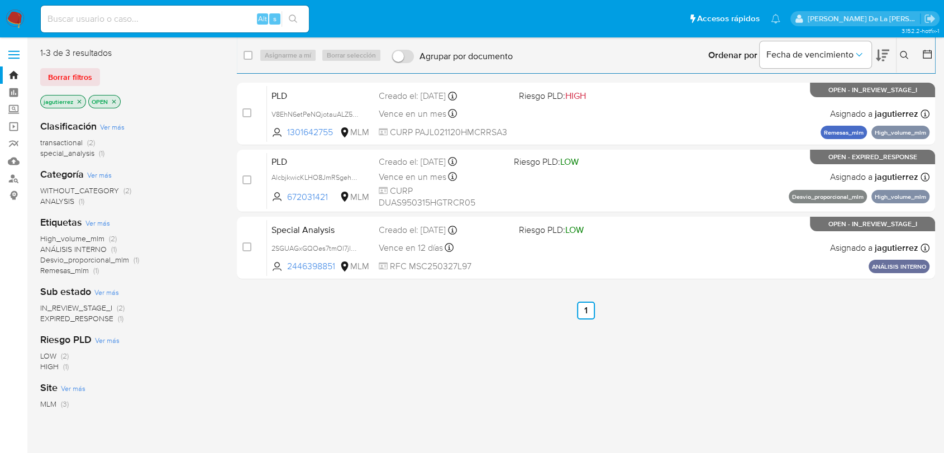
click at [77, 102] on icon "close-filter" at bounding box center [79, 101] width 7 height 7
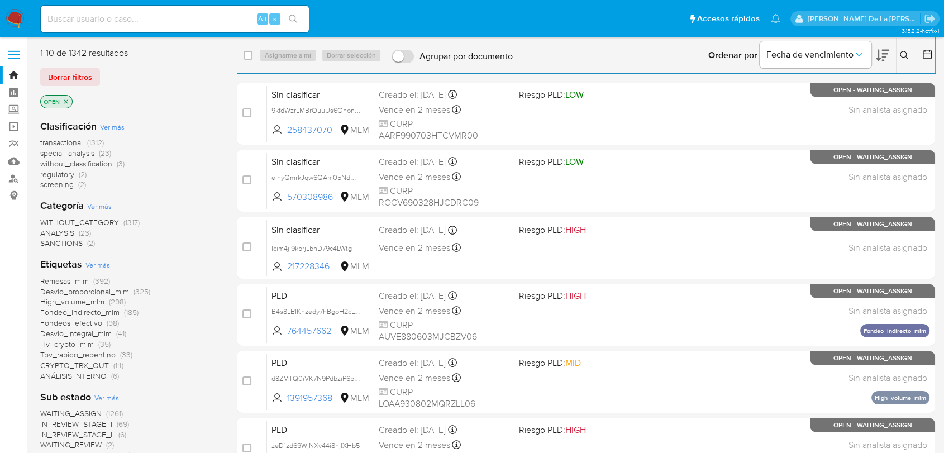
click at [52, 186] on span "screening" at bounding box center [57, 184] width 34 height 11
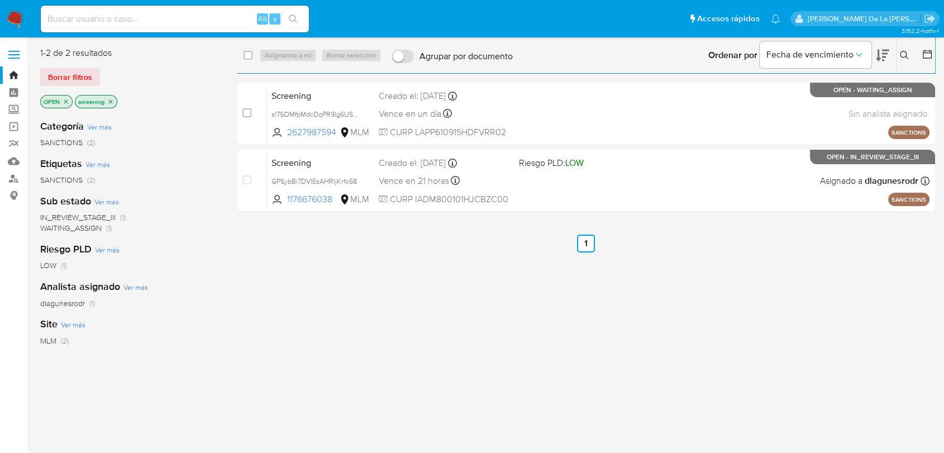
click at [17, 11] on img at bounding box center [15, 18] width 19 height 19
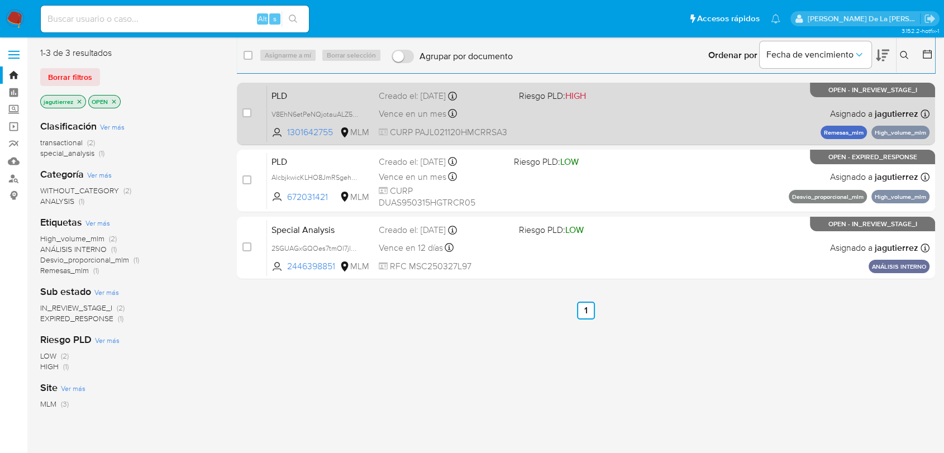
click at [656, 123] on div "PLD V8EhN6etPeNQjotauALZ5OSY 1301642755 MLM Riesgo PLD: HIGH Creado el: [DATE] …" at bounding box center [598, 113] width 663 height 56
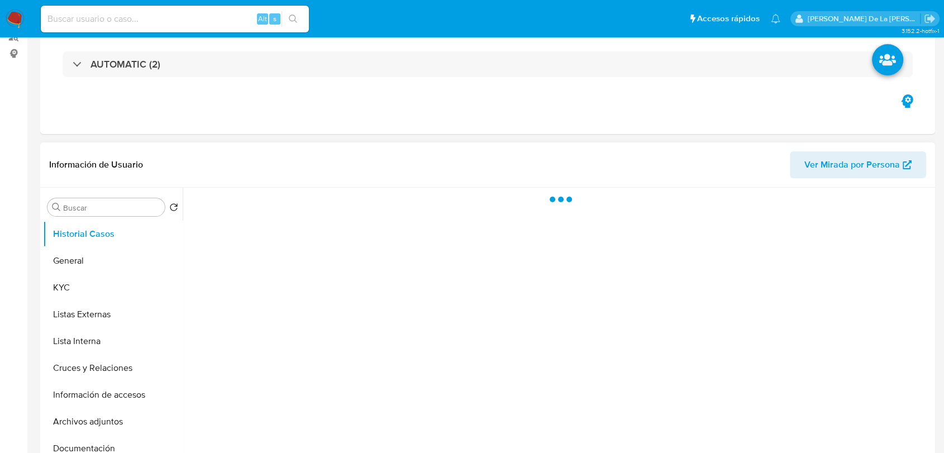
scroll to position [186, 0]
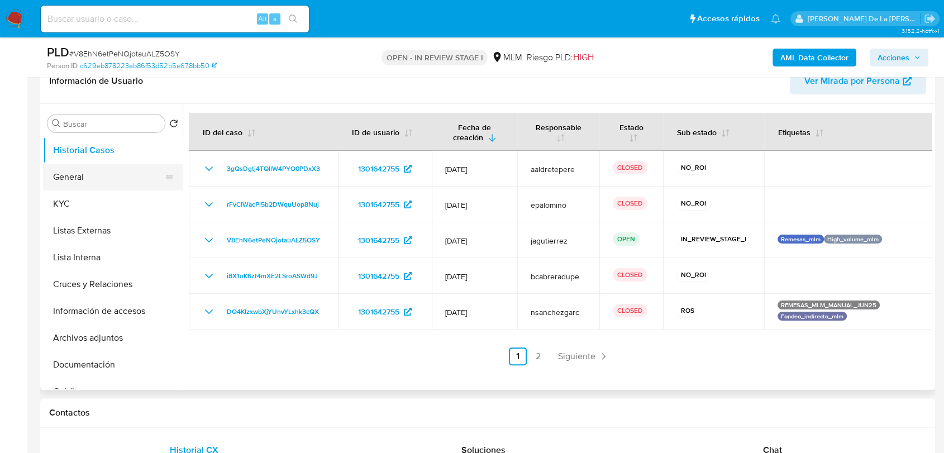
select select "10"
click at [74, 167] on button "General" at bounding box center [108, 177] width 131 height 27
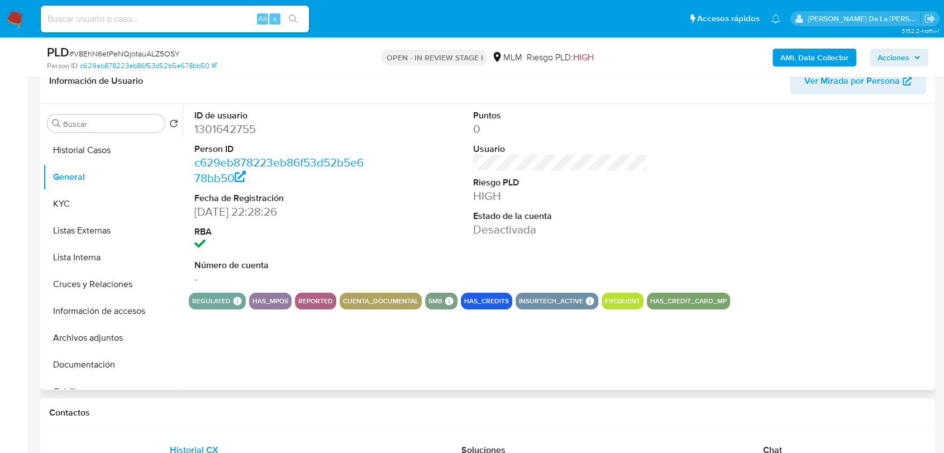
click at [244, 129] on dd "1301642755" at bounding box center [281, 129] width 175 height 16
copy dd "1301642755"
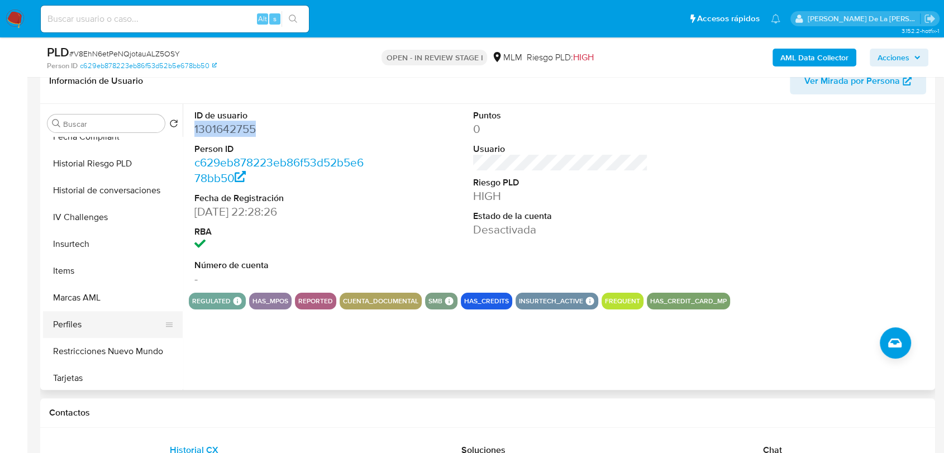
scroll to position [445, 0]
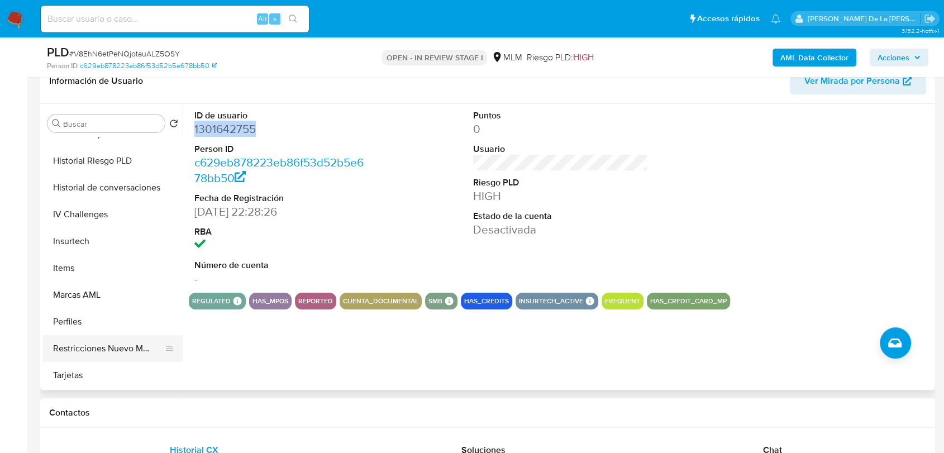
click at [112, 350] on button "Restricciones Nuevo Mundo" at bounding box center [108, 348] width 131 height 27
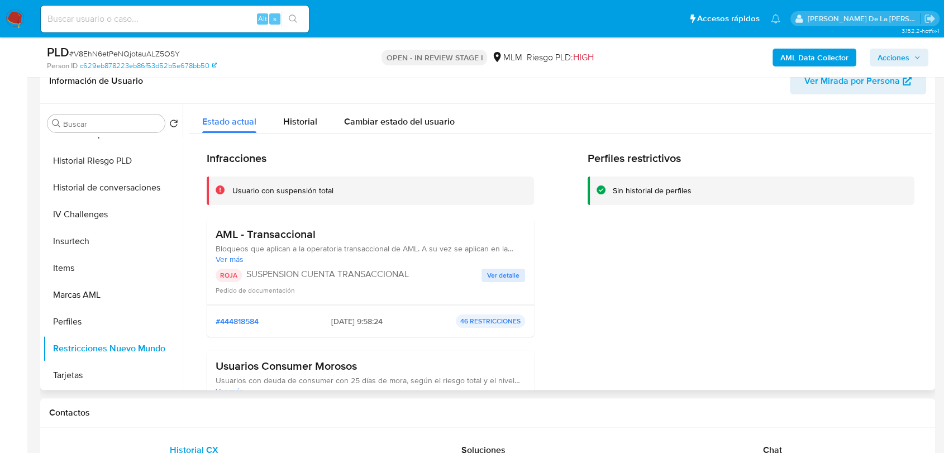
click at [496, 274] on span "Ver detalle" at bounding box center [503, 275] width 32 height 11
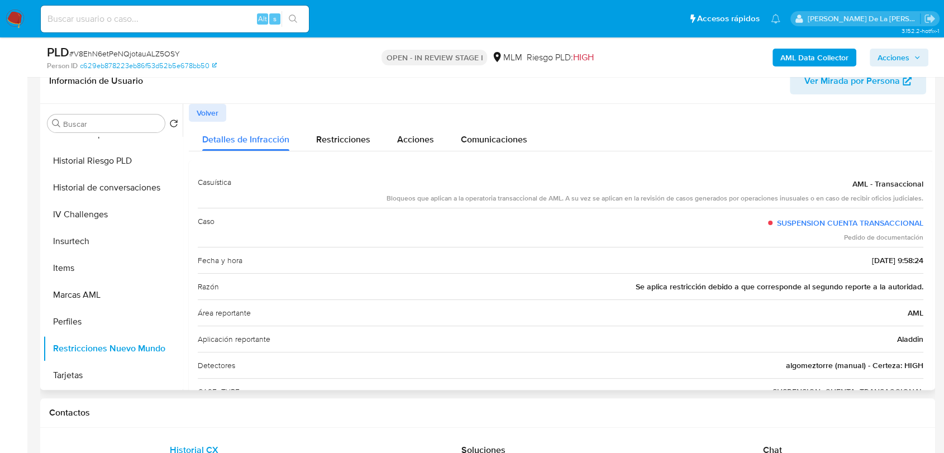
click at [204, 107] on span "Volver" at bounding box center [208, 113] width 22 height 16
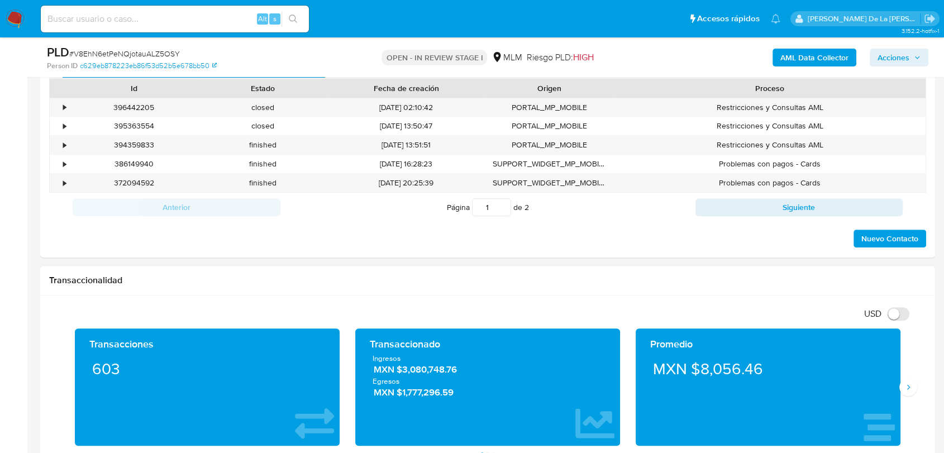
scroll to position [745, 0]
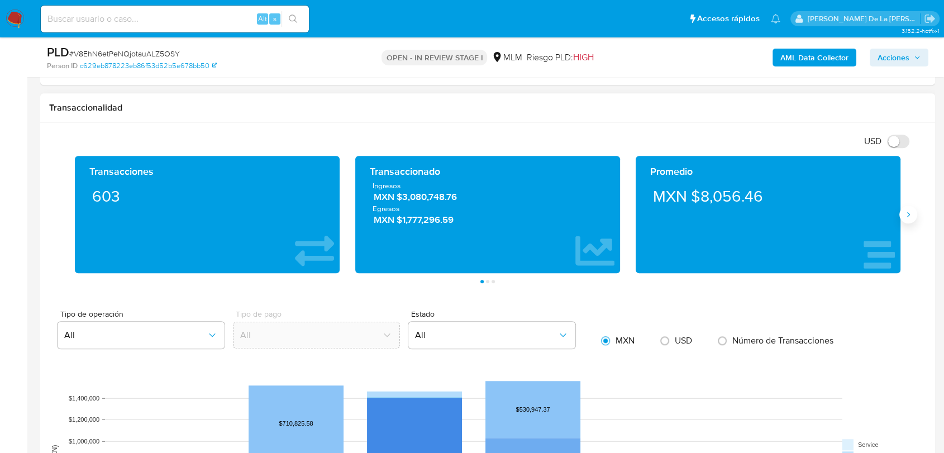
click at [907, 212] on icon "Siguiente" at bounding box center [908, 214] width 9 height 9
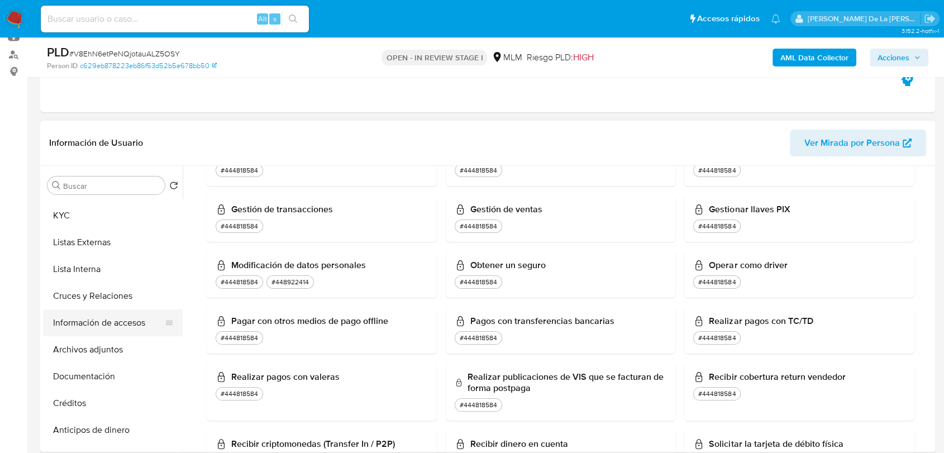
scroll to position [0, 0]
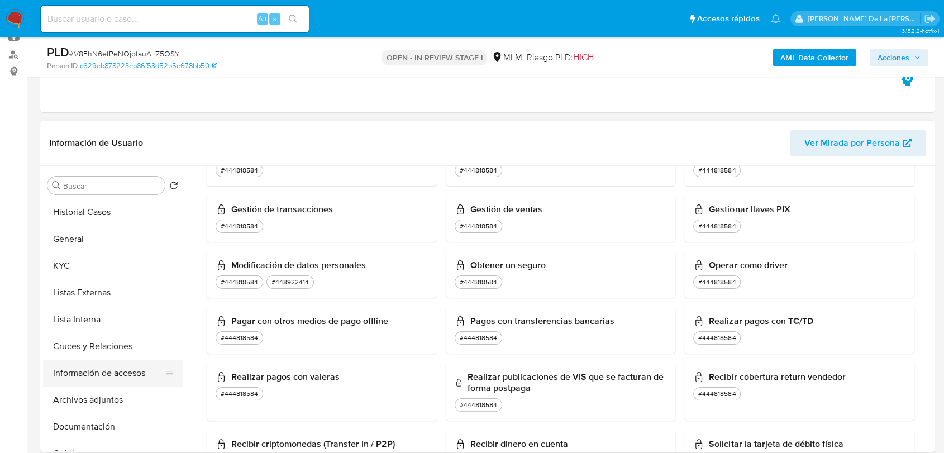
click at [102, 373] on button "Información de accesos" at bounding box center [108, 373] width 131 height 27
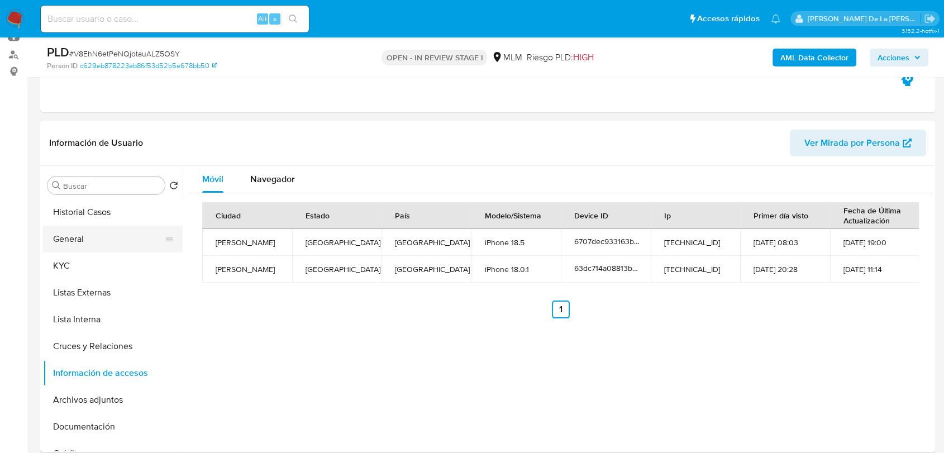
click at [102, 245] on button "General" at bounding box center [108, 239] width 131 height 27
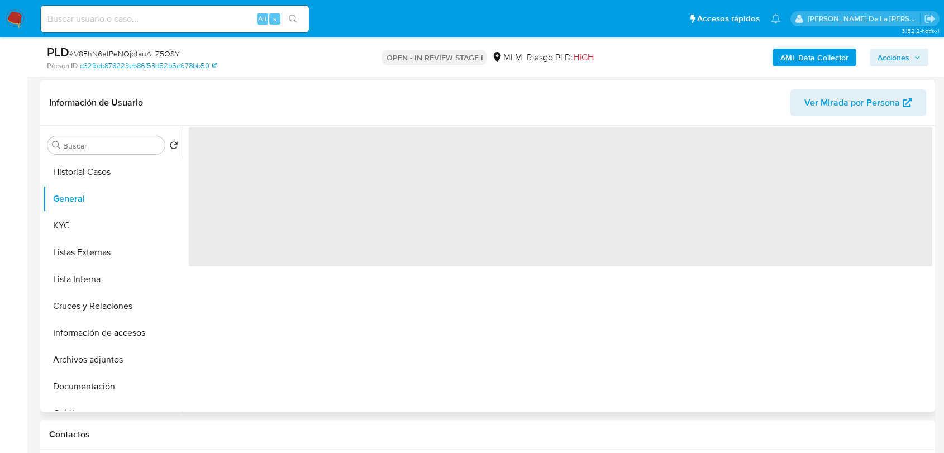
scroll to position [186, 0]
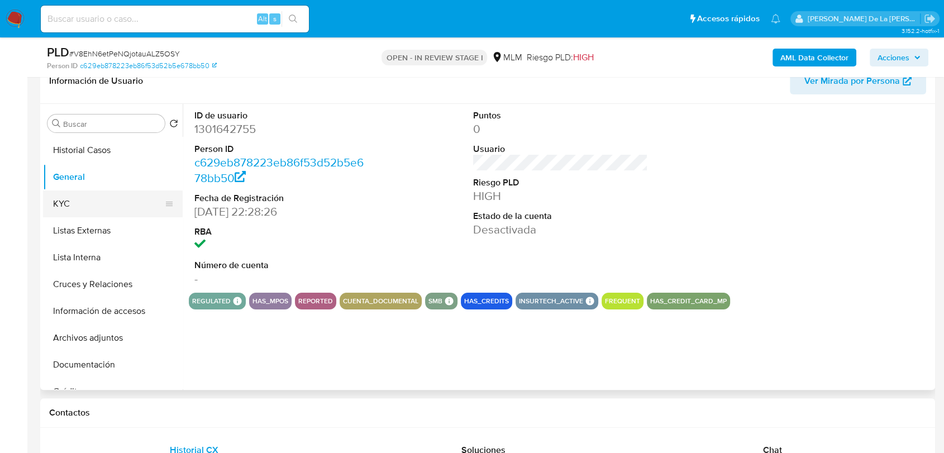
click at [132, 197] on button "KYC" at bounding box center [108, 204] width 131 height 27
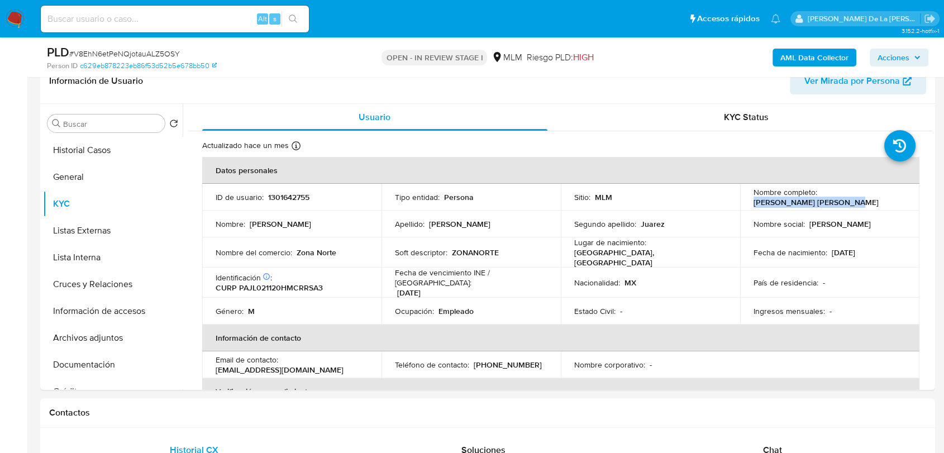
drag, startPoint x: 750, startPoint y: 204, endPoint x: 861, endPoint y: 201, distance: 110.7
click at [861, 201] on div "Nombre completo : [PERSON_NAME] [PERSON_NAME]" at bounding box center [830, 197] width 153 height 20
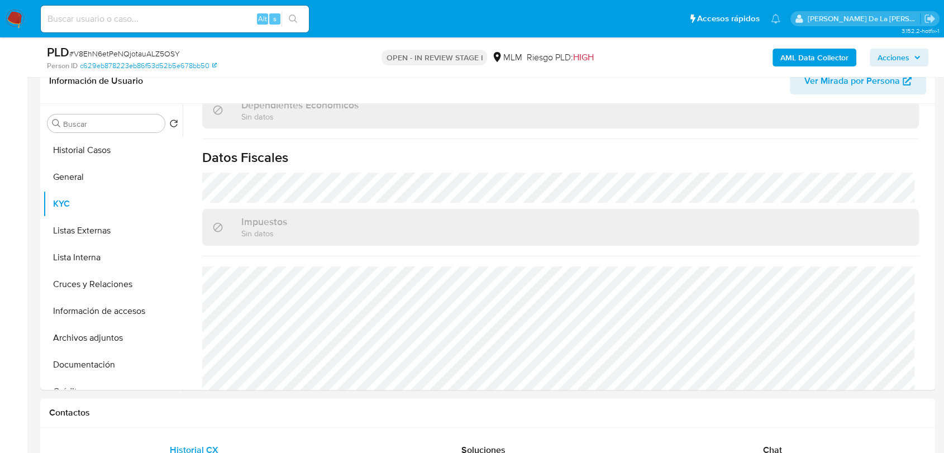
scroll to position [683, 0]
click at [118, 274] on button "Cruces y Relaciones" at bounding box center [108, 284] width 131 height 27
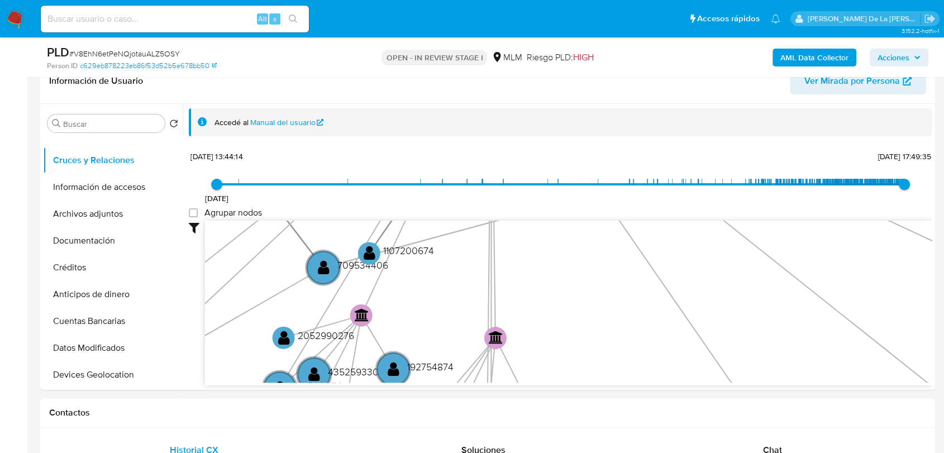
scroll to position [1, 0]
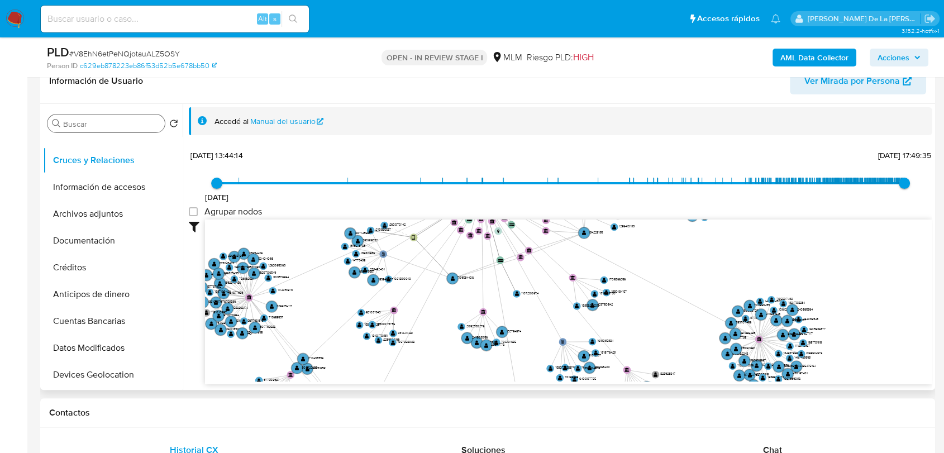
drag, startPoint x: 127, startPoint y: 111, endPoint x: 122, endPoint y: 120, distance: 10.1
click at [127, 112] on div "Buscar Volver al orden por defecto Historial Casos General KYC Listas Externas …" at bounding box center [113, 248] width 140 height 284
click at [122, 120] on input "Buscar" at bounding box center [111, 124] width 97 height 10
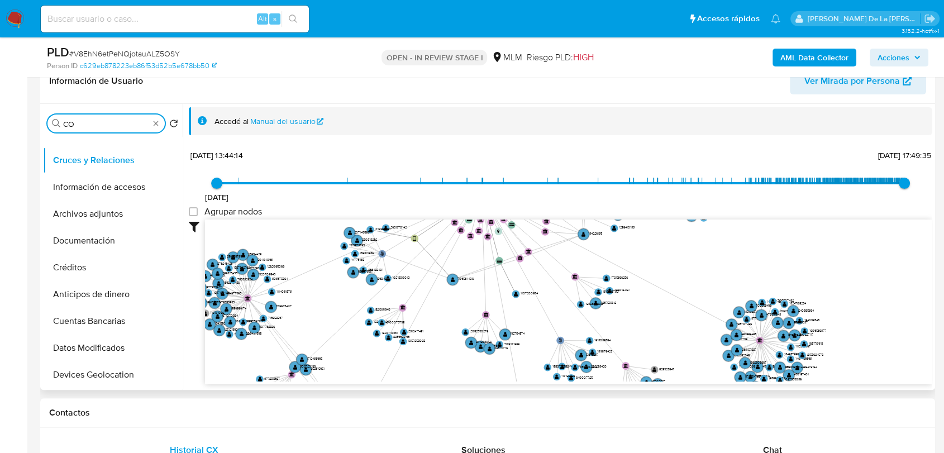
scroll to position [0, 0]
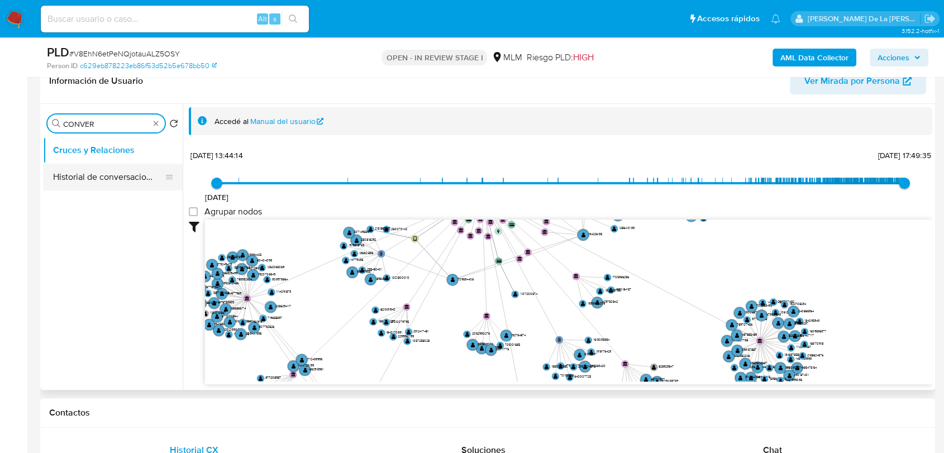
type input "CONVER"
click at [105, 179] on button "Historial de conversaciones" at bounding box center [108, 177] width 131 height 27
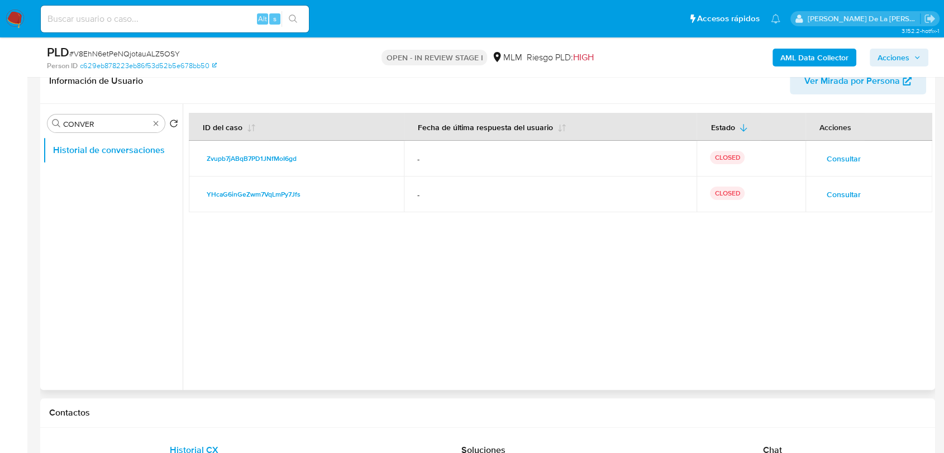
click at [849, 149] on td "Consultar" at bounding box center [869, 159] width 127 height 36
click at [850, 157] on span "Consultar" at bounding box center [844, 159] width 34 height 16
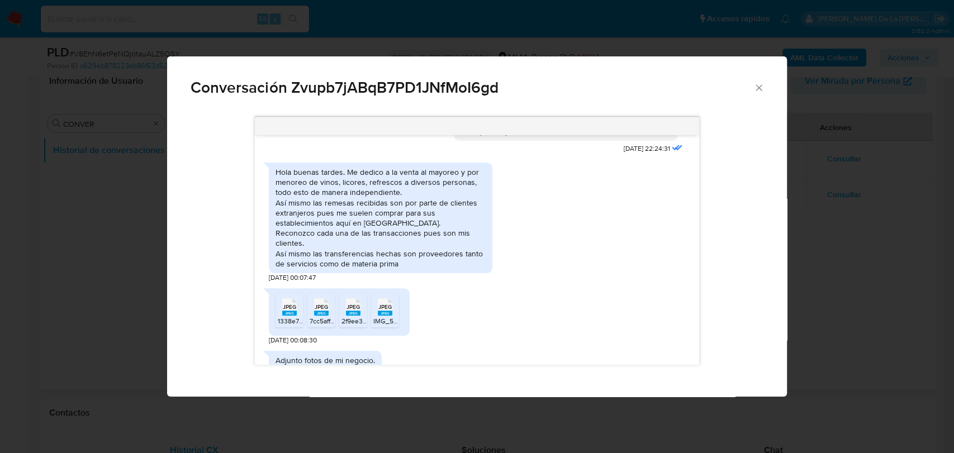
scroll to position [617, 0]
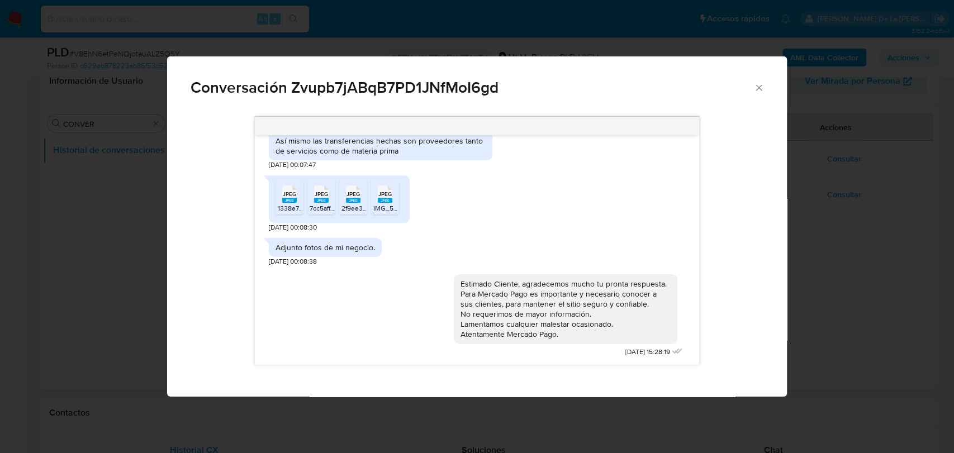
click at [751, 91] on span "Conversación Zvupb7jABqB7PD1JNfMoI6gd" at bounding box center [472, 88] width 563 height 16
click at [754, 89] on icon "Cerrar" at bounding box center [758, 87] width 11 height 11
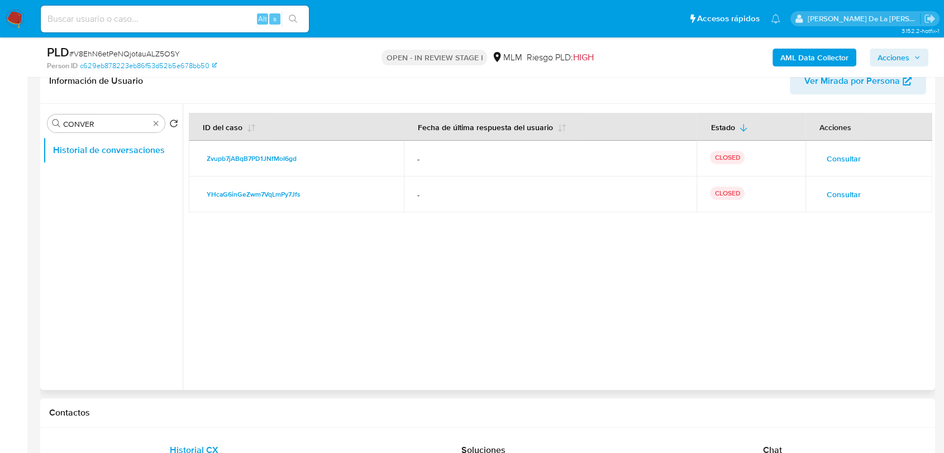
click at [829, 184] on td "Consultar" at bounding box center [869, 195] width 127 height 36
click at [828, 194] on span "Consultar" at bounding box center [844, 195] width 34 height 16
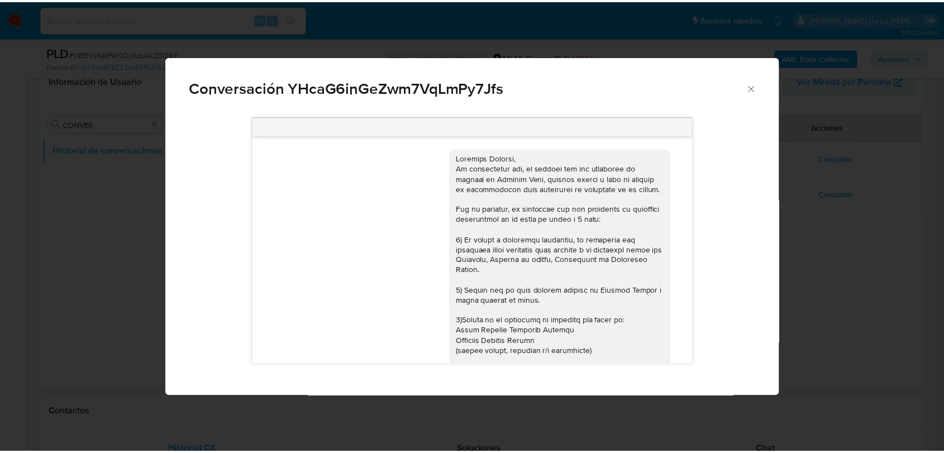
scroll to position [160, 0]
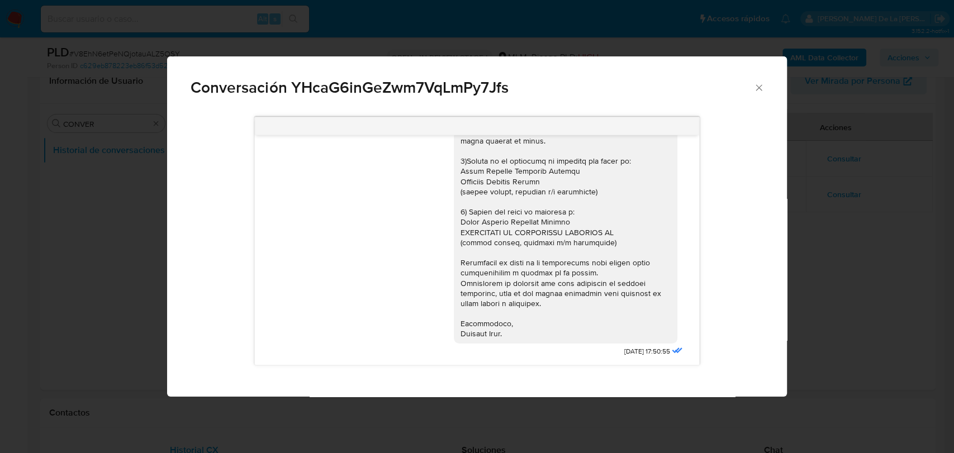
click at [755, 91] on icon "Cerrar" at bounding box center [758, 87] width 11 height 11
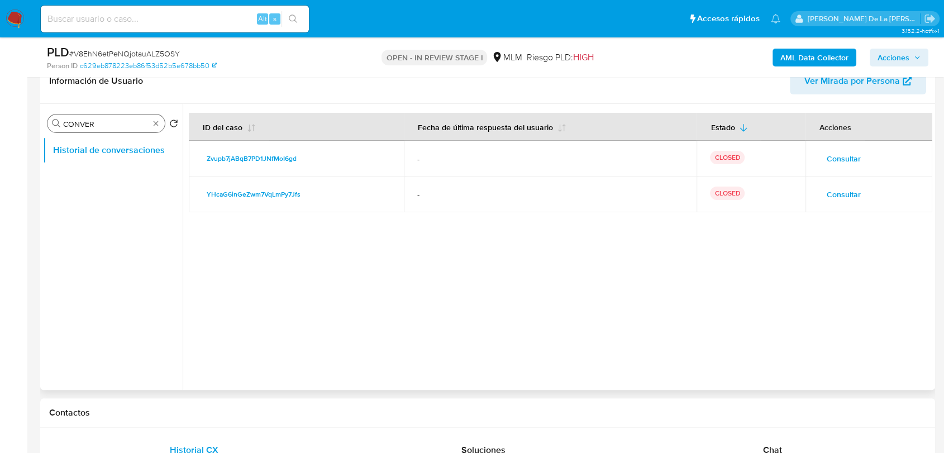
click at [150, 127] on div "Buscar CONVER" at bounding box center [105, 124] width 117 height 18
click at [159, 127] on div "Buscar CONVER" at bounding box center [105, 124] width 117 height 18
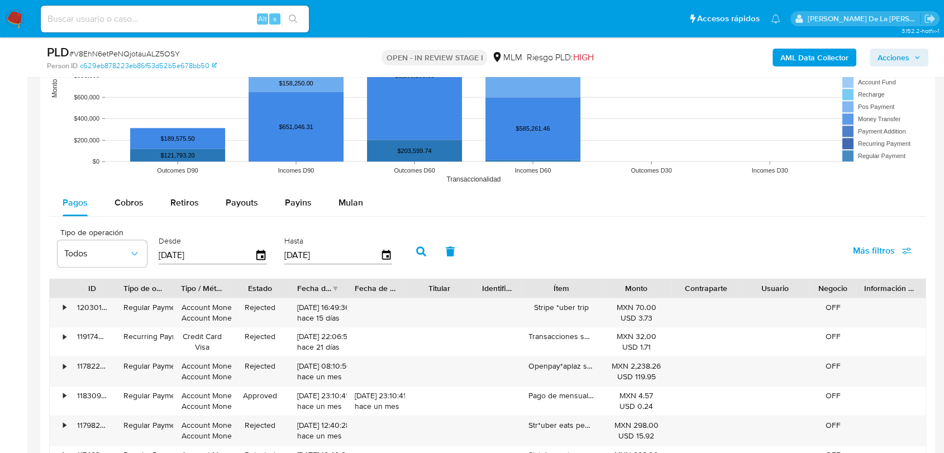
scroll to position [993, 0]
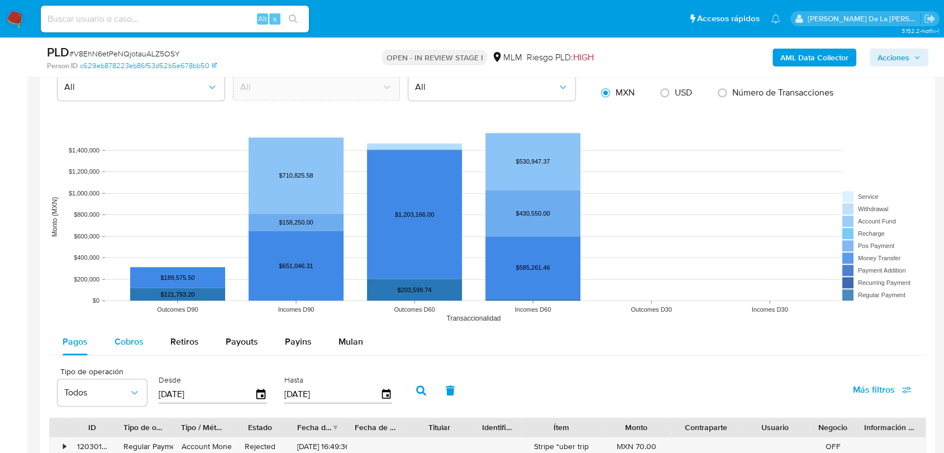
click at [134, 343] on span "Cobros" at bounding box center [129, 341] width 29 height 13
select select "10"
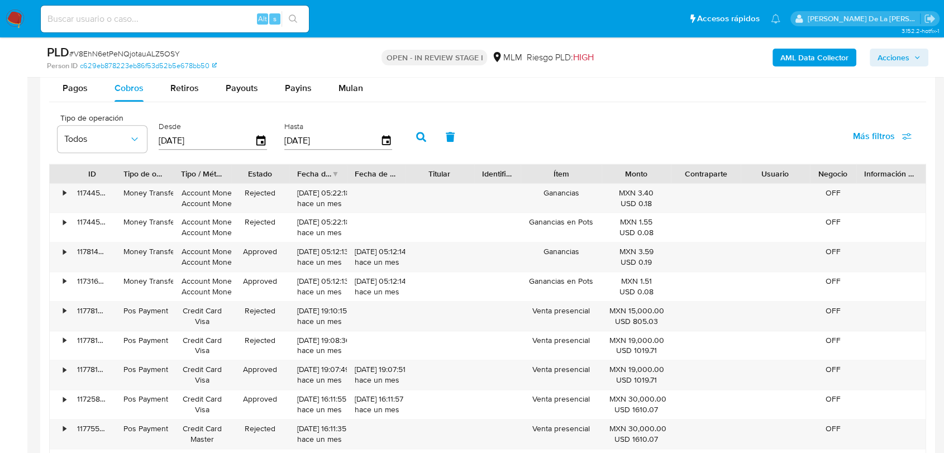
scroll to position [1180, 0]
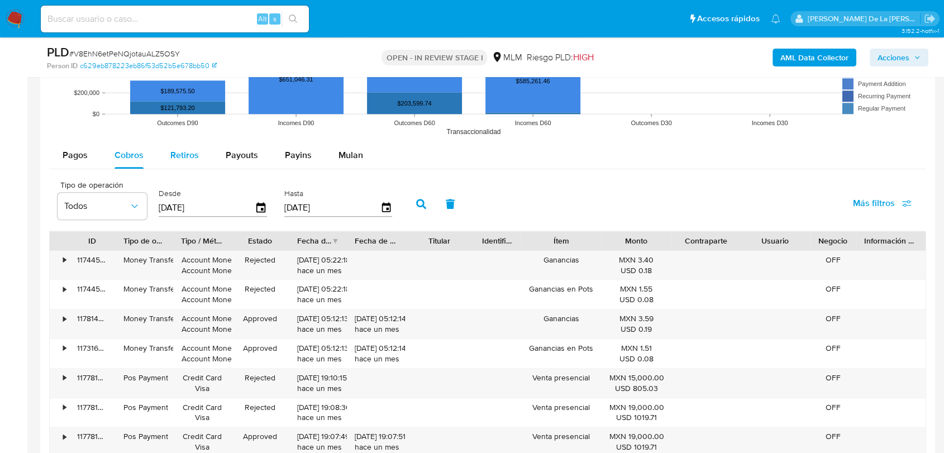
click at [172, 158] on span "Retiros" at bounding box center [184, 155] width 28 height 13
select select "10"
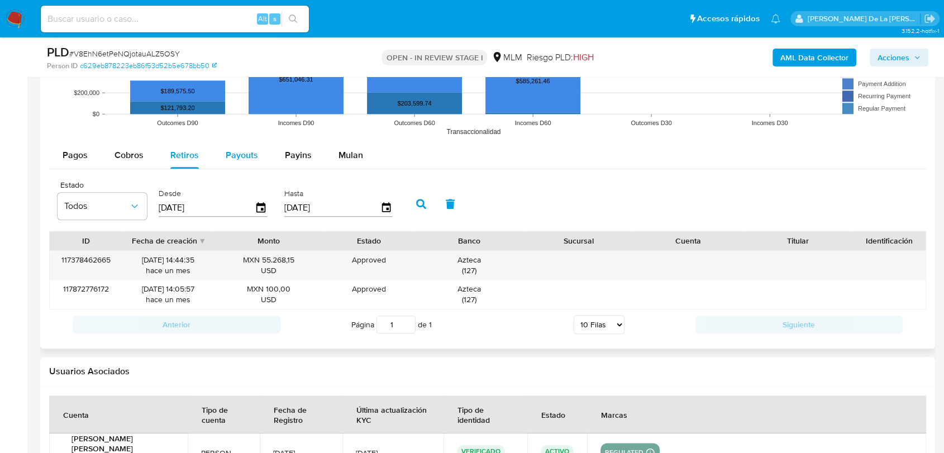
click at [254, 151] on span "Payouts" at bounding box center [242, 155] width 32 height 13
select select "10"
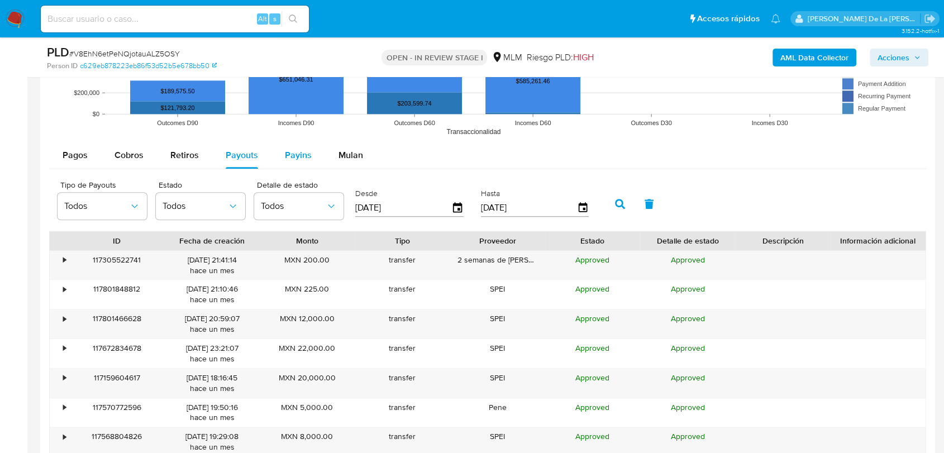
click at [309, 153] on button "Payins" at bounding box center [299, 155] width 54 height 27
select select "10"
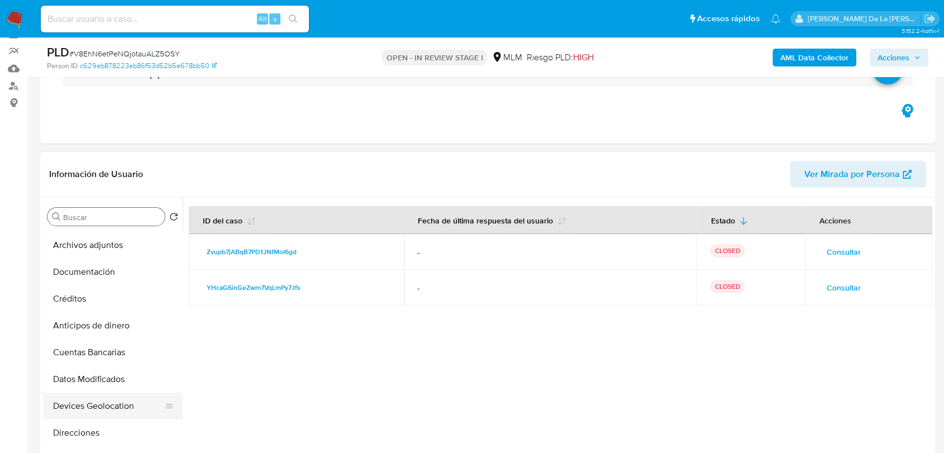
scroll to position [186, 0]
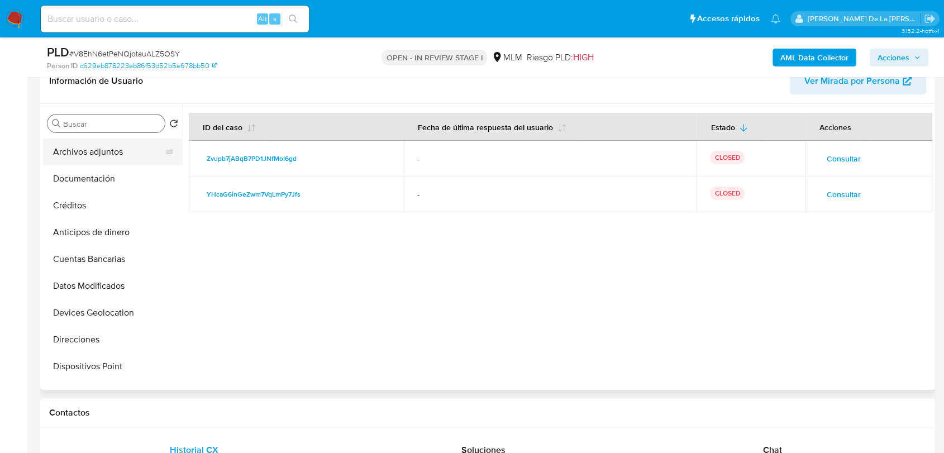
click at [103, 140] on button "Archivos adjuntos" at bounding box center [108, 152] width 131 height 27
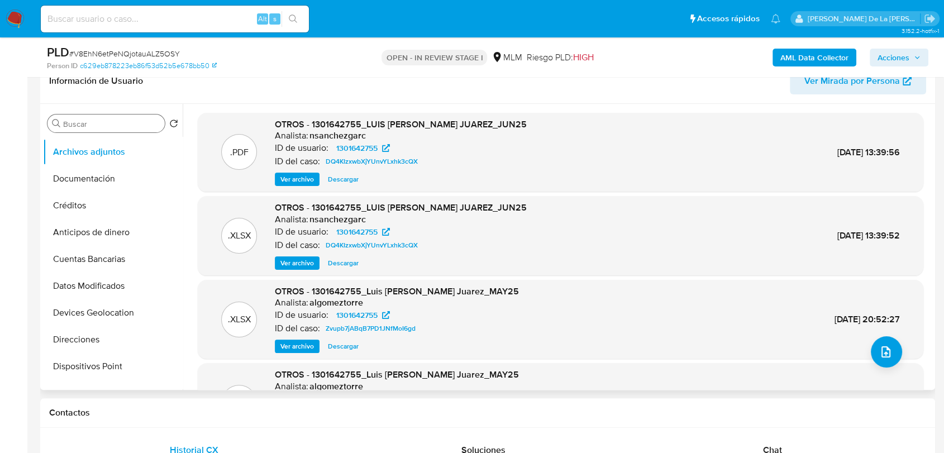
click at [286, 175] on span "Ver archivo" at bounding box center [297, 179] width 34 height 11
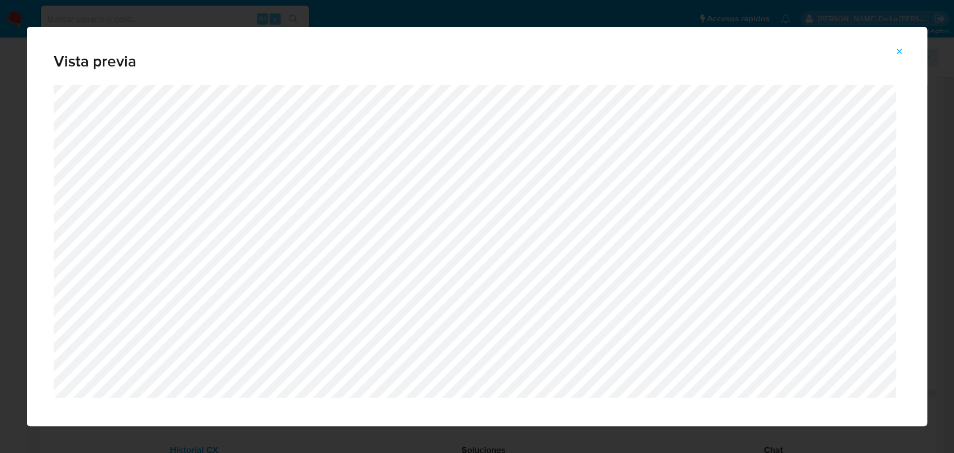
click at [902, 47] on icon "Attachment preview" at bounding box center [899, 51] width 9 height 9
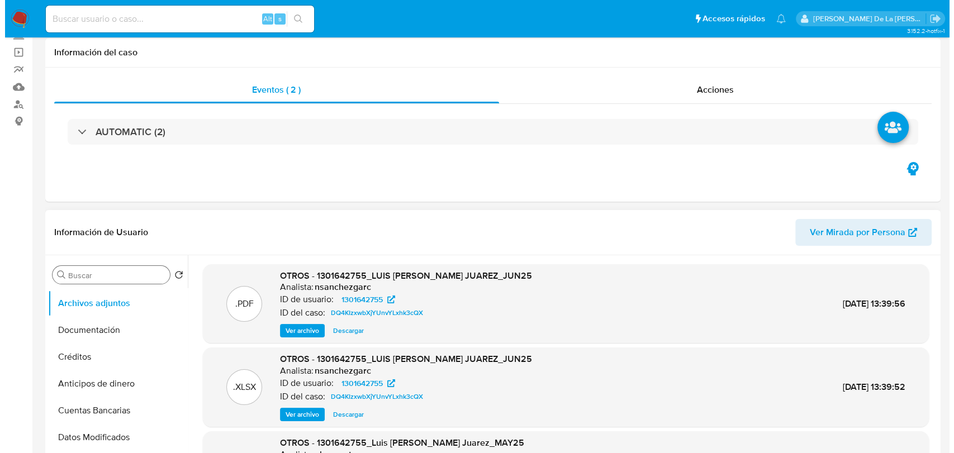
scroll to position [0, 0]
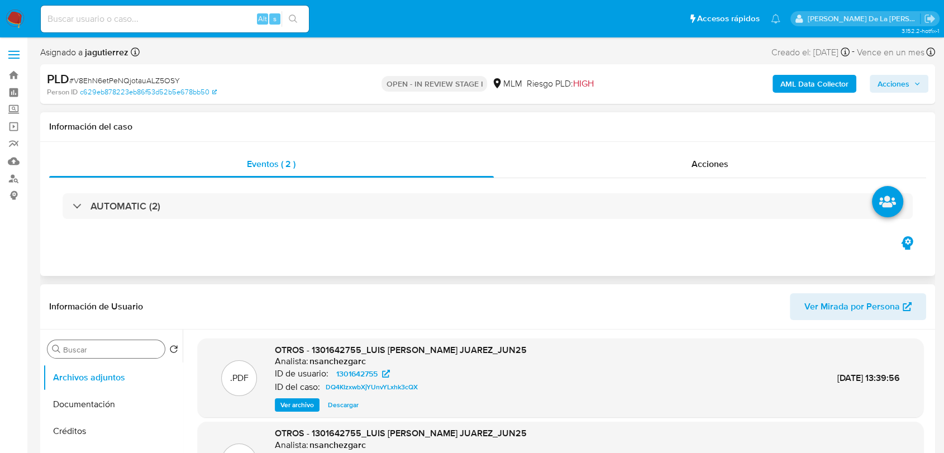
click at [906, 245] on icon "button" at bounding box center [907, 242] width 12 height 13
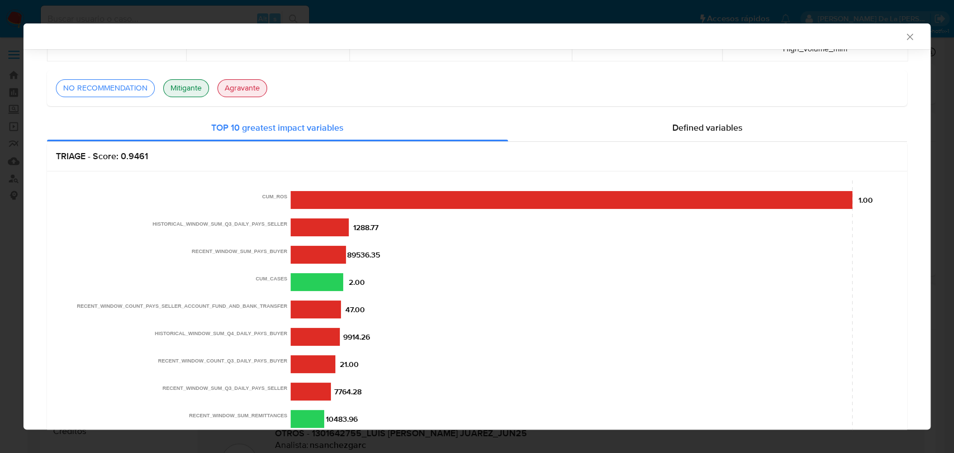
scroll to position [2, 0]
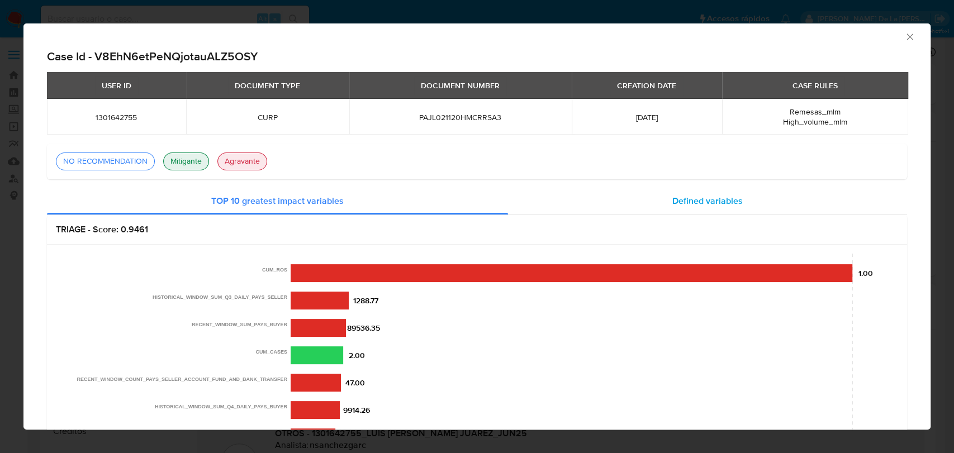
click at [654, 187] on section "Case Id - V8EhN6etPeNQjotauALZ5OSY USER ID DOCUMENT TYPE DOCUMENT NUMBER CREATI…" at bounding box center [477, 295] width 860 height 493
click at [658, 192] on div "Defined variables" at bounding box center [707, 201] width 399 height 27
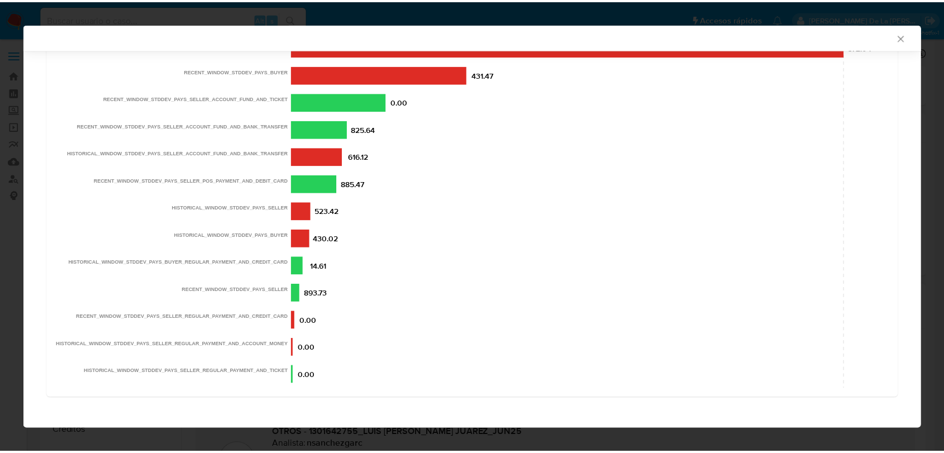
scroll to position [0, 0]
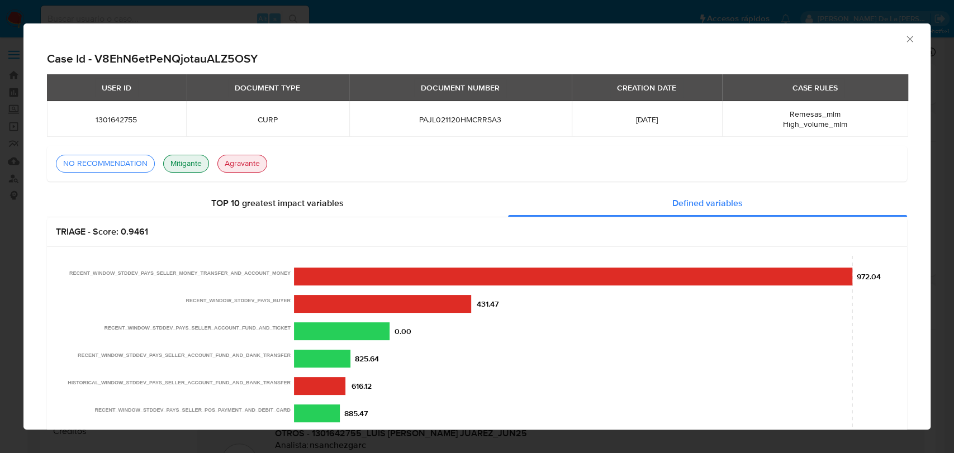
click at [906, 41] on icon "Cerrar ventana" at bounding box center [909, 39] width 6 height 6
